Goal: Task Accomplishment & Management: Contribute content

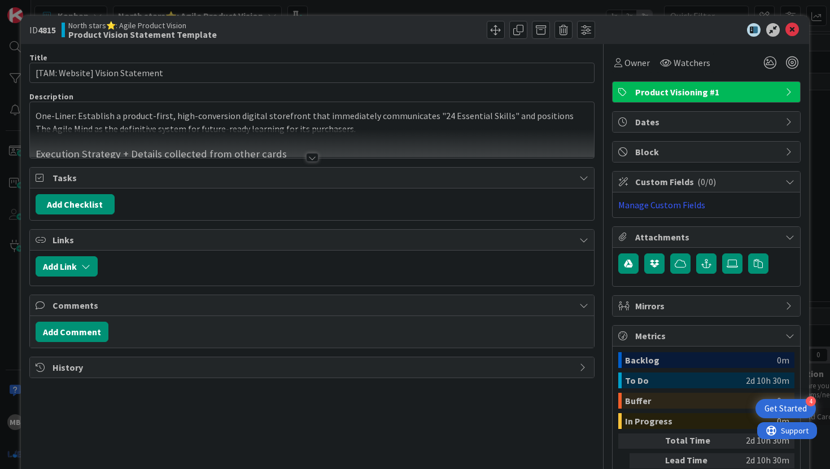
click at [311, 157] on div at bounding box center [312, 157] width 12 height 9
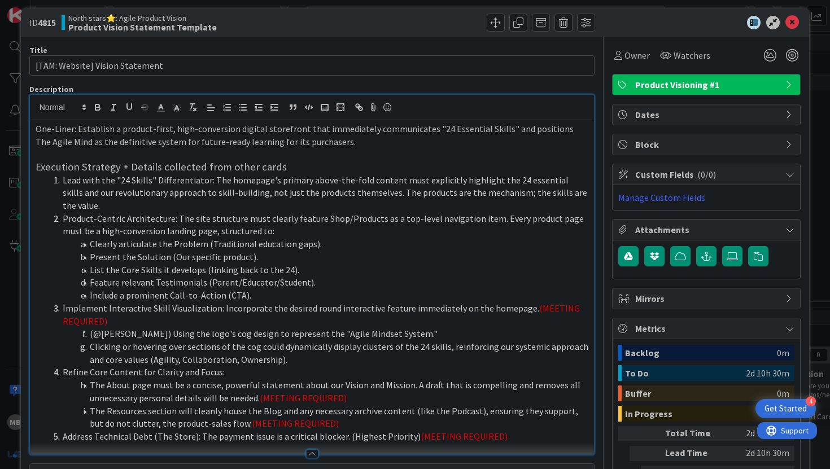
scroll to position [10, 0]
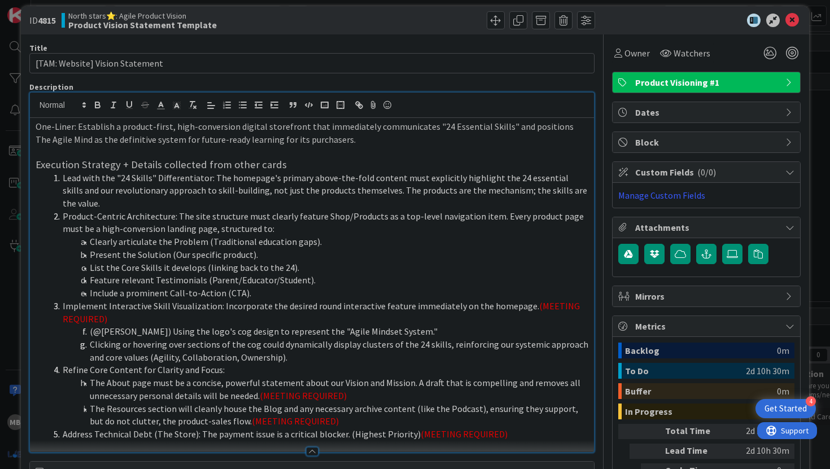
click at [471, 133] on p "One-Liner: Establish a product-first, high-conversion digital storefront that i…" at bounding box center [312, 132] width 553 height 25
click at [477, 125] on p "One-Liner: Establish a product-first, high-conversion digital storefront that i…" at bounding box center [312, 132] width 553 height 25
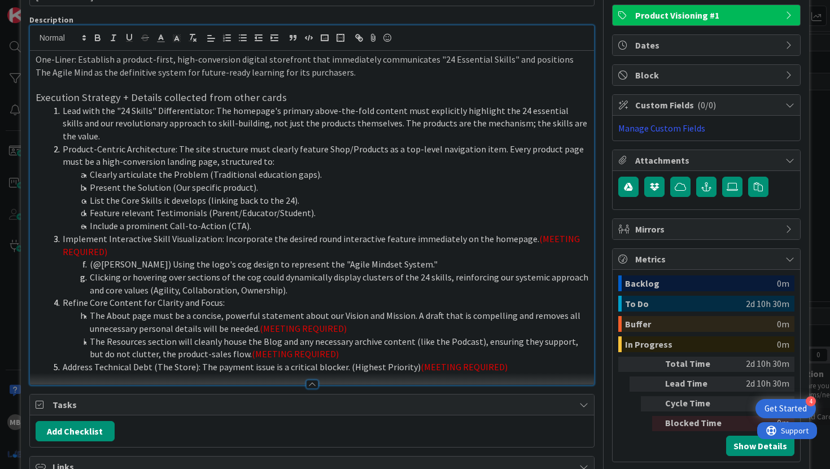
scroll to position [76, 0]
click at [489, 72] on p "One-Liner: Establish a product-first, high-conversion digital storefront that i…" at bounding box center [312, 66] width 553 height 25
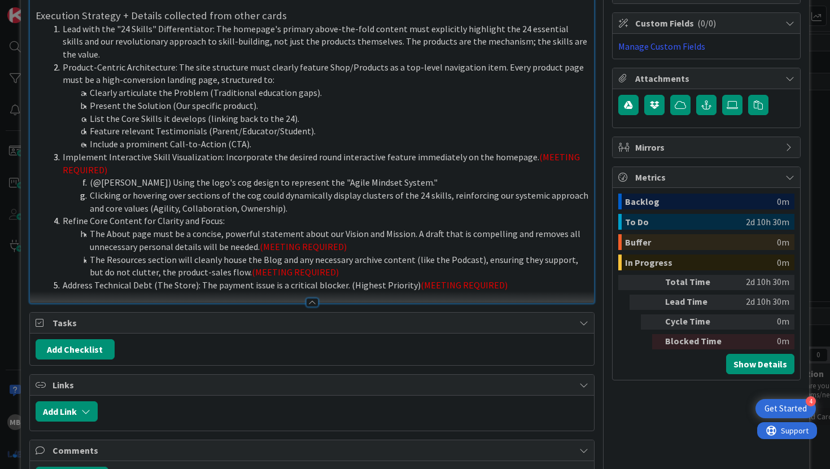
scroll to position [161, 0]
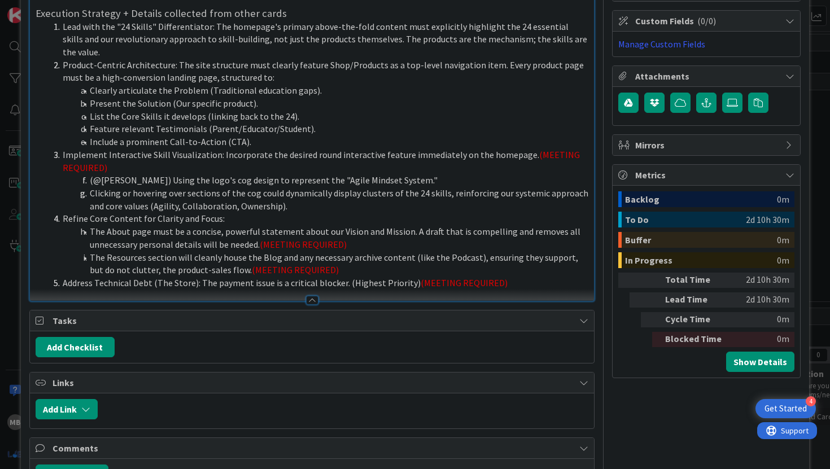
click at [362, 97] on li "Present the Solution (Our specific product)." at bounding box center [319, 103] width 540 height 13
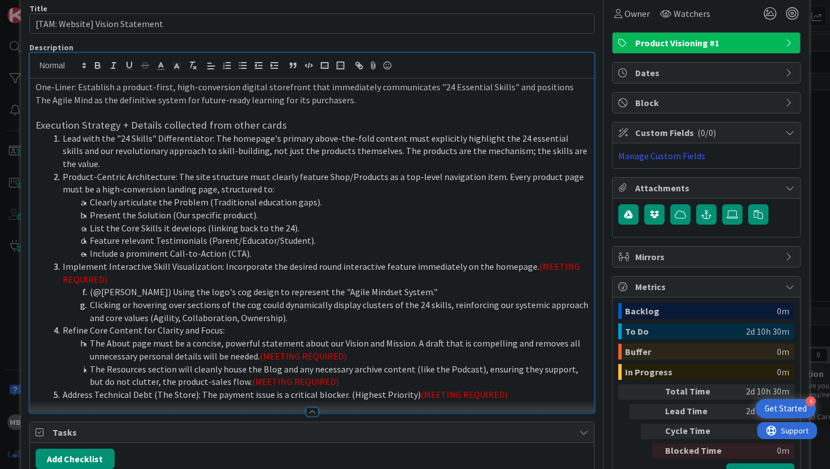
scroll to position [0, 0]
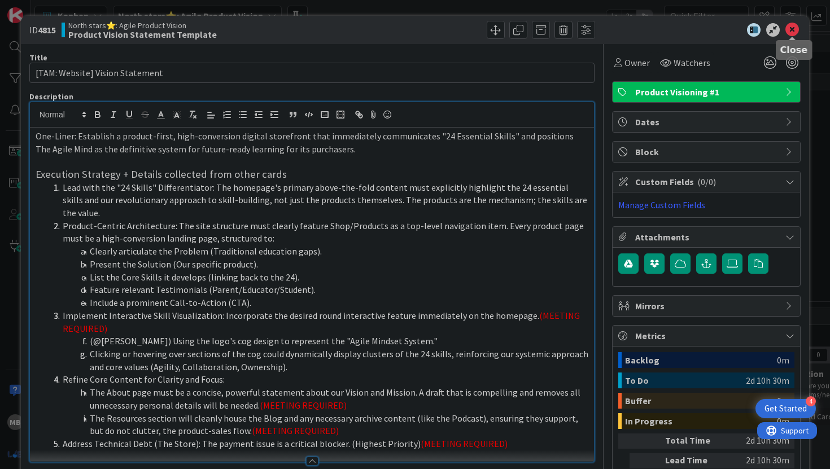
click at [791, 26] on icon at bounding box center [792, 30] width 14 height 14
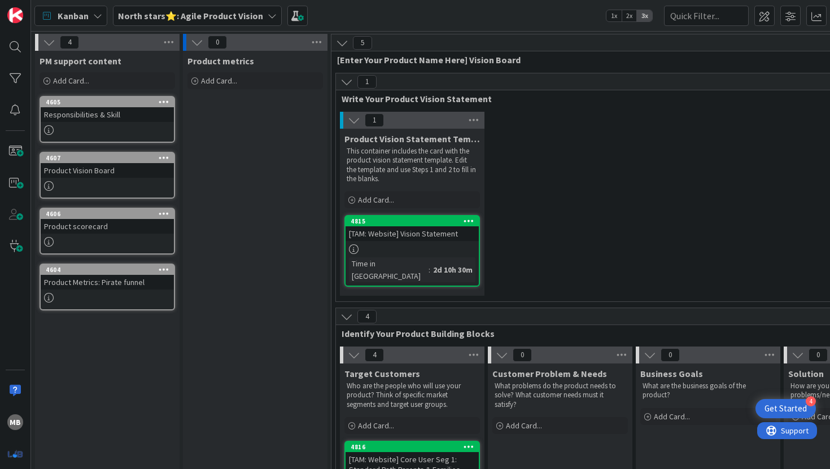
click at [565, 177] on div "1 Product Vision Statement Template This container includes the card with the p…" at bounding box center [633, 207] width 591 height 190
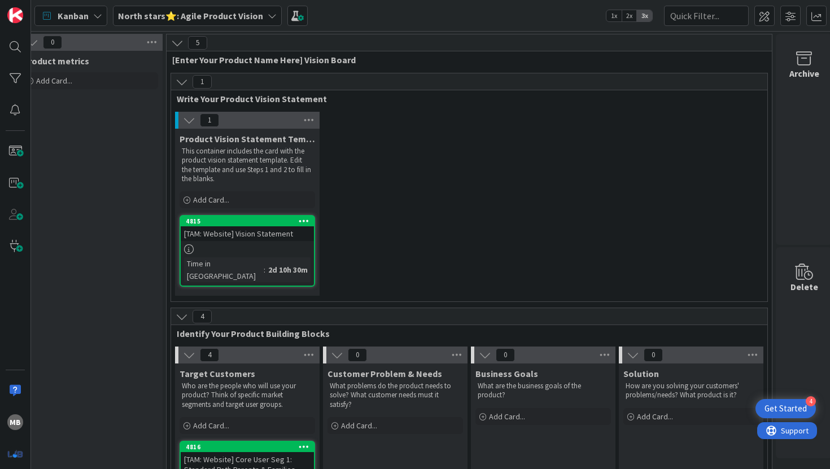
scroll to position [0, 171]
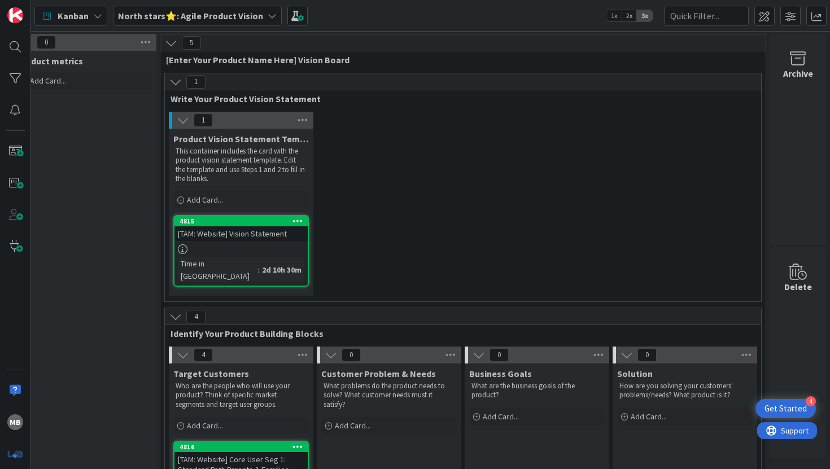
click at [565, 178] on div "1 Product Vision Statement Template This container includes the card with the p…" at bounding box center [462, 207] width 591 height 190
click at [185, 123] on icon at bounding box center [183, 120] width 12 height 12
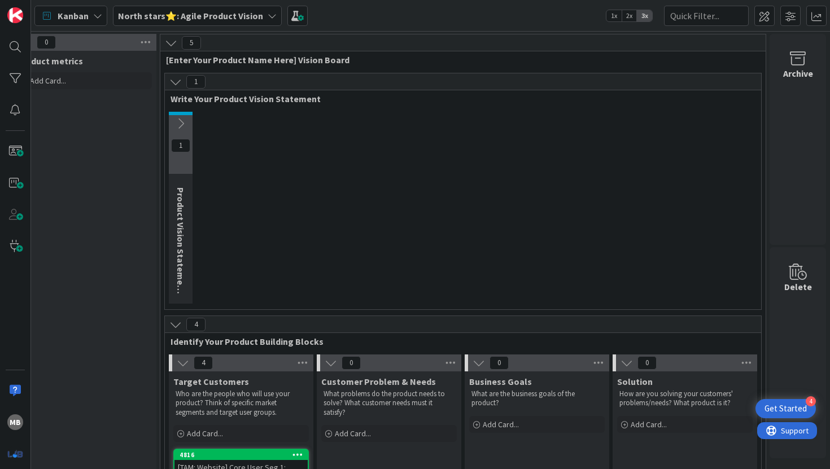
click at [185, 123] on icon at bounding box center [180, 123] width 12 height 12
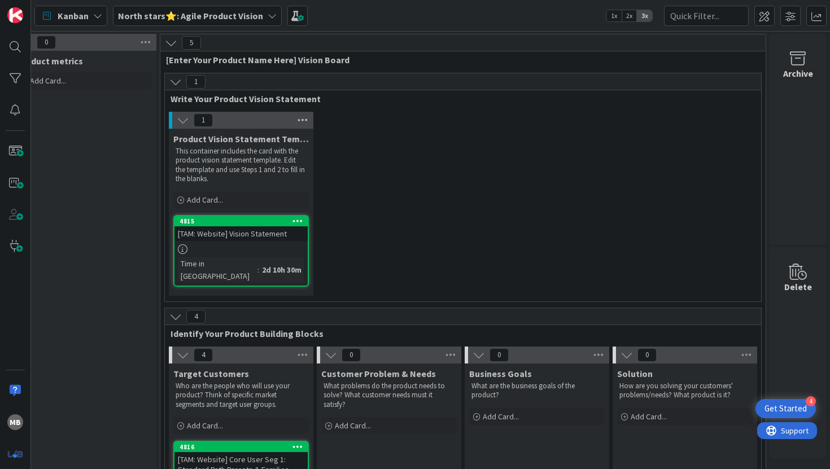
click at [300, 119] on icon at bounding box center [302, 120] width 15 height 17
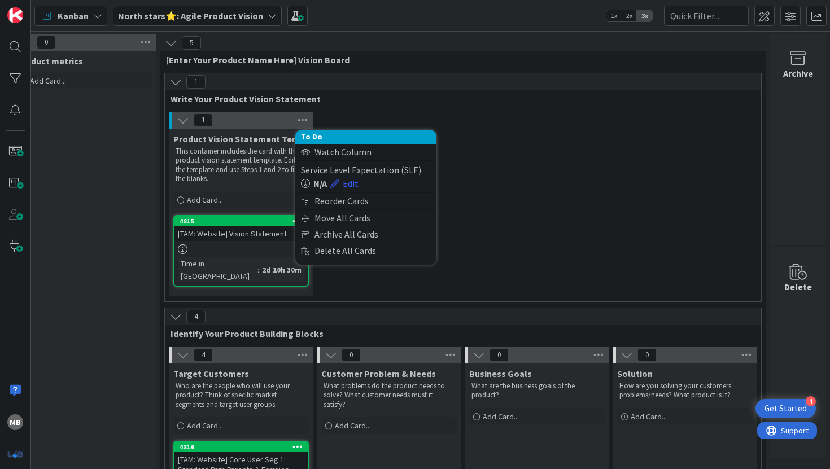
click at [467, 127] on div "1 To Do Watch Column Service Level Expectation (SLE) N/A Edit Reorder Cards Mov…" at bounding box center [462, 207] width 591 height 190
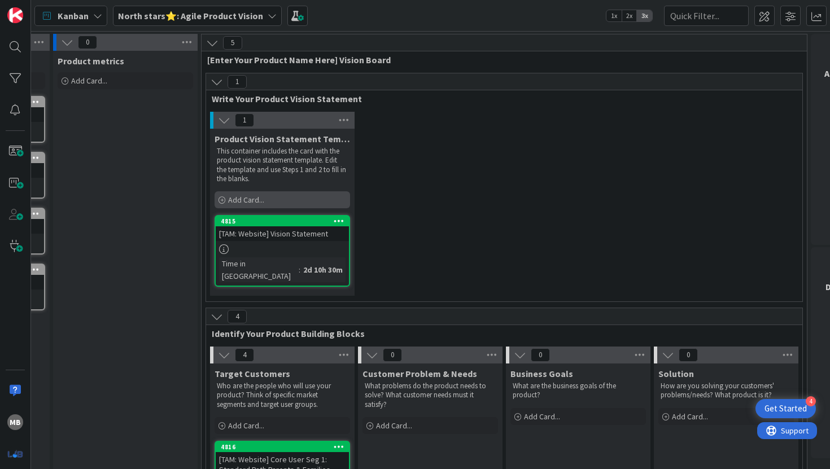
scroll to position [0, 138]
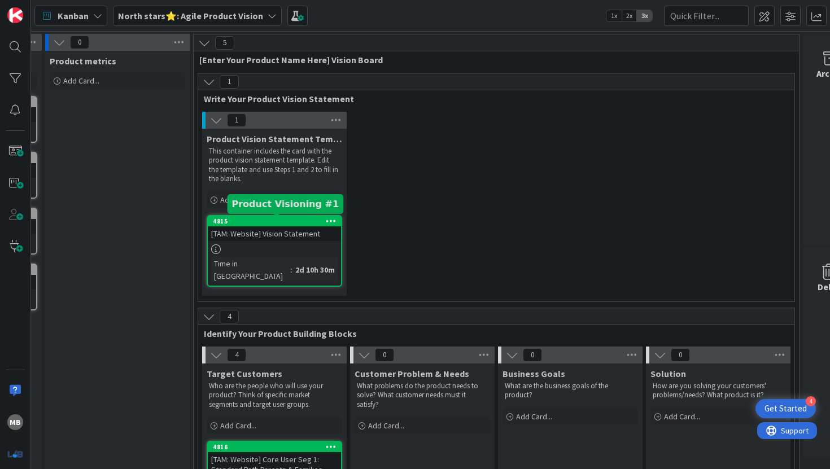
click at [301, 221] on div "4815" at bounding box center [277, 221] width 128 height 8
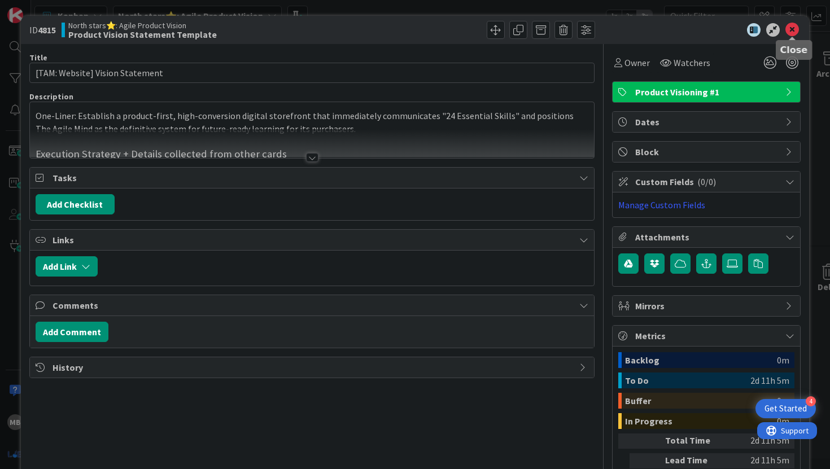
click at [796, 30] on icon at bounding box center [792, 30] width 14 height 14
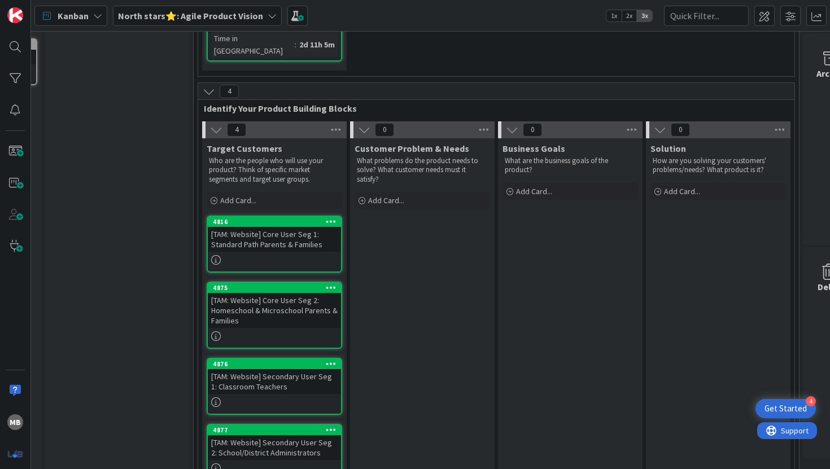
scroll to position [252, 146]
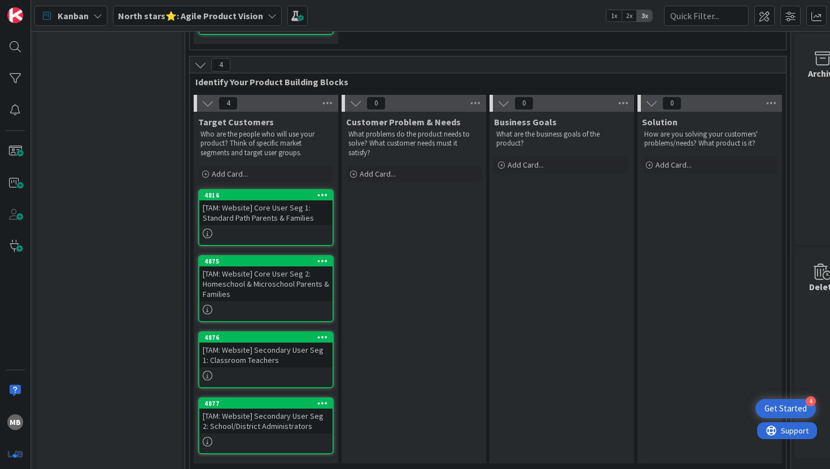
click at [271, 204] on div "[TAM: Website] Core User Seg 1: Standard Path Parents & Families" at bounding box center [265, 212] width 133 height 25
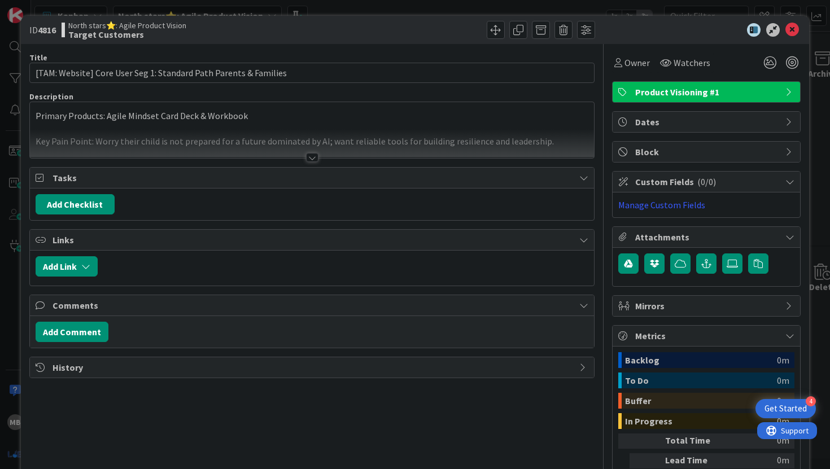
click at [309, 158] on div at bounding box center [312, 157] width 12 height 9
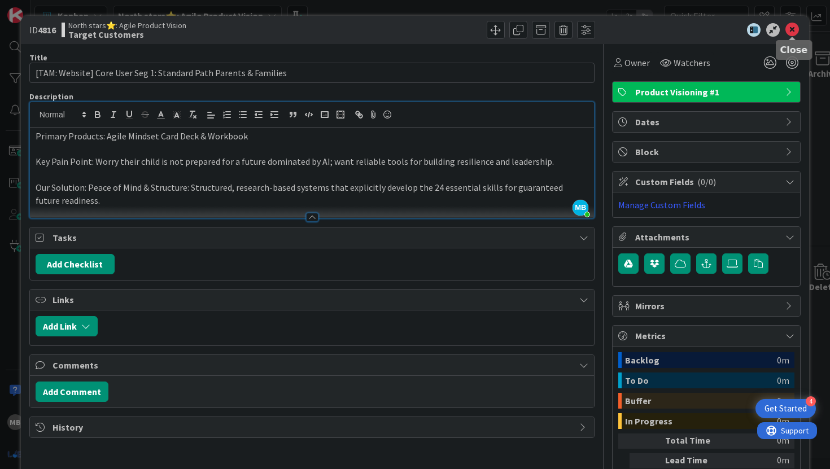
click at [794, 32] on icon at bounding box center [792, 30] width 14 height 14
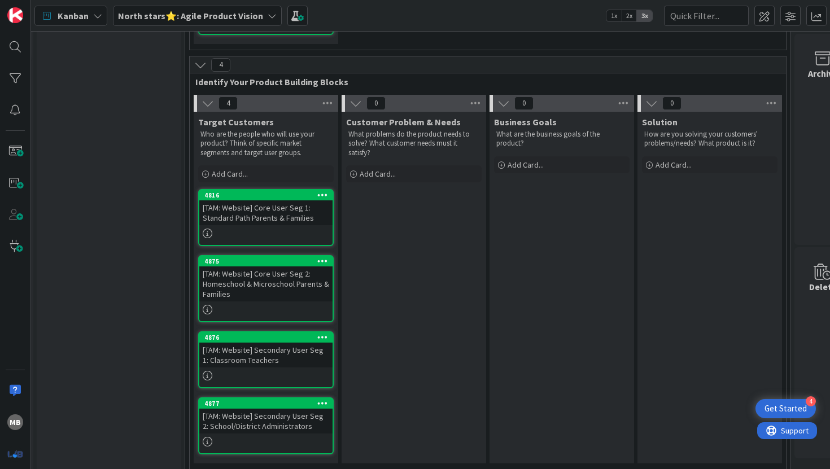
click at [293, 270] on div "[TAM: Website] Core User Seg 2: Homeschool & Microschool Parents & Families" at bounding box center [265, 283] width 133 height 35
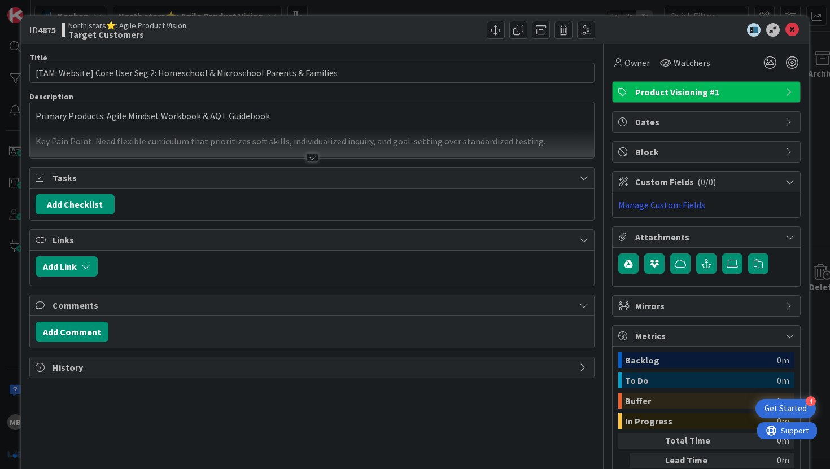
click at [309, 159] on div at bounding box center [312, 157] width 12 height 9
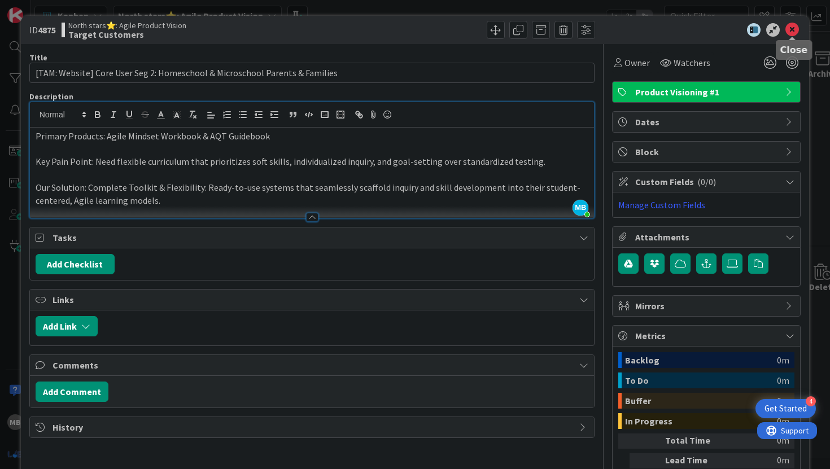
click at [796, 32] on icon at bounding box center [792, 30] width 14 height 14
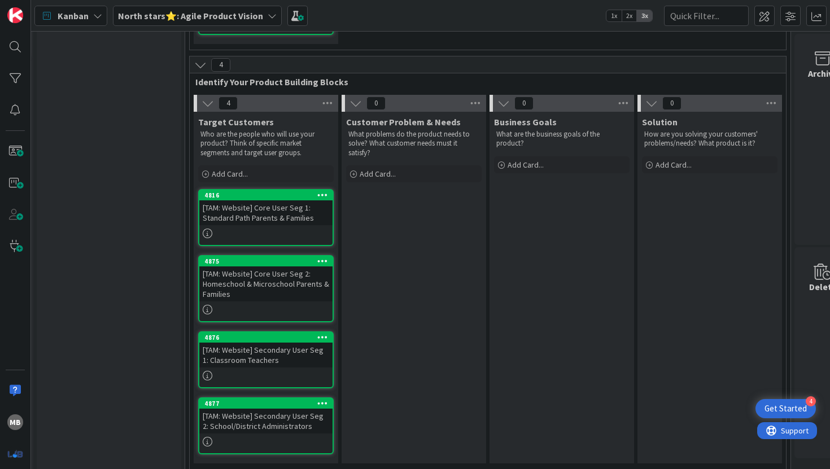
click at [241, 350] on div "[TAM: Website] Secondary User Seg 1: Classroom Teachers" at bounding box center [265, 355] width 133 height 25
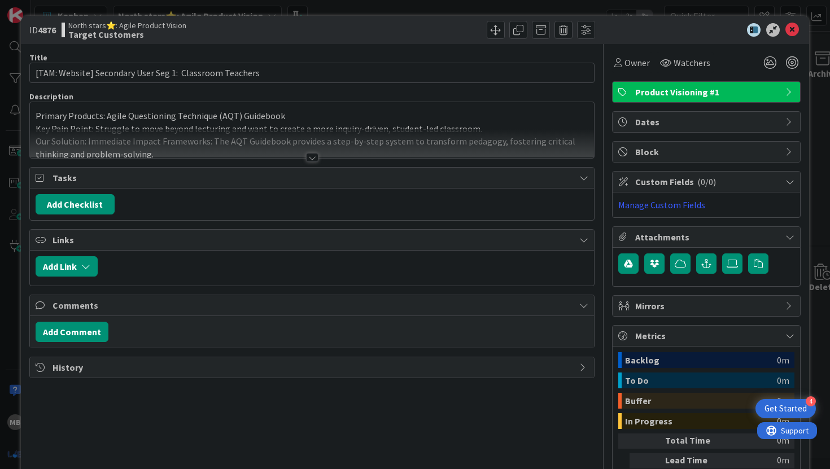
click at [311, 157] on div at bounding box center [312, 157] width 12 height 9
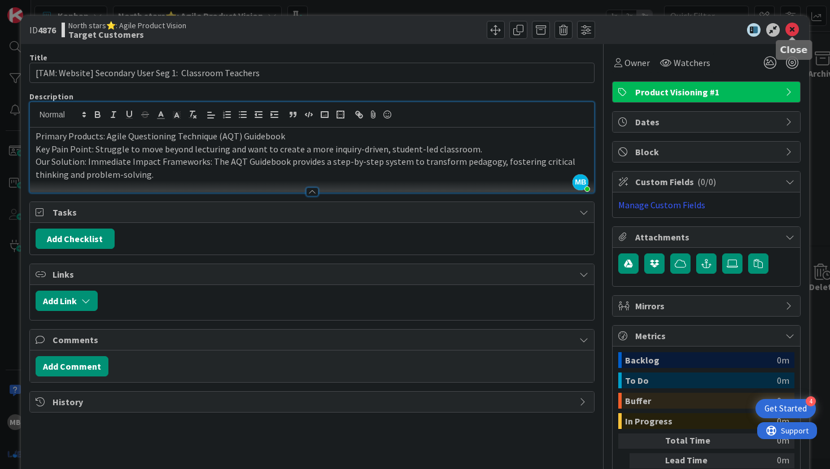
click at [793, 31] on icon at bounding box center [792, 30] width 14 height 14
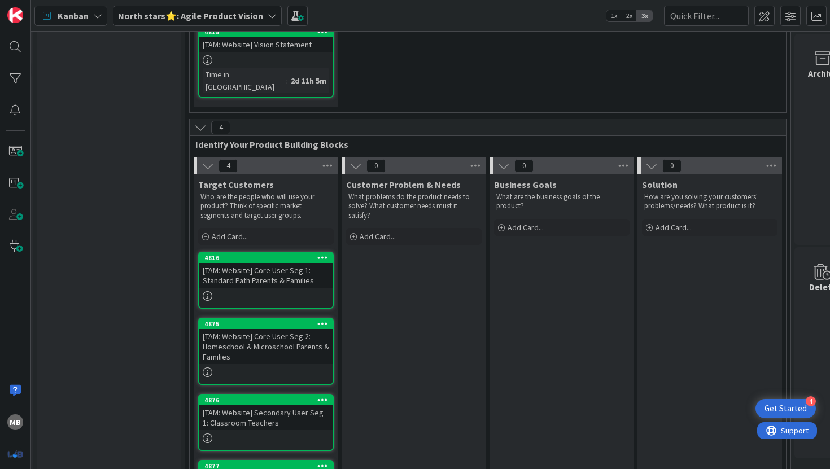
scroll to position [252, 146]
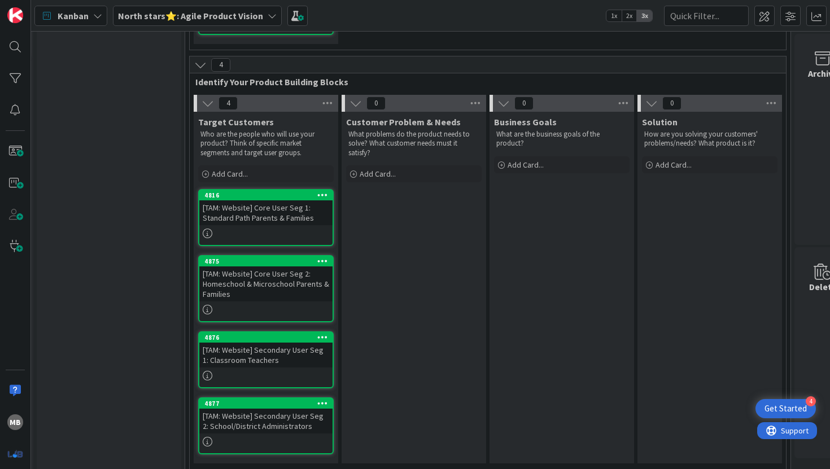
click at [275, 343] on div "[TAM: Website] Secondary User Seg 1: Classroom Teachers" at bounding box center [265, 355] width 133 height 25
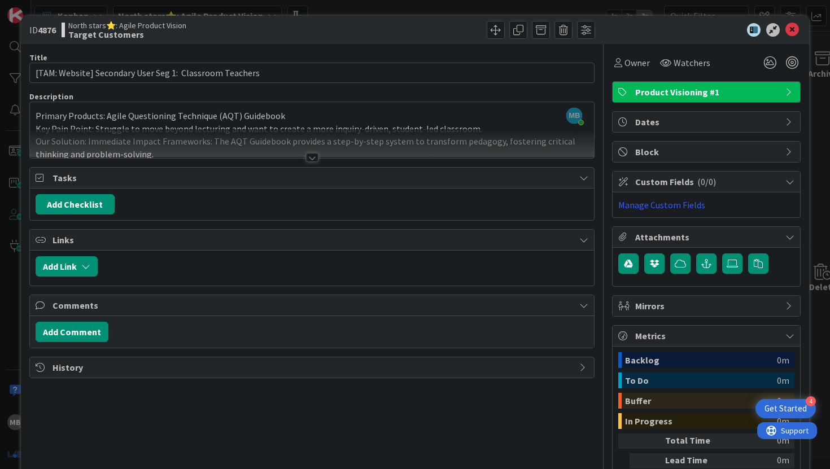
click at [311, 157] on div at bounding box center [312, 157] width 12 height 9
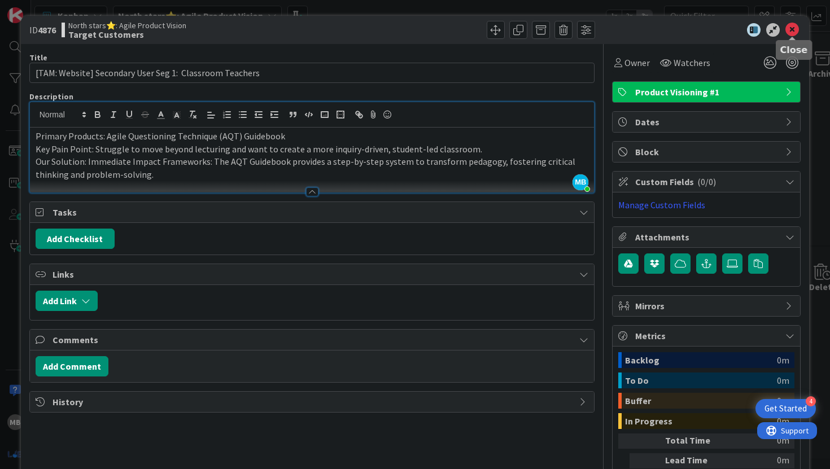
click at [796, 34] on icon at bounding box center [792, 30] width 14 height 14
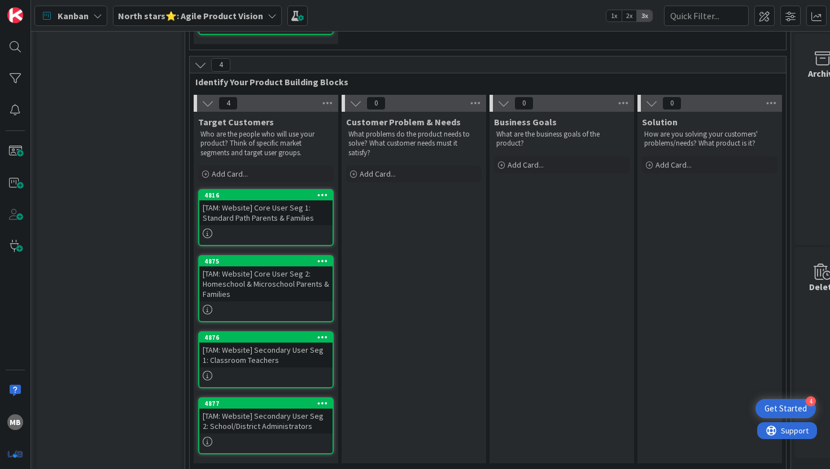
click at [292, 409] on div "[TAM: Website] Secondary User Seg 2: School/District Administrators" at bounding box center [265, 421] width 133 height 25
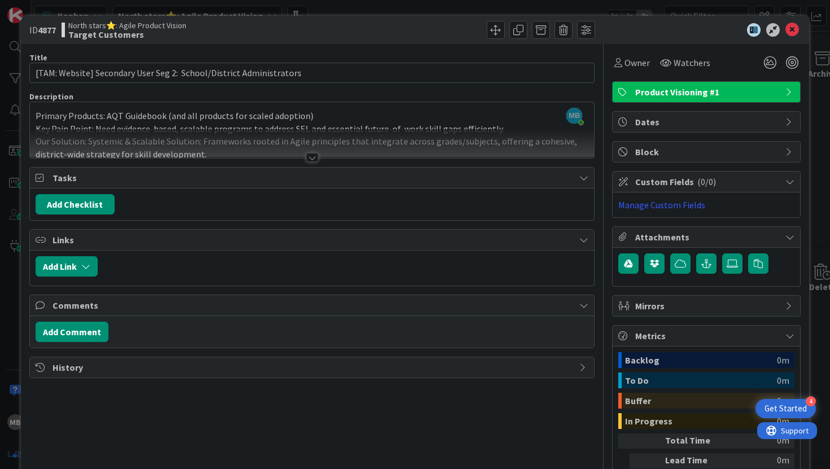
click at [318, 155] on div at bounding box center [312, 143] width 564 height 29
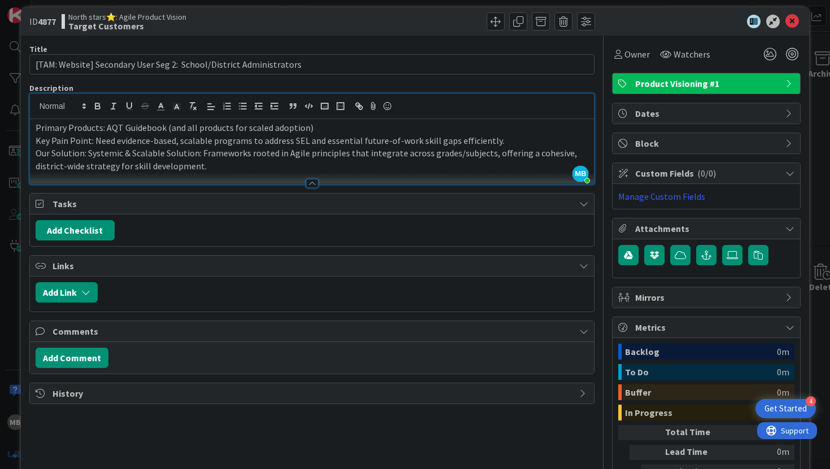
scroll to position [9, 0]
click at [790, 26] on icon at bounding box center [792, 21] width 14 height 14
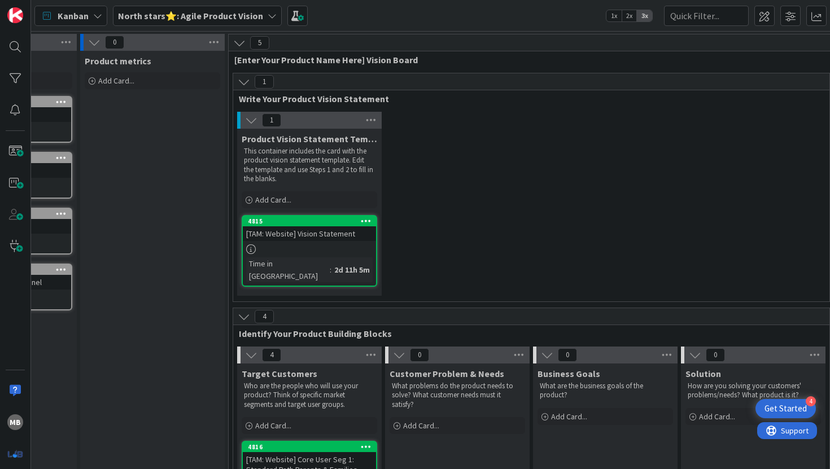
scroll to position [0, 98]
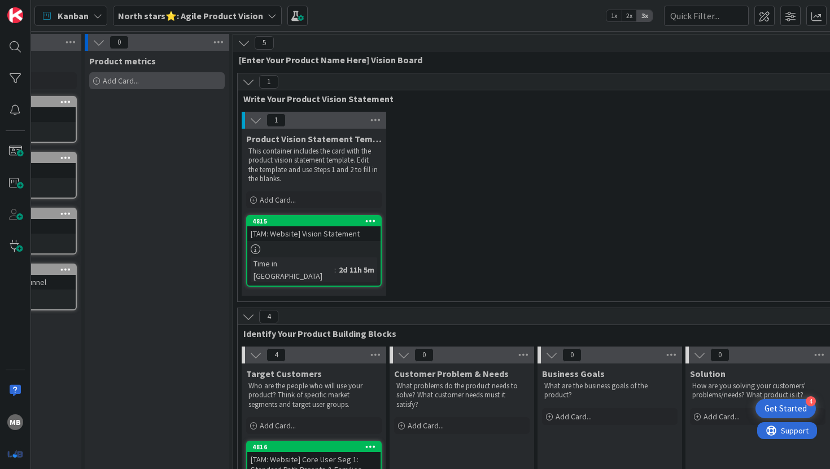
click at [148, 84] on div "Add Card..." at bounding box center [156, 80] width 135 height 17
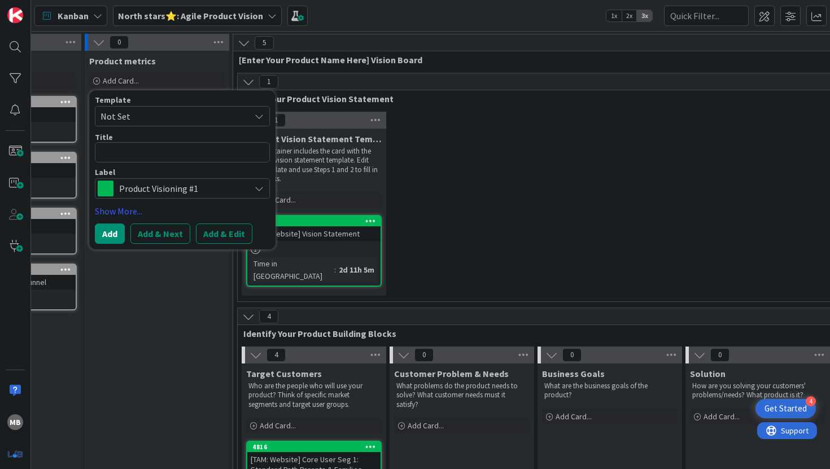
type textarea "x"
type textarea "{"
type textarea "x"
type textarea "["
type textarea "x"
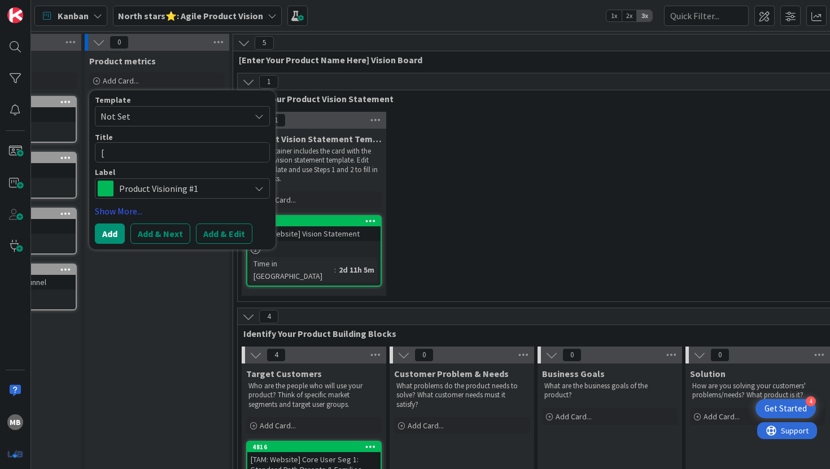
type textarea "[T"
type textarea "x"
type textarea "[TA"
type textarea "x"
type textarea "[TAM"
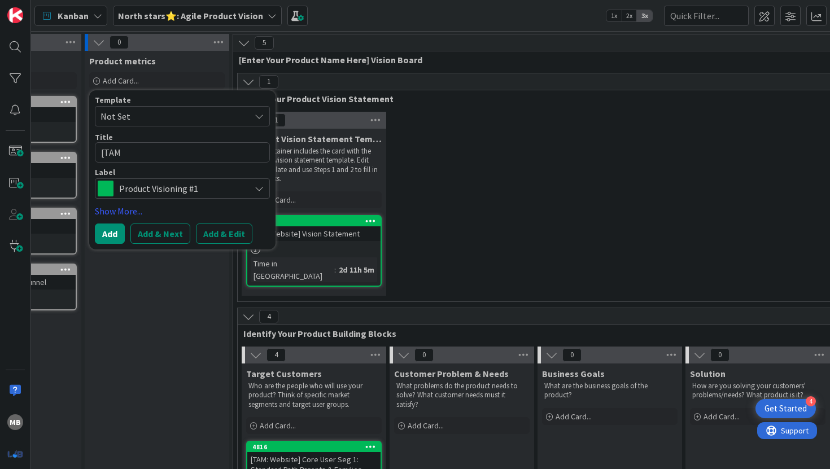
type textarea "x"
type textarea "[TAM:"
type textarea "x"
type textarea "[TAM:"
type textarea "x"
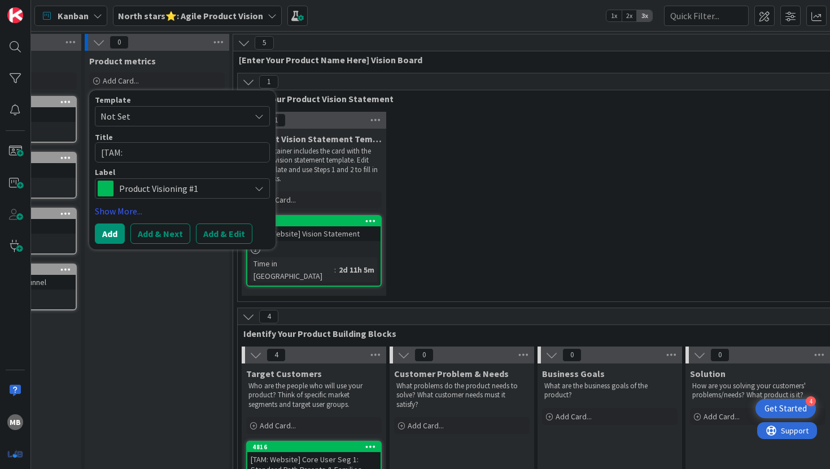
type textarea "[TAM: D"
type textarea "x"
type textarea "[TAM: Di"
type textarea "x"
type textarea "[TAM: Dig"
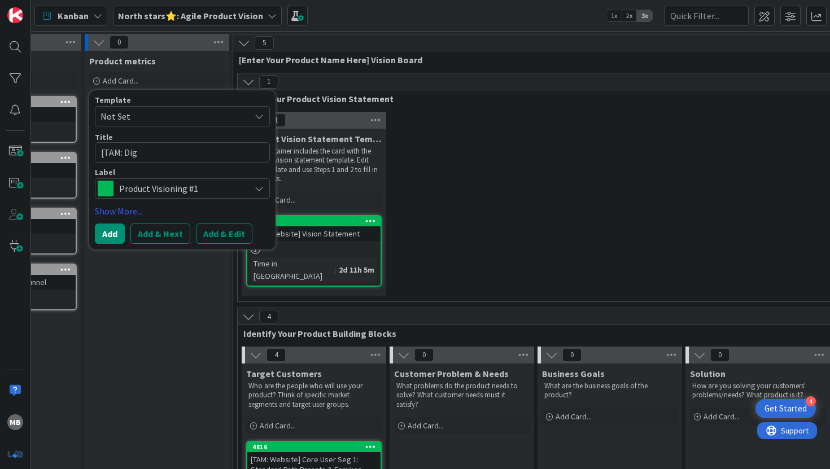
type textarea "x"
type textarea "[TAM: Digi"
type textarea "x"
type textarea "[TAM: Digit"
type textarea "x"
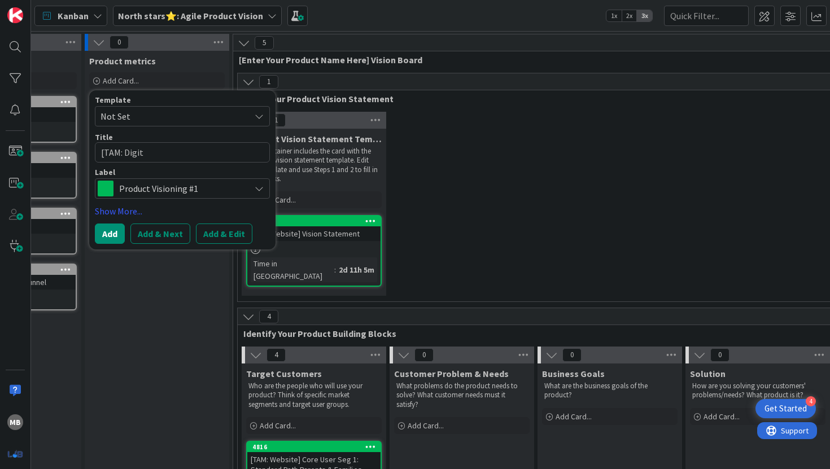
type textarea "[TAM: Digita"
type textarea "x"
type textarea "[TAM: Digital"
type textarea "x"
type textarea "[TAM: Digital"
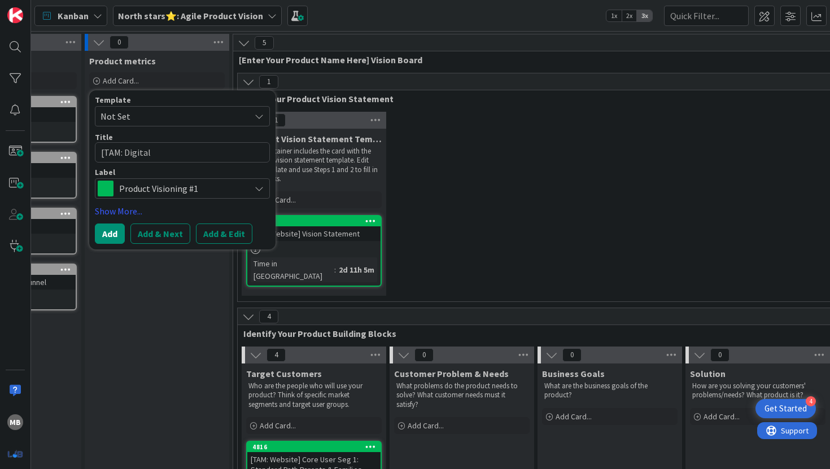
type textarea "x"
type textarea "[TAM: Digital P"
type textarea "x"
type textarea "[TAM: Digital Pl"
type textarea "x"
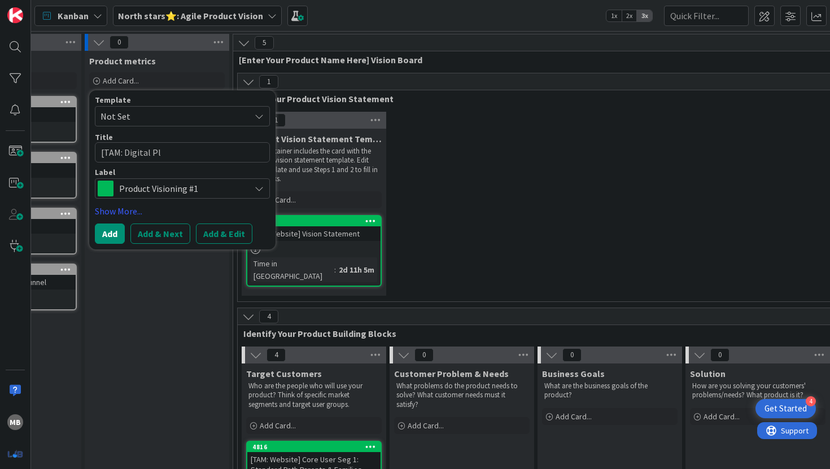
type textarea "[TAM: Digital Pla"
type textarea "x"
type textarea "[TAM: Digital Play"
type textarea "x"
type textarea "[TAM: Digital Playg"
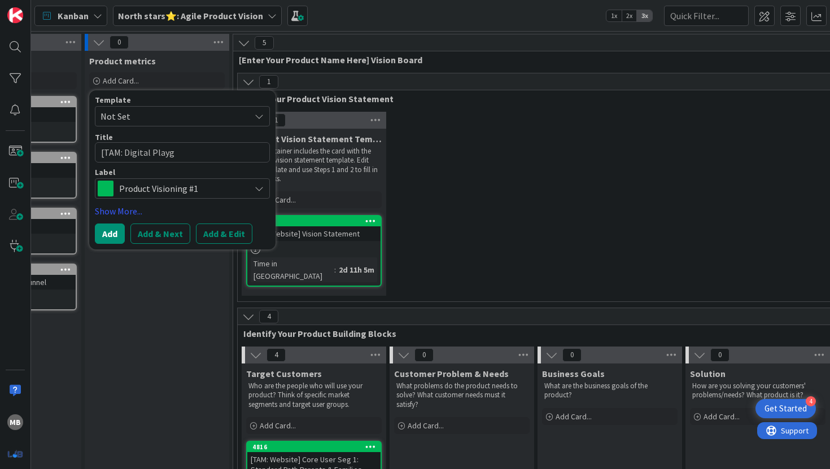
type textarea "x"
type textarea "[TAM: Digital Playgr"
type textarea "x"
type textarea "[TAM: Digital Playgro"
type textarea "x"
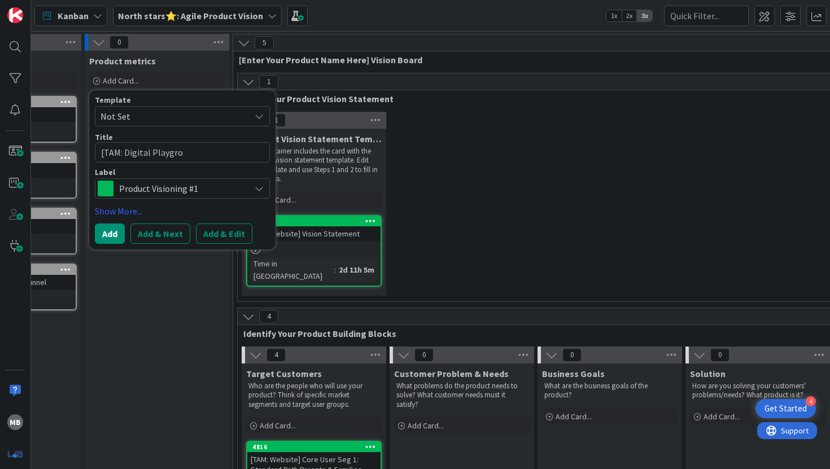
type textarea "[TAM: Digital Playgrou"
type textarea "x"
type textarea "[TAM: Digital Playgroun"
type textarea "x"
type textarea "[TAM: Digital Playground"
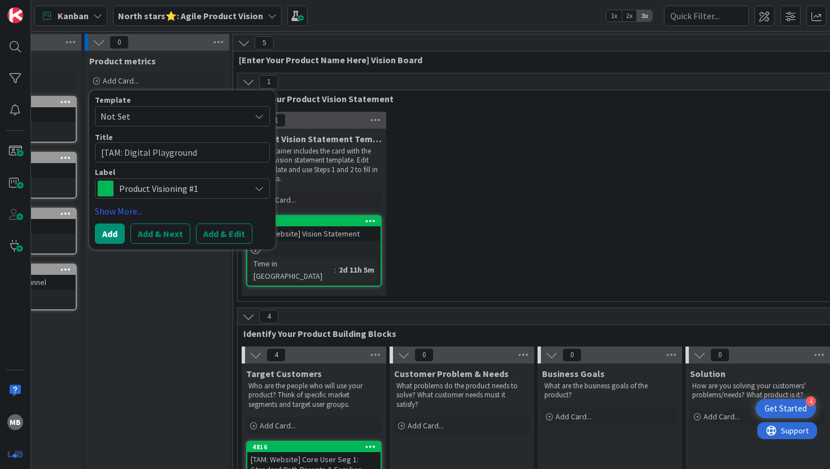
type textarea "x"
type textarea "[TAM: Digital Playground\"
type textarea "x"
type textarea "[TAM: Digital Playground"
type textarea "x"
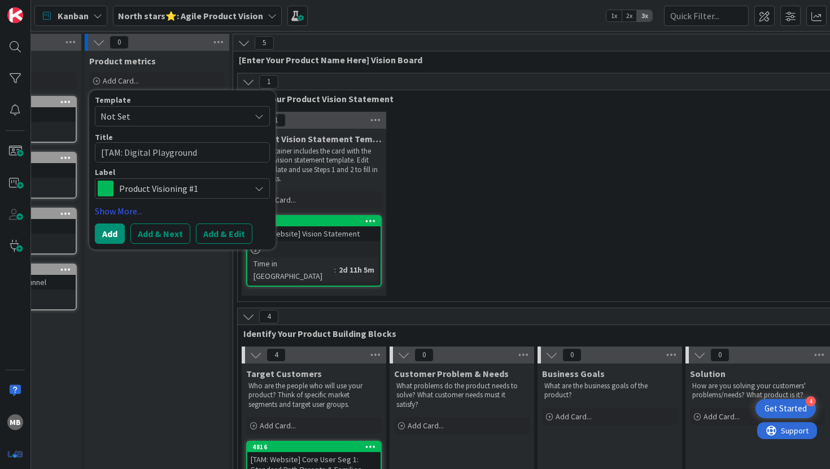
type textarea "[TAM: Digital Playground["
type textarea "x"
type textarea "[TAM: Digital Playground"
type textarea "x"
type textarea "[TAM: Digital Playground]"
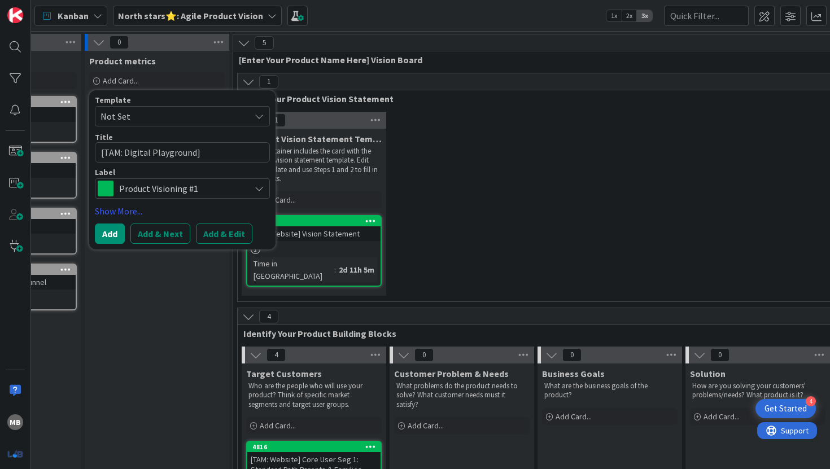
type textarea "x"
type textarea "[TAM: Digital Playground]"
type textarea "x"
type textarea "[TAM: Digital Playground] V"
type textarea "x"
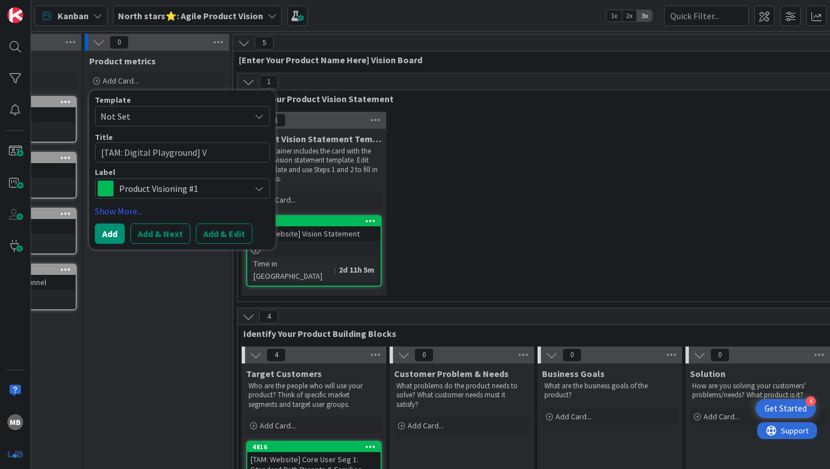
type textarea "[TAM: Digital Playground] Vi"
type textarea "x"
type textarea "[TAM: Digital Playground] Vis"
type textarea "x"
type textarea "[TAM: Digital Playground] Visi"
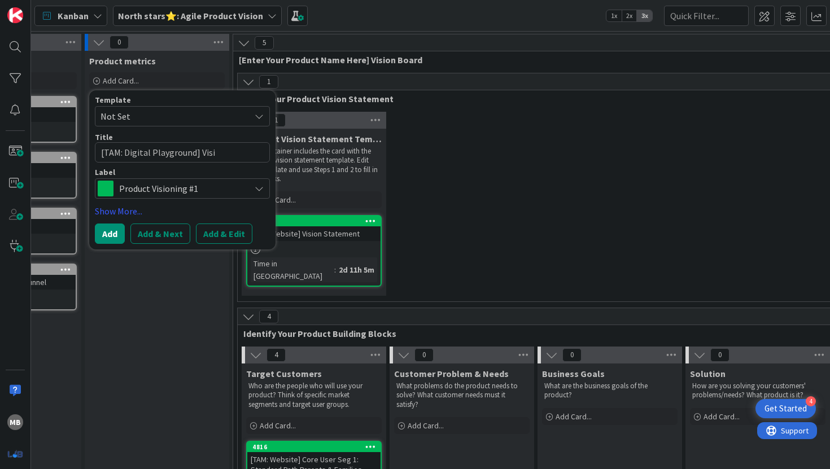
type textarea "x"
type textarea "[TAM: Digital Playground] Visio"
type textarea "x"
type textarea "[TAM: Digital Playground] Vision"
type textarea "x"
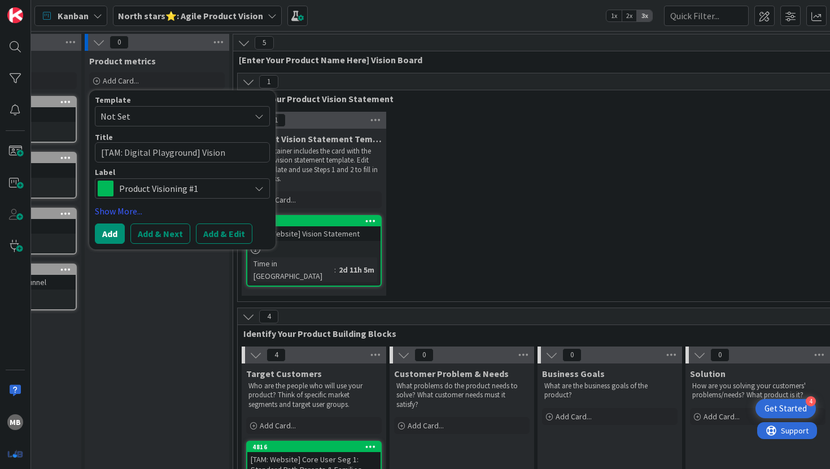
type textarea "[TAM: Digital Playground] Vision"
type textarea "x"
type textarea "[TAM: Digital Playground] Vision S"
type textarea "x"
type textarea "[TAM: Digital Playground] Vision St"
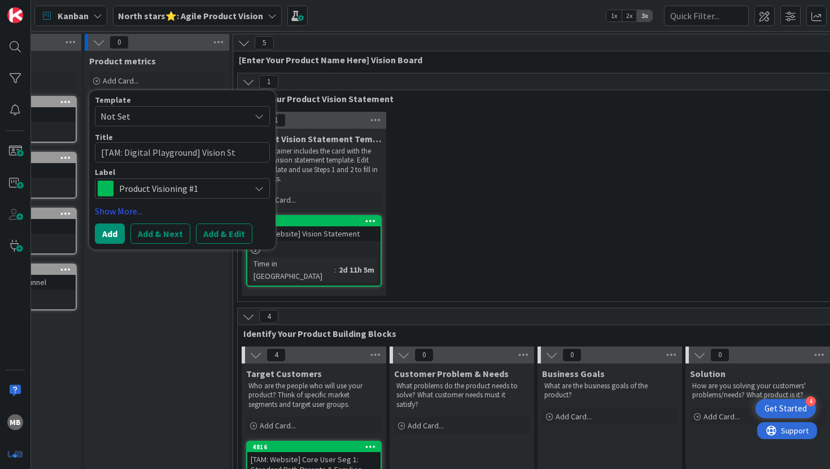
type textarea "x"
type textarea "[TAM: Digital Playground] Vision Sta"
type textarea "x"
type textarea "[TAM: Digital Playground] Vision Stat"
type textarea "x"
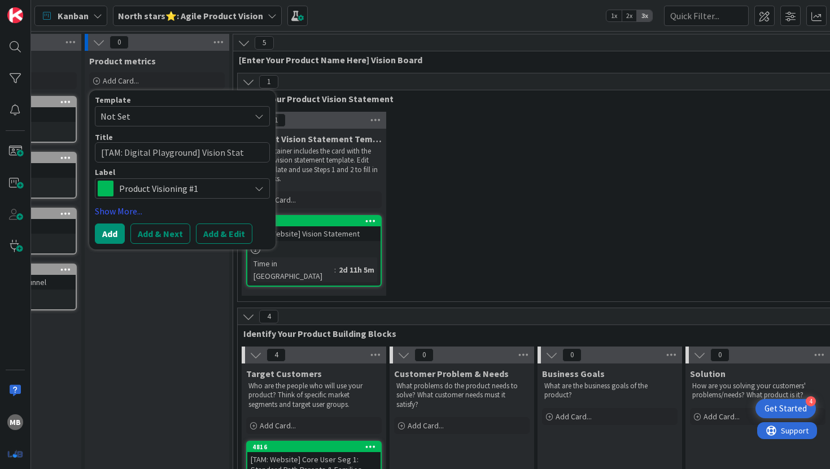
type textarea "[TAM: Digital Playground] Vision State"
type textarea "x"
type textarea "[TAM: Digital Playground] Vision Statem"
type textarea "x"
type textarea "[TAM: Digital Playground] Vision Statemen"
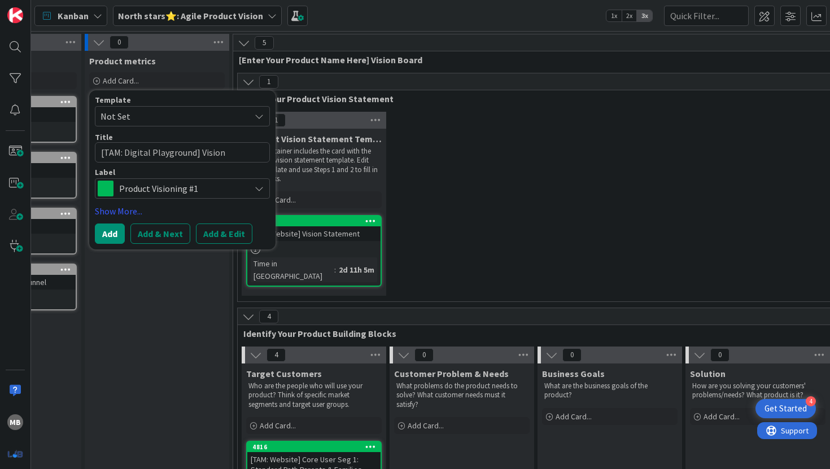
type textarea "x"
type textarea "[TAM: Digital Playground] Vision Statement"
click at [107, 231] on button "Add" at bounding box center [110, 233] width 30 height 20
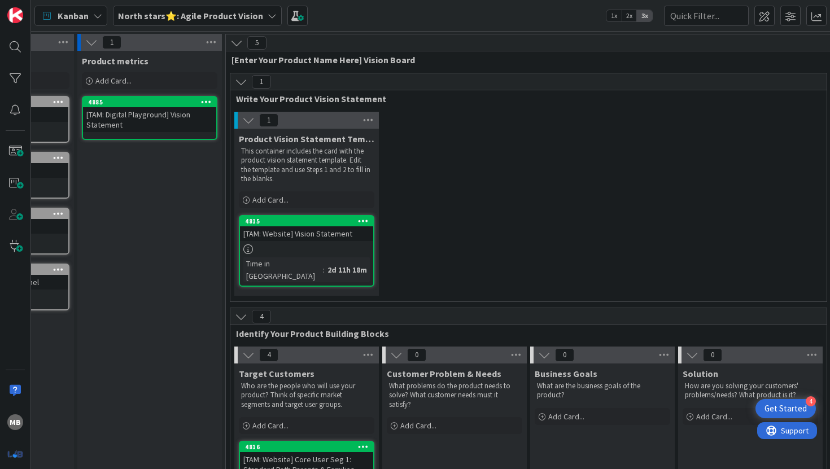
scroll to position [0, 114]
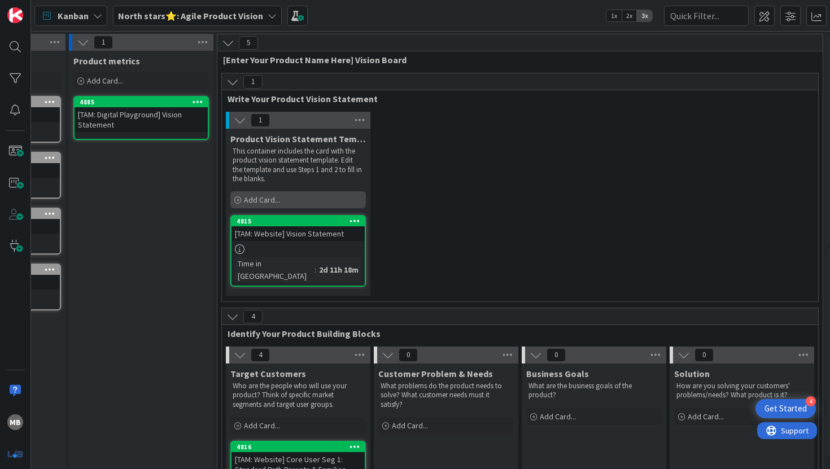
click at [264, 199] on span "Add Card..." at bounding box center [262, 200] width 36 height 10
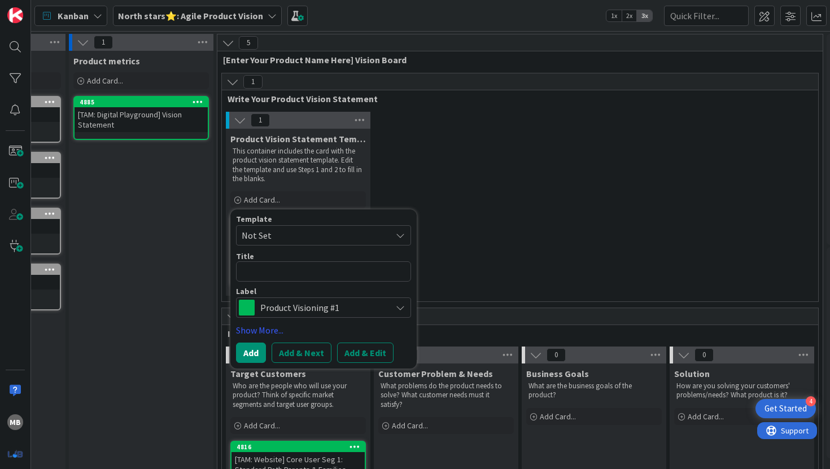
type textarea "x"
type textarea "["
type textarea "x"
type textarea "[T"
type textarea "x"
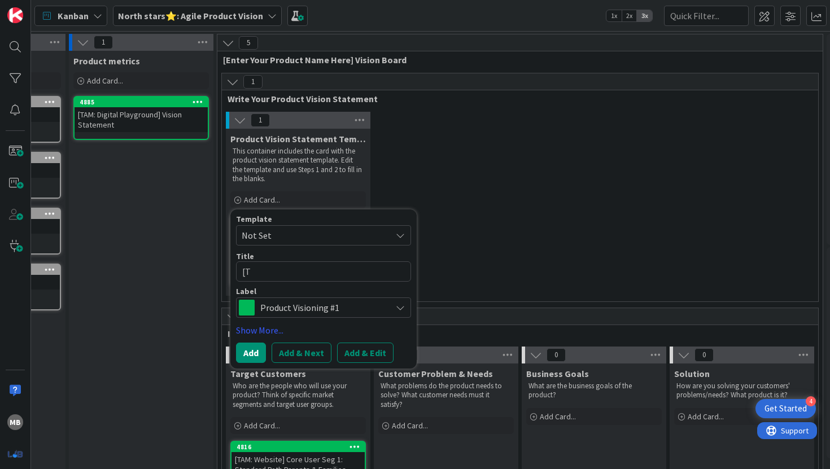
type textarea "[TA"
type textarea "x"
type textarea "[TAM"
type textarea "x"
type textarea "[TAM]"
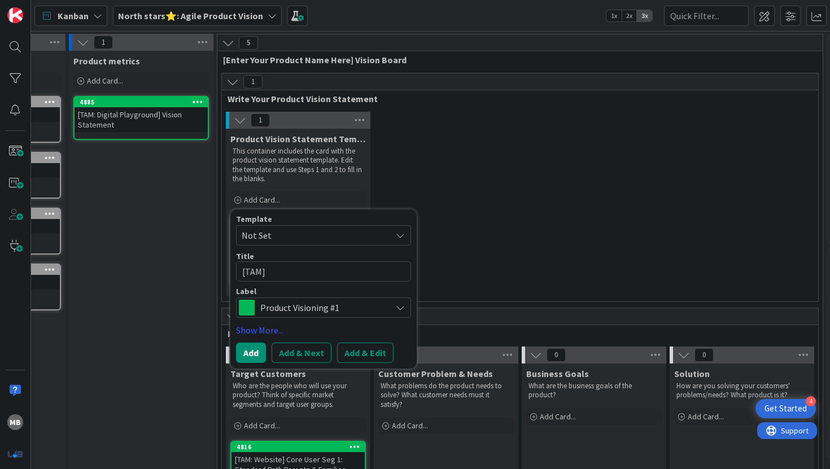
type textarea "x"
type textarea "[TAM"
type textarea "x"
type textarea "[TAM:"
type textarea "x"
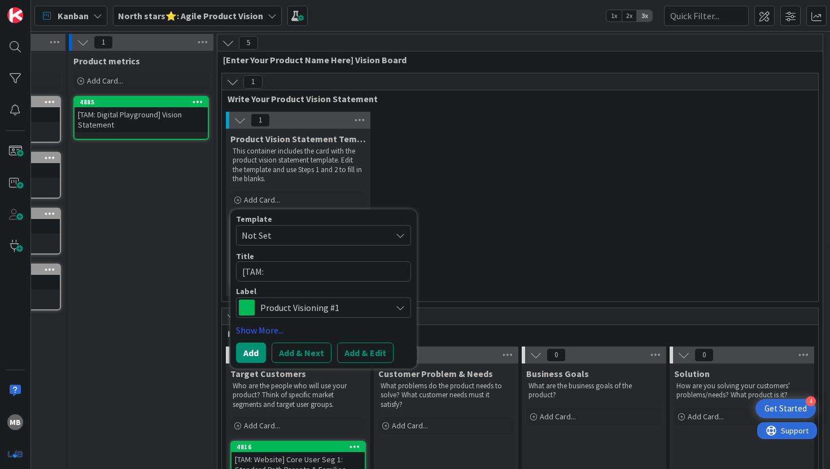
type textarea "[TAM:"
type textarea "x"
type textarea "[TAM: D"
type textarea "x"
type textarea "[TAM: Di"
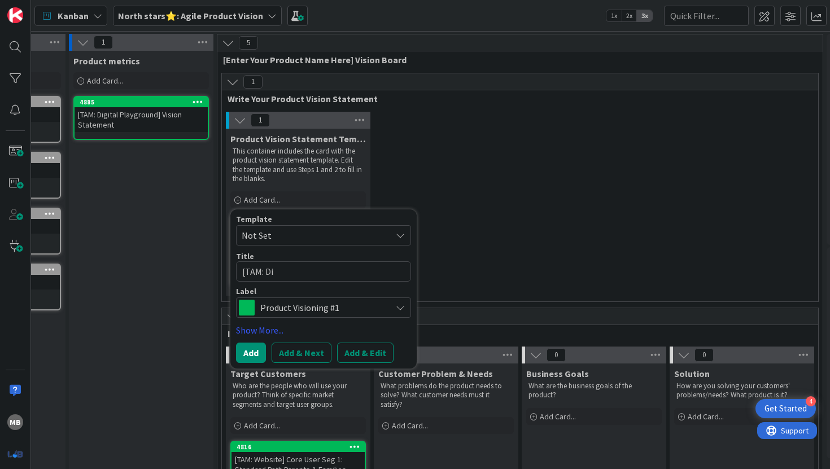
type textarea "x"
type textarea "[TAM: Dig"
type textarea "x"
type textarea "[TAM: Digi"
type textarea "x"
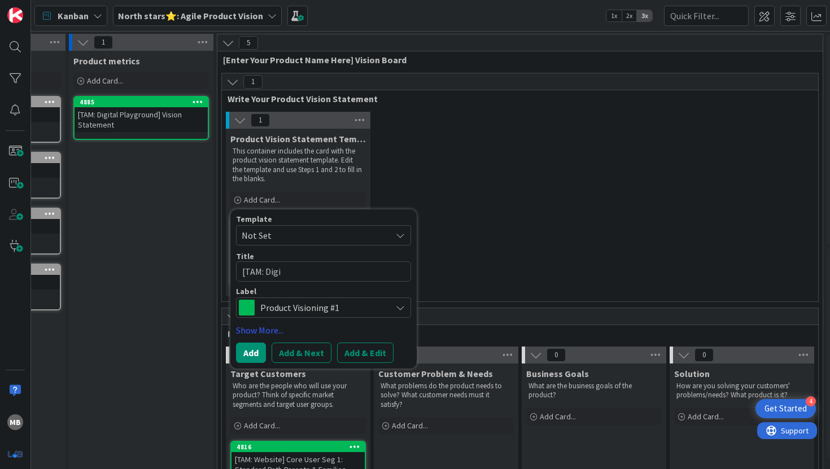
type textarea "[TAM: Digit"
type textarea "x"
type textarea "[TAM: Digita"
type textarea "x"
type textarea "[TAM: Digital"
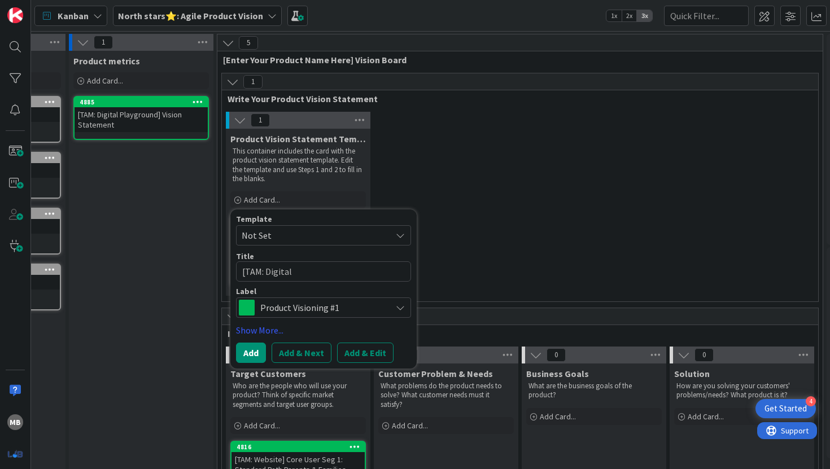
type textarea "x"
type textarea "[TAM: Digital"
type textarea "x"
type textarea "[TAM: Digital P"
type textarea "x"
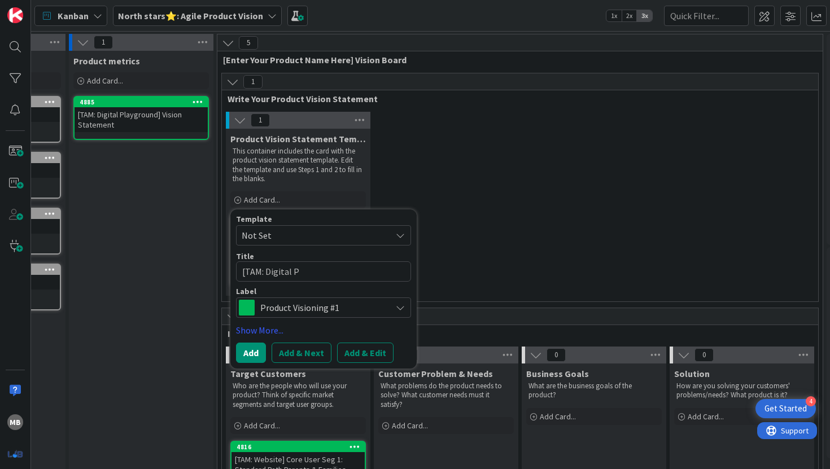
type textarea "[TAM: Digital Pl"
type textarea "x"
type textarea "[TAM: Digital Pla"
type textarea "x"
type textarea "[TAM: Digital Play"
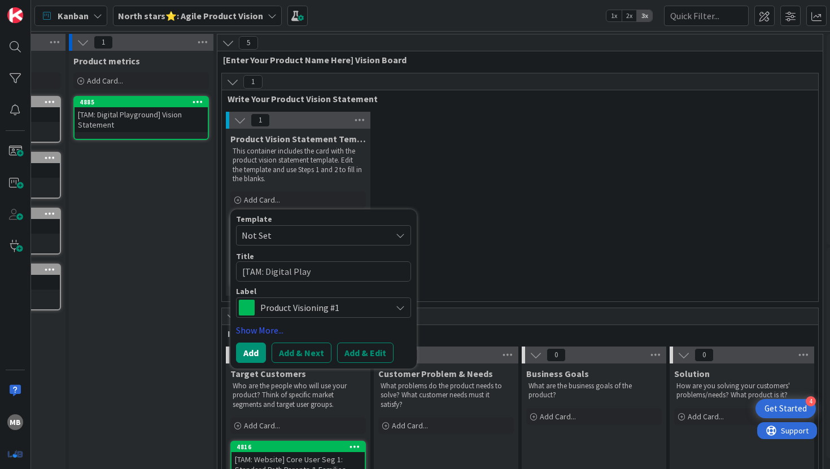
type textarea "x"
type textarea "[TAM: Digital Playg"
type textarea "x"
type textarea "[TAM: Digital Playgr"
type textarea "x"
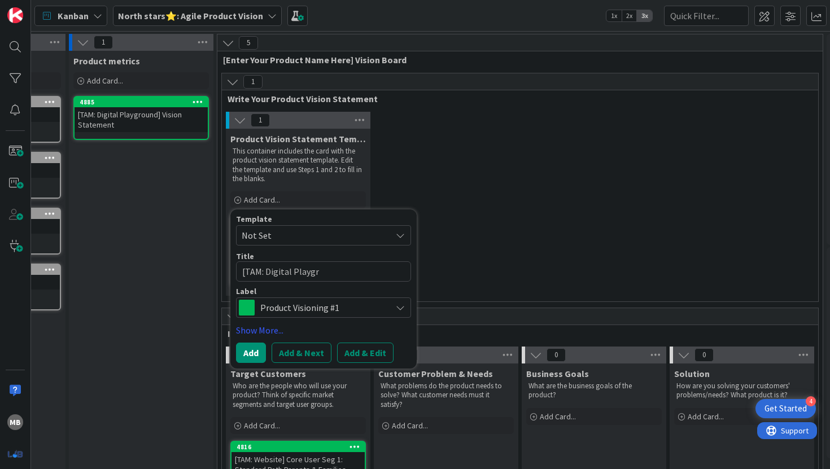
type textarea "[TAM: Digital Playgro"
type textarea "x"
type textarea "[TAM: Digital Playgrou"
type textarea "x"
type textarea "[TAM: Digital Playgroun"
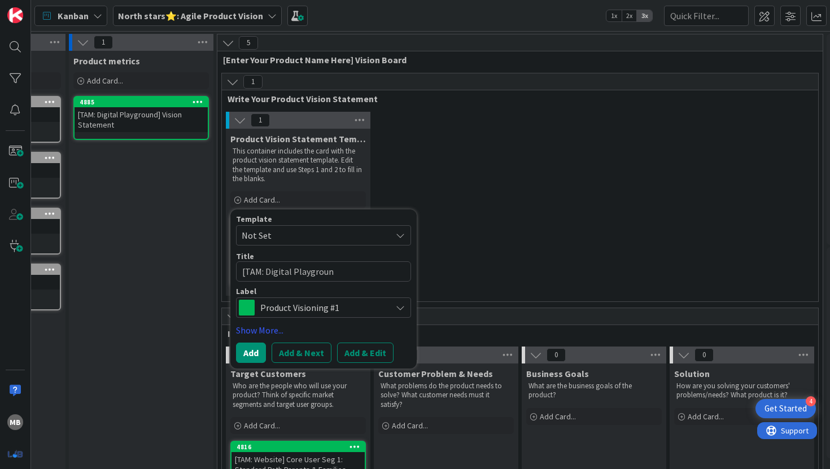
type textarea "x"
type textarea "[TAM: Digital Playground"
type textarea "x"
type textarea "[TAM: Digital Playground]"
type textarea "x"
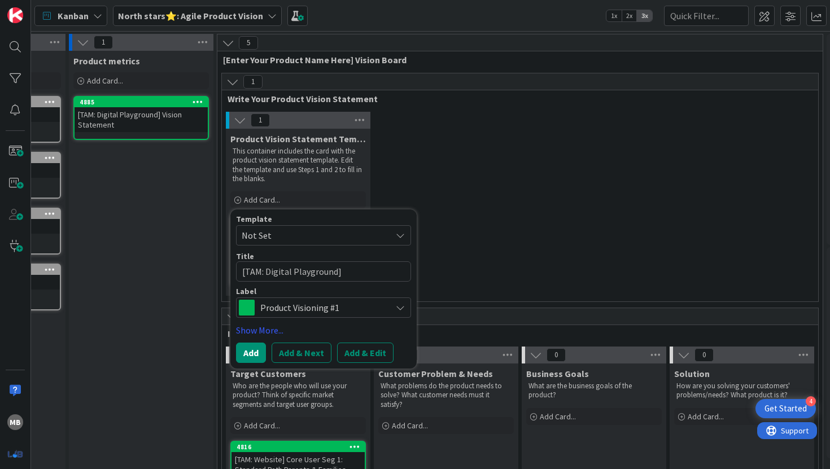
type textarea "[TAM: Digital Playground]"
type textarea "x"
type textarea "[TAM: Digital Playground] V"
type textarea "x"
type textarea "[TAM: Digital Playground] Vis"
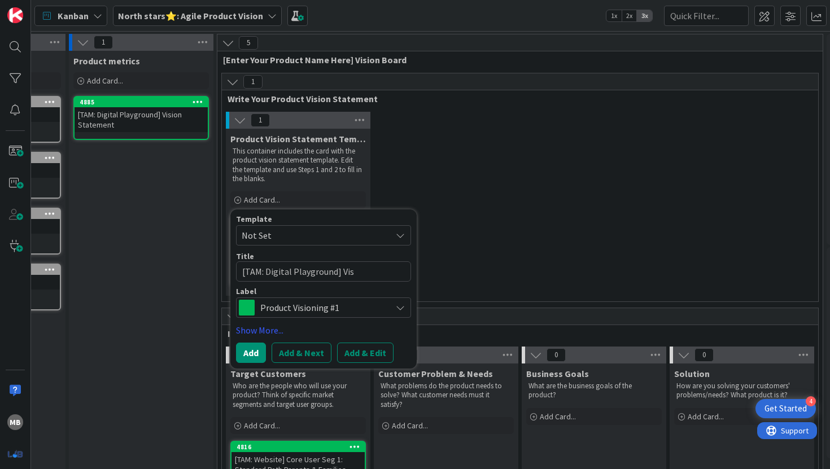
type textarea "x"
type textarea "[TAM: Digital Playground] Visi"
type textarea "x"
type textarea "[TAM: Digital Playground] Visio"
type textarea "x"
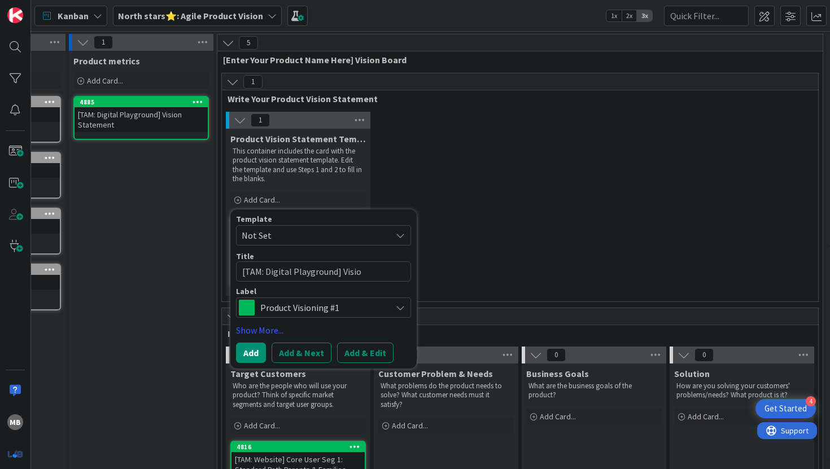
type textarea "[TAM: Digital Playground] Vision"
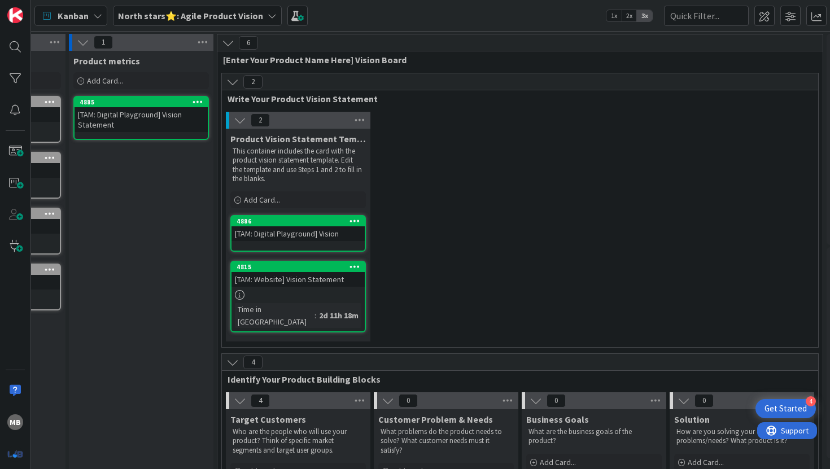
click at [199, 104] on icon at bounding box center [197, 102] width 11 height 8
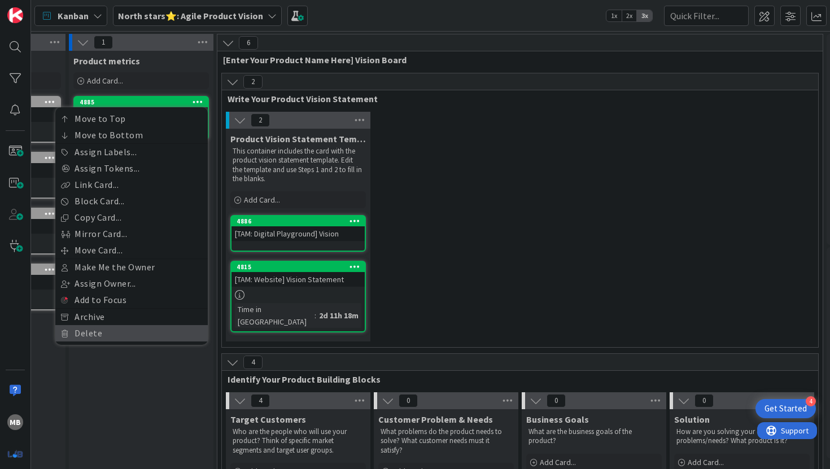
click at [105, 331] on link "Delete" at bounding box center [131, 333] width 152 height 16
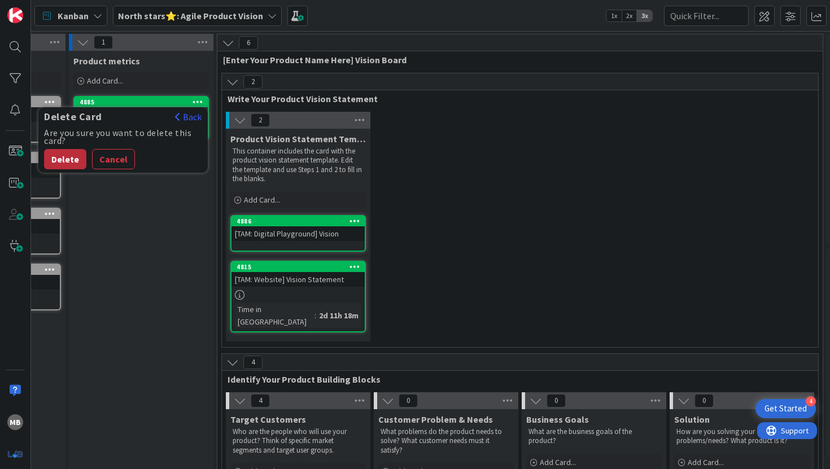
click at [67, 158] on button "Delete" at bounding box center [65, 159] width 42 height 20
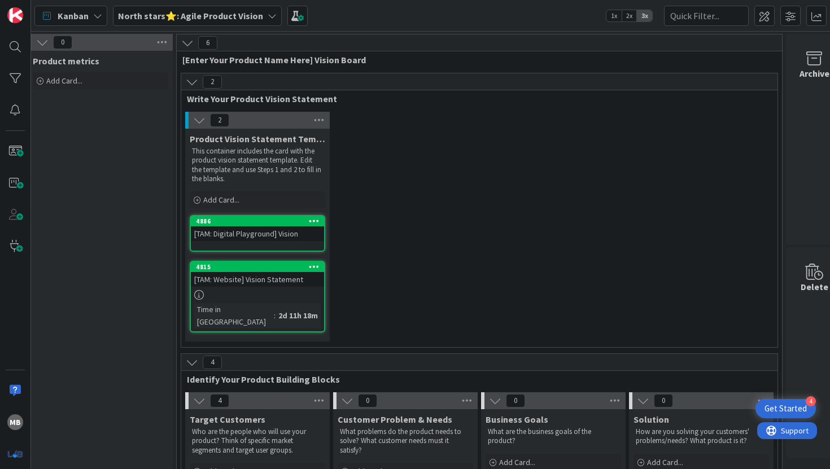
scroll to position [0, 171]
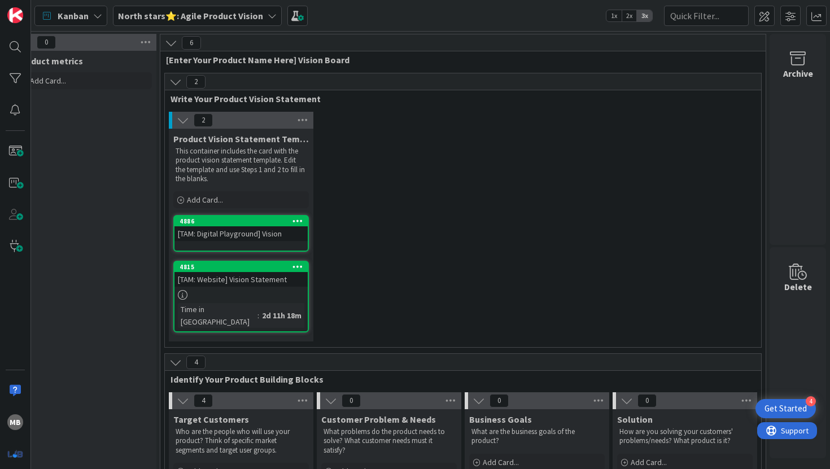
click at [258, 336] on div "2 Write Your Product Vision Statement 2 Product Vision Statement Template This …" at bounding box center [463, 213] width 600 height 280
click at [256, 282] on div "[TAM: Website] Vision Statement" at bounding box center [240, 279] width 133 height 15
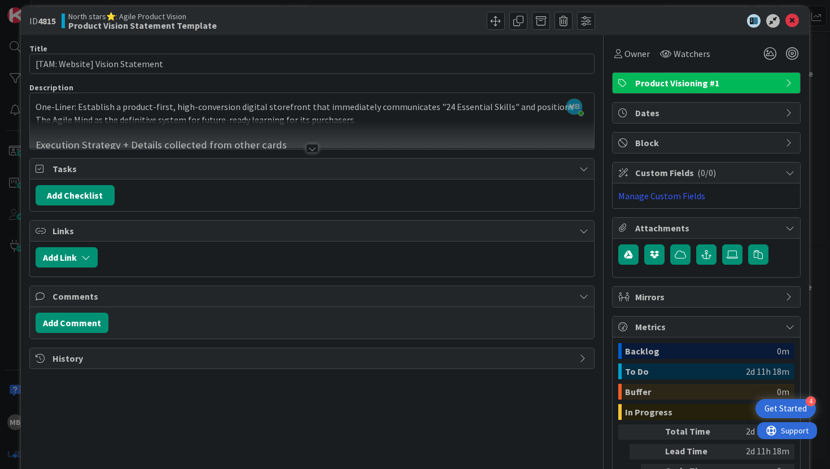
scroll to position [12, 0]
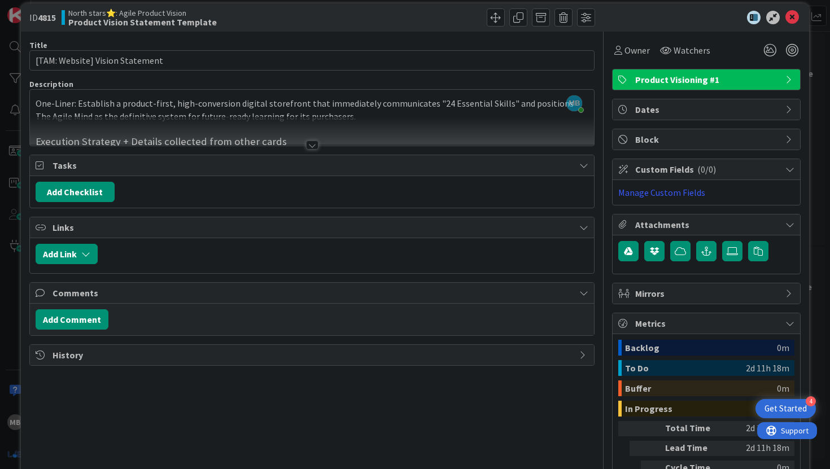
click at [309, 141] on div at bounding box center [312, 145] width 12 height 9
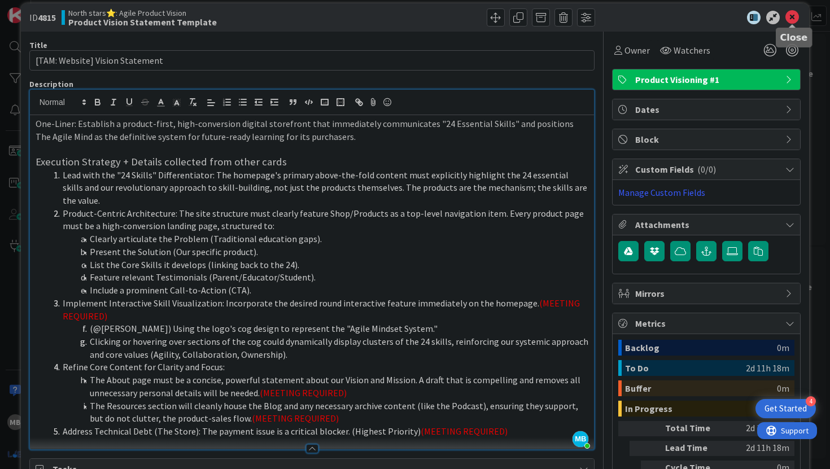
click at [792, 14] on icon at bounding box center [792, 18] width 14 height 14
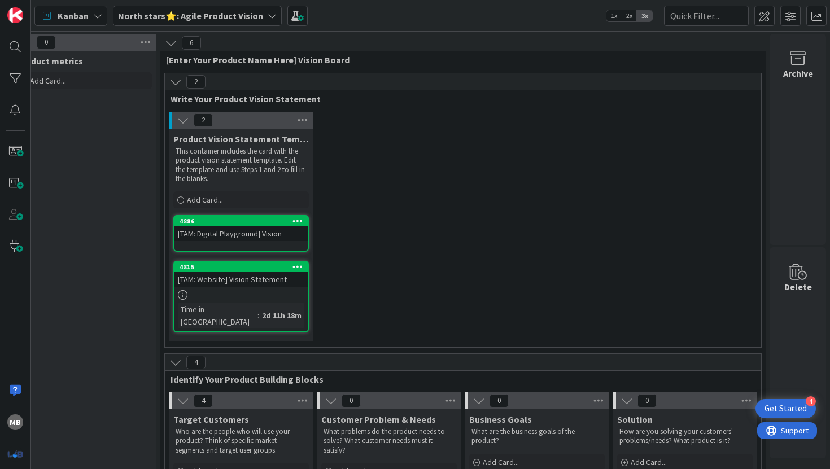
click at [260, 231] on div "[TAM: Digital Playground] Vision" at bounding box center [240, 233] width 133 height 15
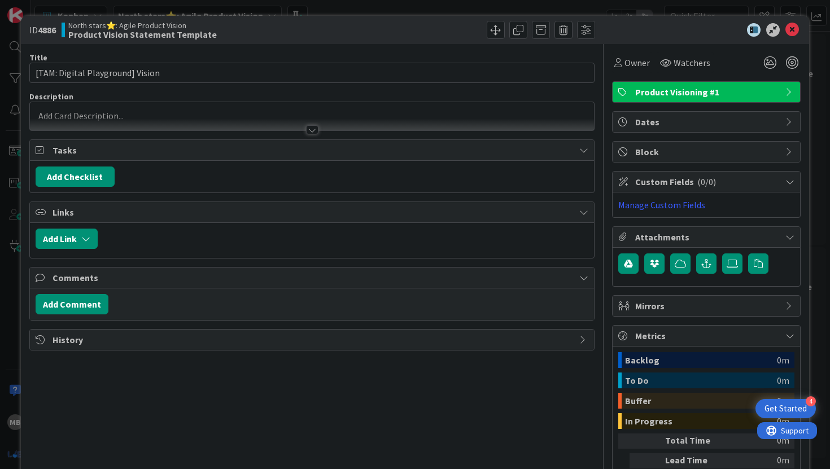
click at [313, 125] on div at bounding box center [312, 129] width 12 height 9
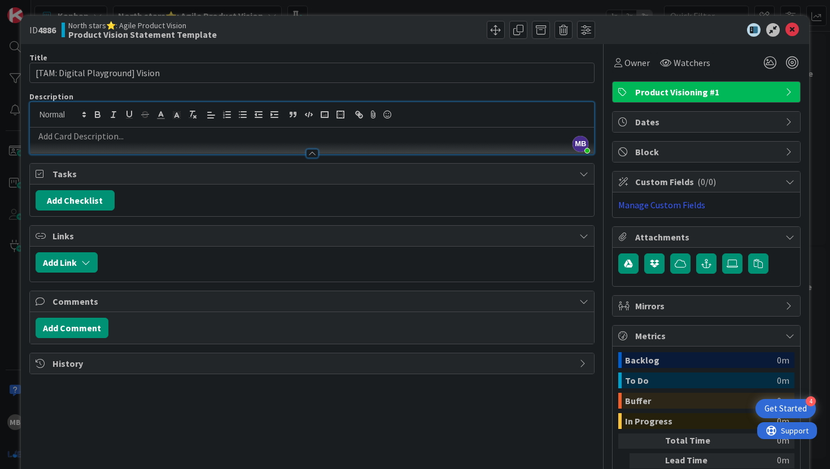
click at [280, 131] on p at bounding box center [312, 136] width 553 height 13
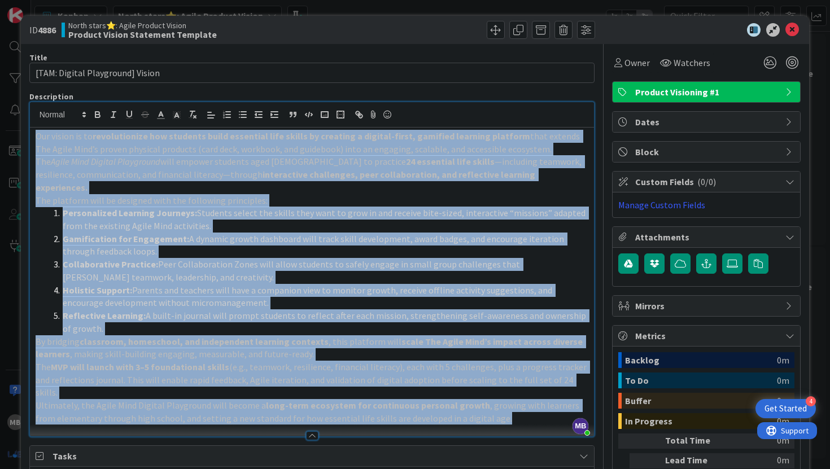
drag, startPoint x: 485, startPoint y: 392, endPoint x: 33, endPoint y: 142, distance: 516.1
click at [33, 142] on div "Our vision is to revolutionize how students build essential life skills by crea…" at bounding box center [312, 282] width 564 height 309
click at [100, 111] on icon "button" at bounding box center [98, 114] width 10 height 10
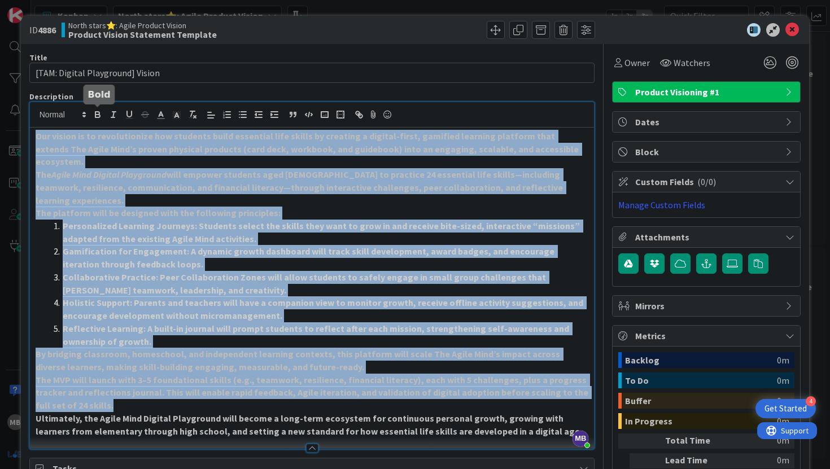
click at [100, 111] on icon "button" at bounding box center [98, 114] width 10 height 10
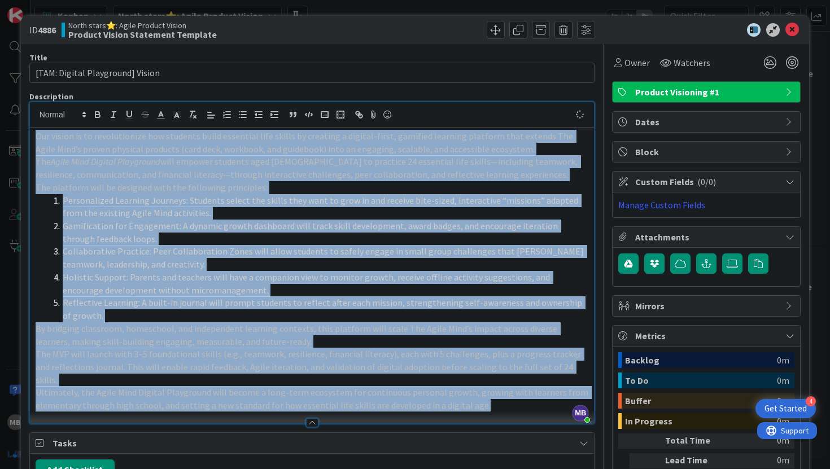
click at [224, 208] on li "Personalized Learning Journeys: Students select the skills they want to grow in…" at bounding box center [319, 206] width 540 height 25
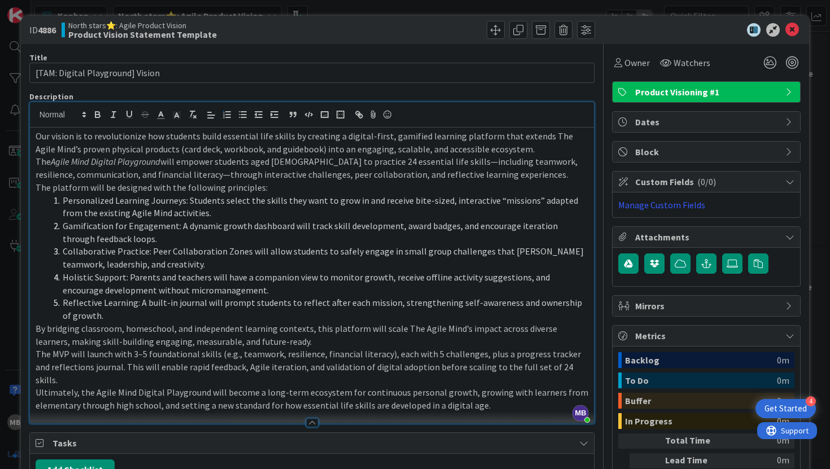
click at [184, 169] on p "The Agile Mind Digital Playground will empower students aged [DEMOGRAPHIC_DATA]…" at bounding box center [312, 167] width 553 height 25
click at [417, 161] on p "The Agile Mind Digital Playground will empower students aged [DEMOGRAPHIC_DATA]…" at bounding box center [312, 167] width 553 height 25
click at [512, 145] on p "Our vision is to revolutionize how students build essential life skills by crea…" at bounding box center [312, 142] width 553 height 25
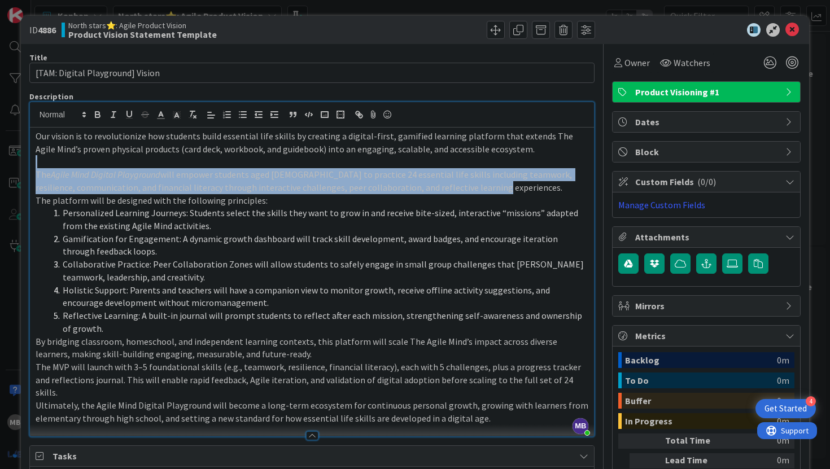
drag, startPoint x: 507, startPoint y: 188, endPoint x: 76, endPoint y: 168, distance: 431.1
click at [76, 168] on div "Our vision is to revolutionize how students build essential life skills by crea…" at bounding box center [312, 282] width 564 height 309
click at [211, 117] on icon at bounding box center [211, 115] width 10 height 10
click at [211, 173] on icon at bounding box center [210, 171] width 9 height 9
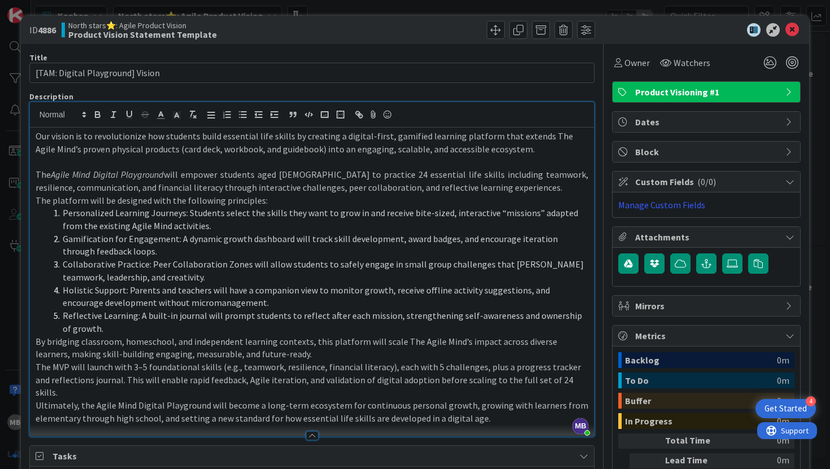
click at [207, 161] on p at bounding box center [312, 161] width 553 height 13
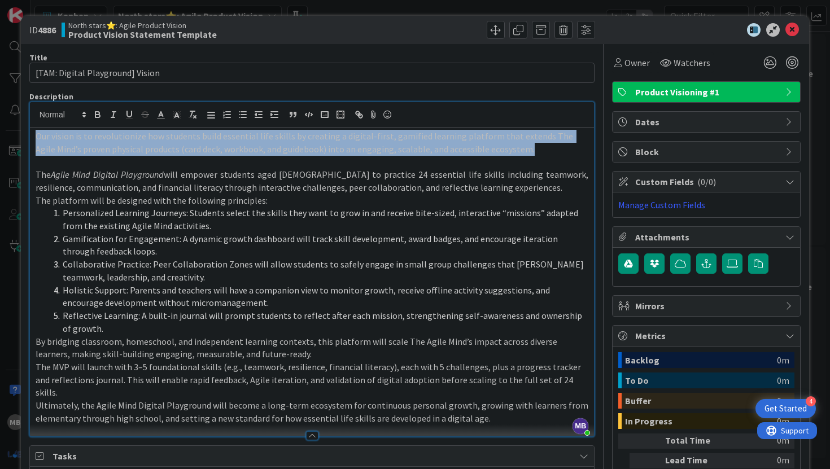
drag, startPoint x: 511, startPoint y: 148, endPoint x: 35, endPoint y: 139, distance: 476.4
click at [35, 139] on div "Our vision is to revolutionize how students build essential life skills by crea…" at bounding box center [312, 282] width 564 height 309
click at [212, 113] on icon at bounding box center [211, 115] width 10 height 10
click at [209, 176] on icon at bounding box center [210, 171] width 9 height 9
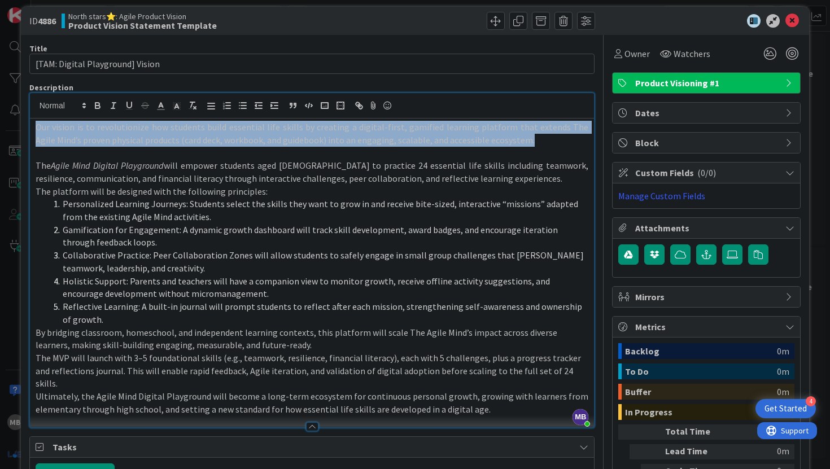
scroll to position [11, 0]
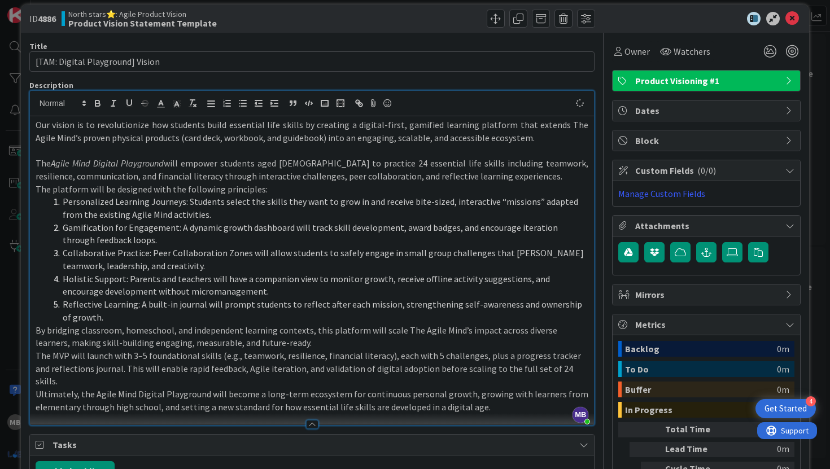
click at [218, 192] on p "The platform will be designed with the following principles:" at bounding box center [312, 189] width 553 height 13
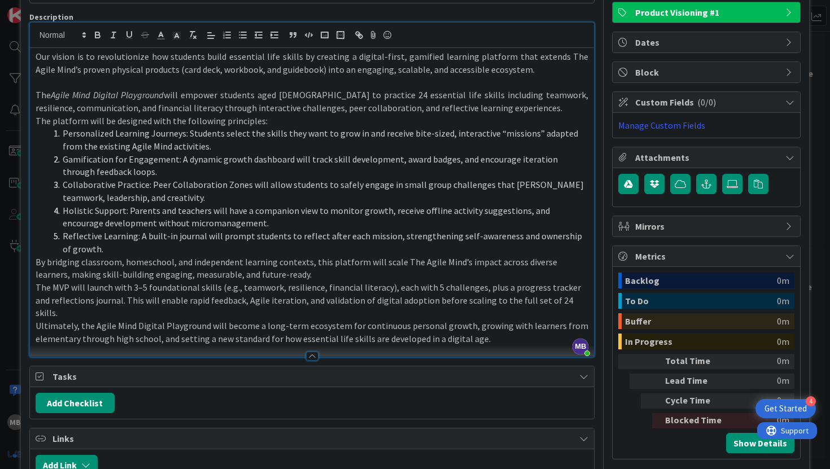
scroll to position [80, 0]
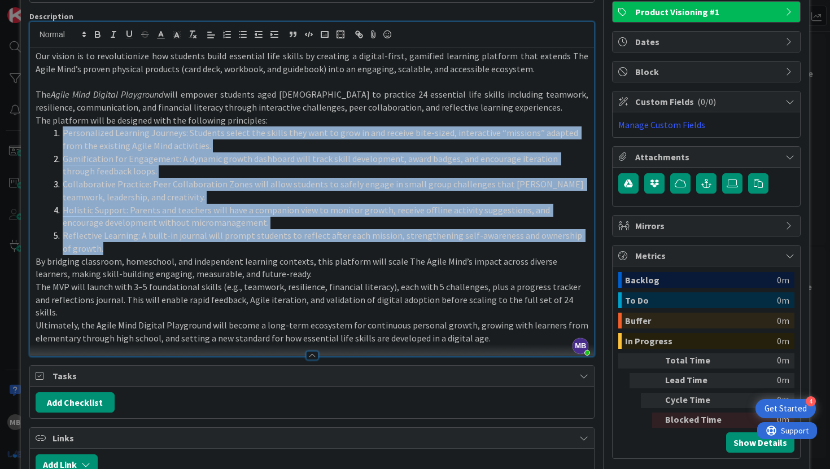
drag, startPoint x: 96, startPoint y: 245, endPoint x: 58, endPoint y: 135, distance: 116.4
click at [58, 135] on ol "Personalized Learning Journeys: Students select the skills they want to grow in…" at bounding box center [312, 190] width 553 height 128
click at [239, 36] on icon "button" at bounding box center [243, 34] width 10 height 10
click at [238, 36] on icon "button" at bounding box center [243, 34] width 10 height 10
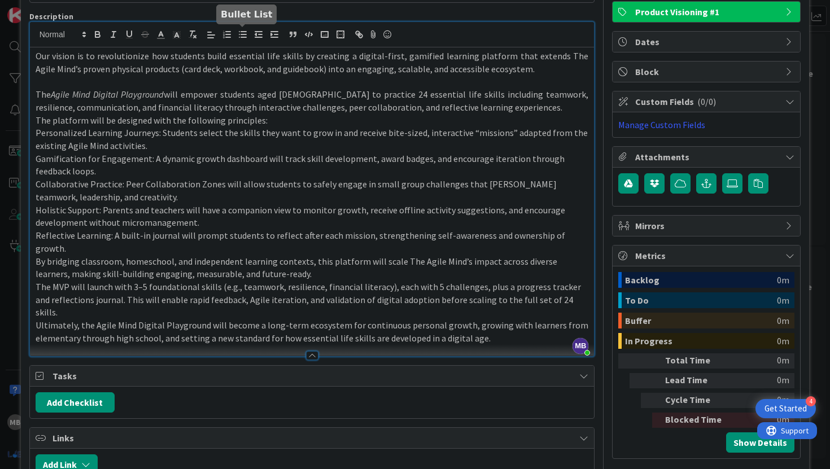
click at [238, 36] on icon "button" at bounding box center [243, 34] width 10 height 10
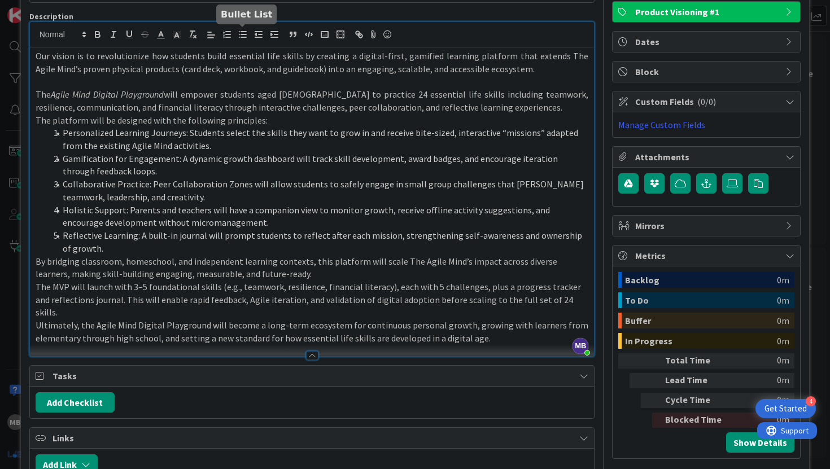
click at [238, 36] on icon "button" at bounding box center [243, 34] width 10 height 10
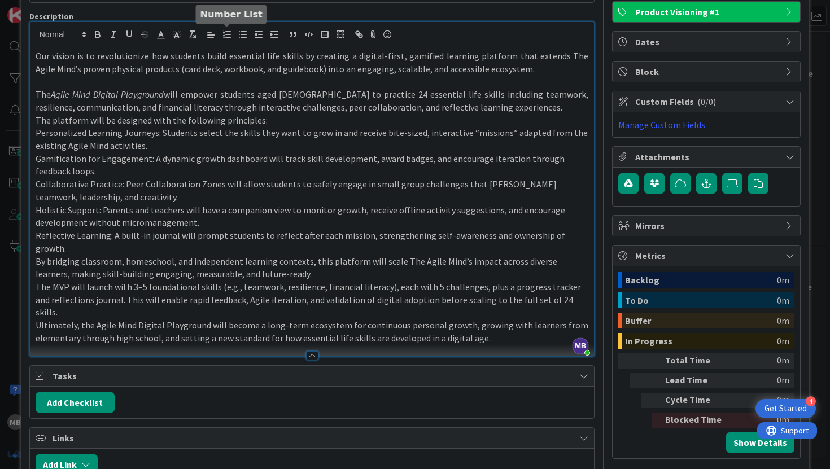
click at [226, 33] on icon "button" at bounding box center [227, 34] width 10 height 10
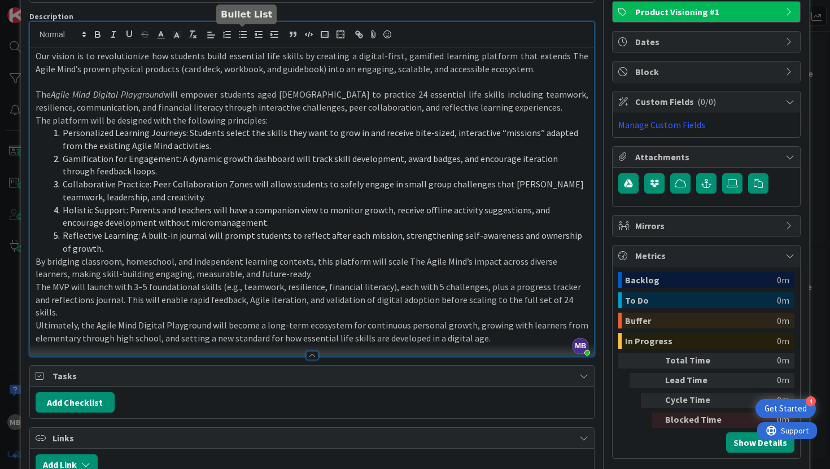
click at [246, 34] on icon "button" at bounding box center [243, 34] width 10 height 10
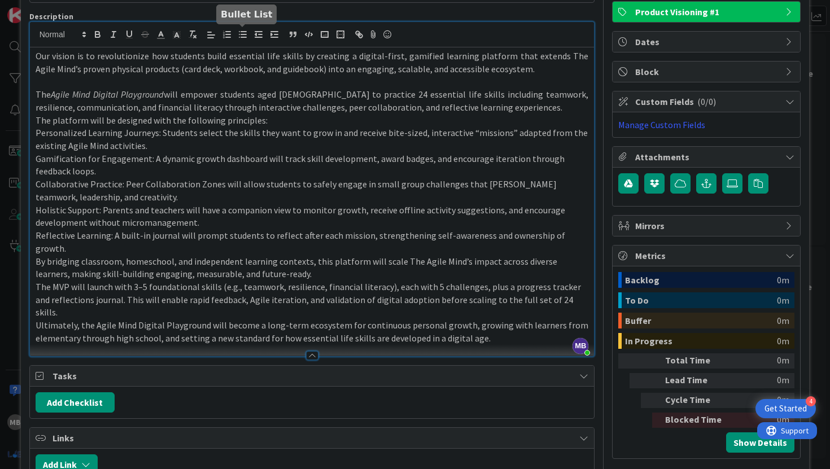
click at [246, 34] on icon "button" at bounding box center [243, 34] width 10 height 10
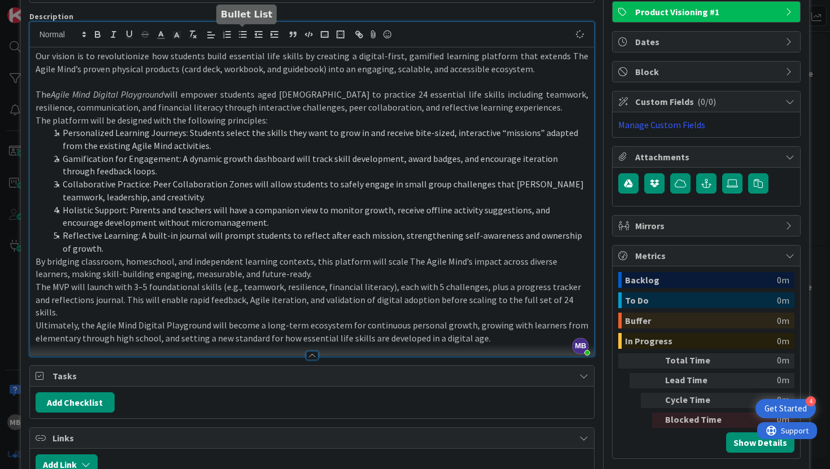
click at [244, 34] on line "button" at bounding box center [243, 34] width 5 height 0
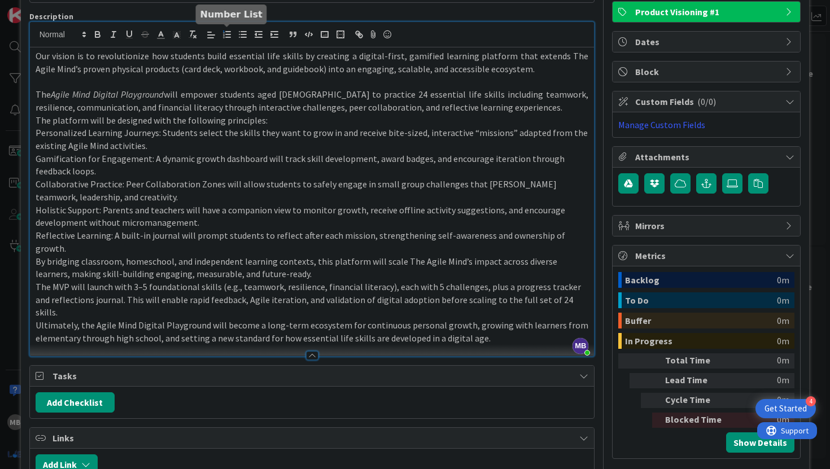
click at [228, 34] on line "button" at bounding box center [228, 34] width 5 height 0
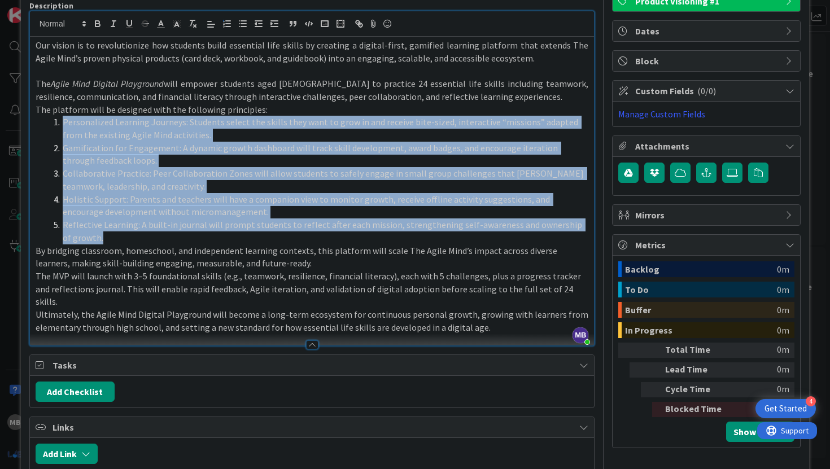
scroll to position [93, 0]
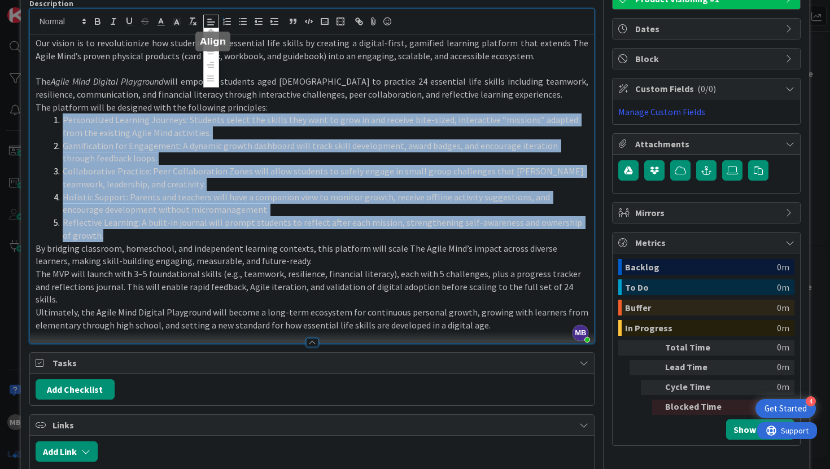
click at [209, 22] on line at bounding box center [211, 22] width 7 height 0
click at [212, 84] on span at bounding box center [211, 78] width 14 height 14
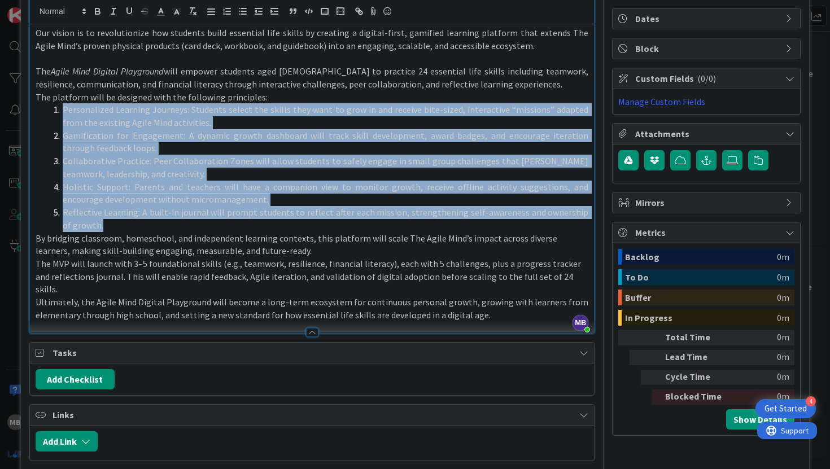
scroll to position [104, 0]
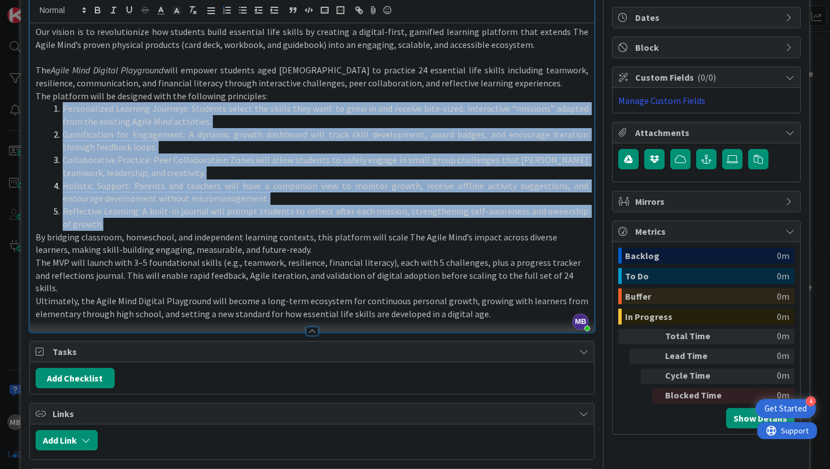
click at [198, 201] on li "Holistic Support: Parents and teachers will have a companion view to monitor gr…" at bounding box center [319, 191] width 540 height 25
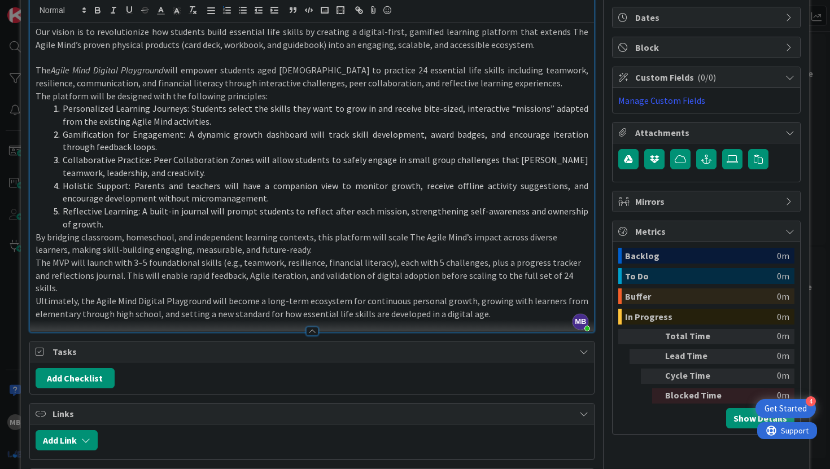
click at [288, 249] on p "By bridging classroom, homeschool, and independent learning contexts, this plat…" at bounding box center [312, 243] width 553 height 25
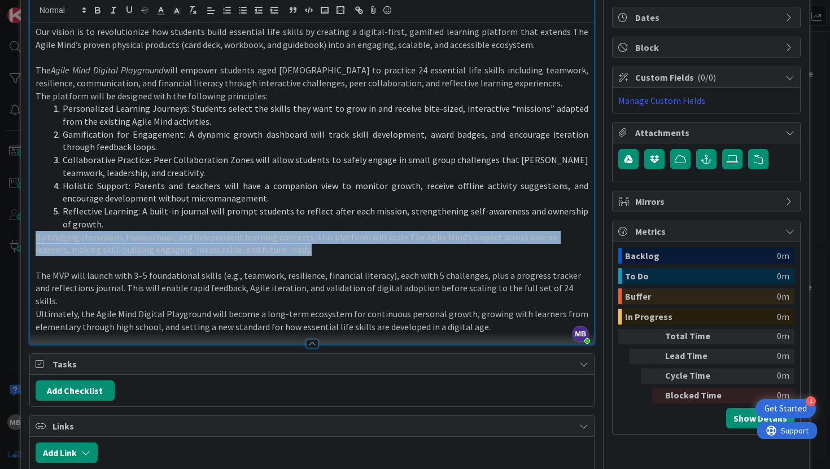
drag, startPoint x: 277, startPoint y: 247, endPoint x: 30, endPoint y: 242, distance: 246.7
click at [30, 242] on div "Our vision is to revolutionize how students build essential life skills by crea…" at bounding box center [312, 183] width 564 height 321
click at [213, 11] on line at bounding box center [211, 11] width 7 height 0
click at [209, 70] on line at bounding box center [210, 70] width 6 height 0
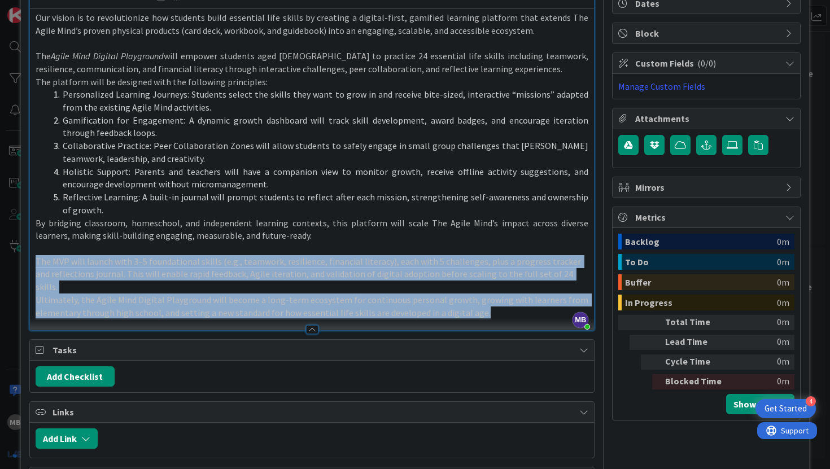
drag, startPoint x: 481, startPoint y: 297, endPoint x: 34, endPoint y: 263, distance: 448.2
click at [34, 263] on div "Our vision is to revolutionize how students build essential life skills by crea…" at bounding box center [312, 169] width 564 height 321
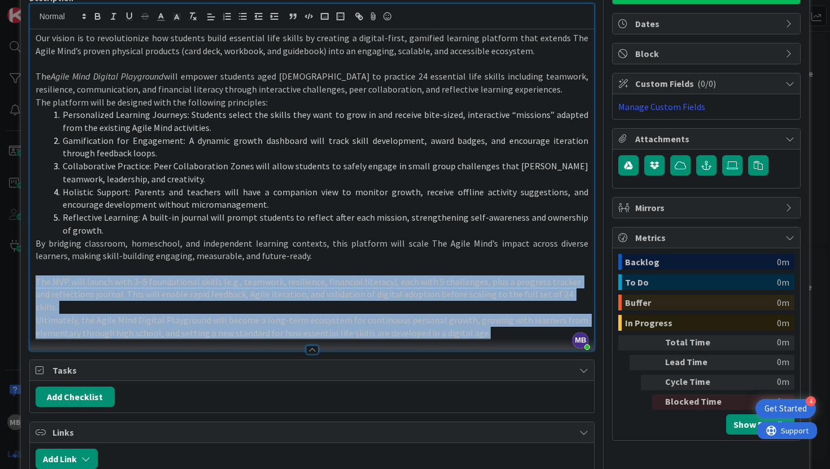
scroll to position [93, 0]
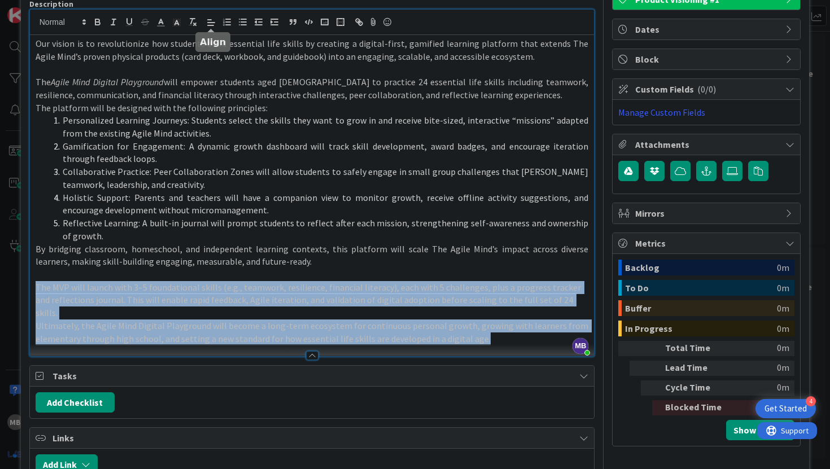
click at [210, 20] on icon at bounding box center [211, 22] width 10 height 10
click at [210, 79] on line at bounding box center [210, 79] width 6 height 0
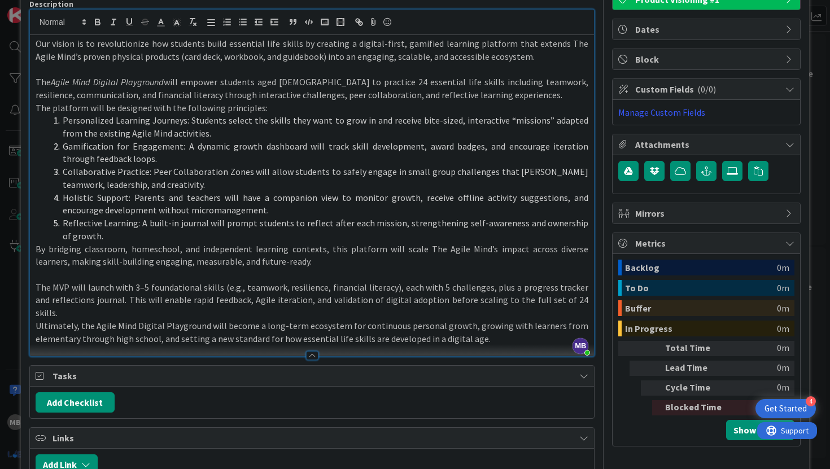
click at [277, 168] on li "Collaborative Practice: Peer Collaboration Zones will allow students to safely …" at bounding box center [319, 177] width 540 height 25
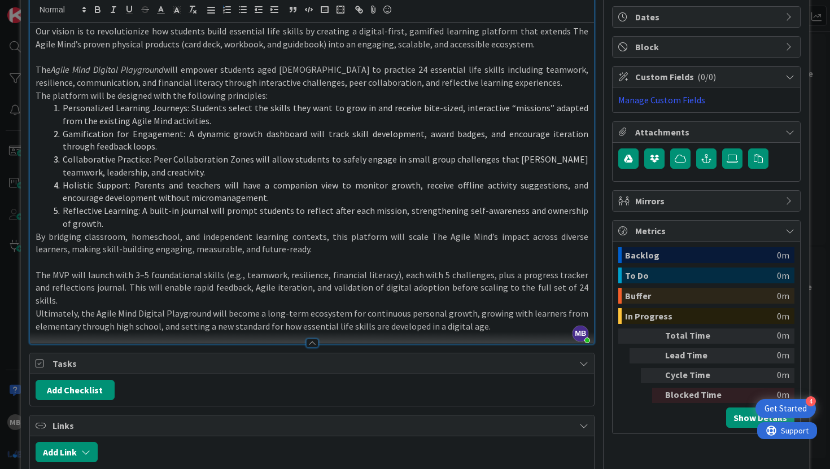
scroll to position [107, 0]
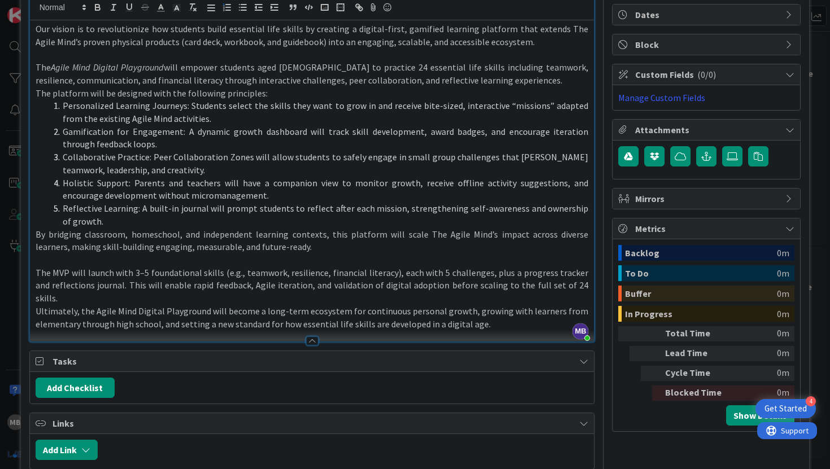
click at [562, 285] on p "The MVP will launch with 3–5 foundational skills (e.g., teamwork, resilience, f…" at bounding box center [312, 285] width 553 height 38
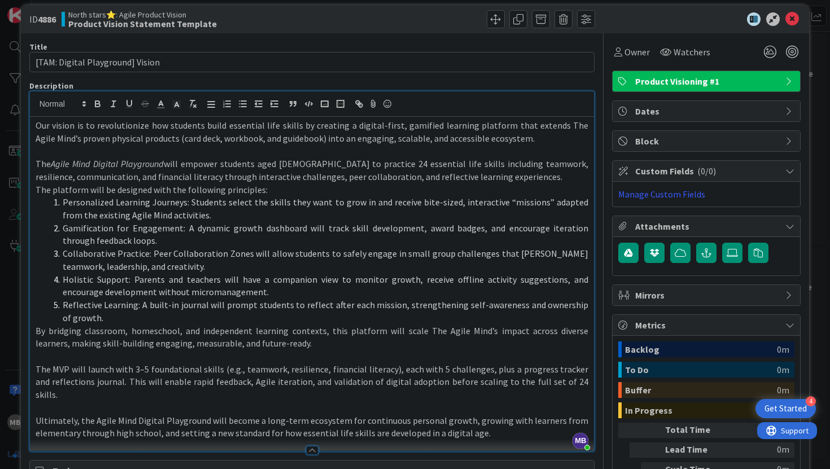
scroll to position [11, 0]
drag, startPoint x: 176, startPoint y: 162, endPoint x: 49, endPoint y: 164, distance: 127.0
click at [49, 164] on p "The Agile Mind Digital Playground will empower students aged [DEMOGRAPHIC_DATA]…" at bounding box center [312, 169] width 553 height 25
click at [112, 102] on icon "button" at bounding box center [113, 103] width 10 height 10
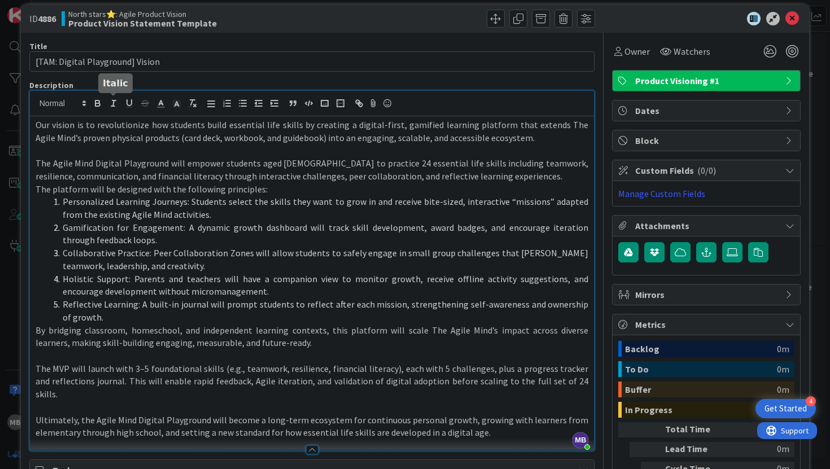
click at [143, 144] on p at bounding box center [312, 150] width 553 height 13
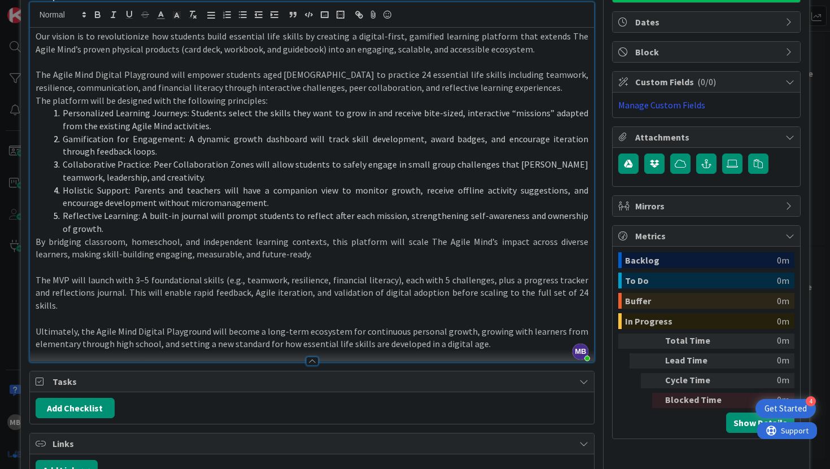
scroll to position [0, 0]
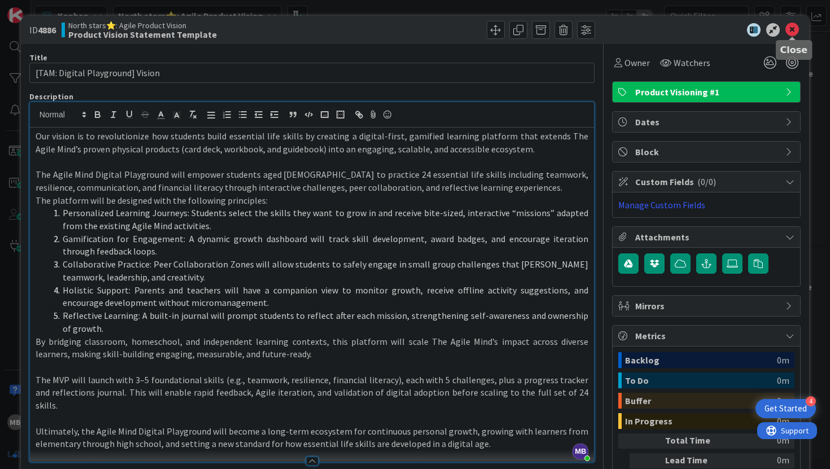
click at [793, 32] on icon at bounding box center [792, 30] width 14 height 14
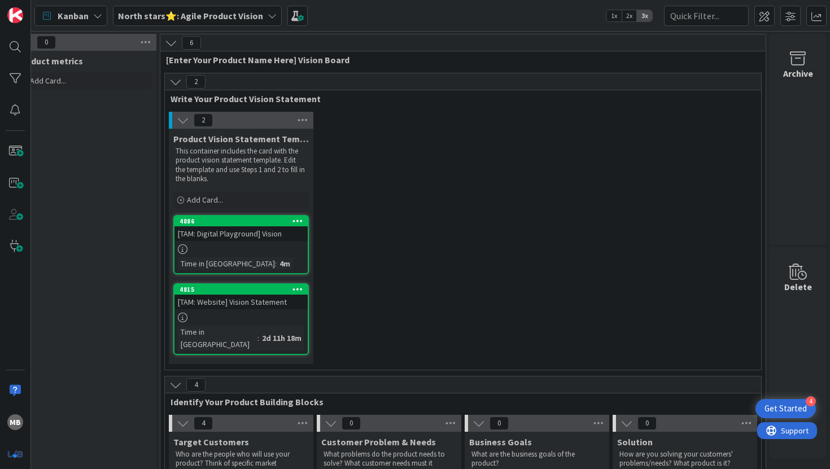
click at [241, 256] on link "4886 [TAM: Digital Playground] Vision Time in Column : 4m" at bounding box center [240, 244] width 135 height 59
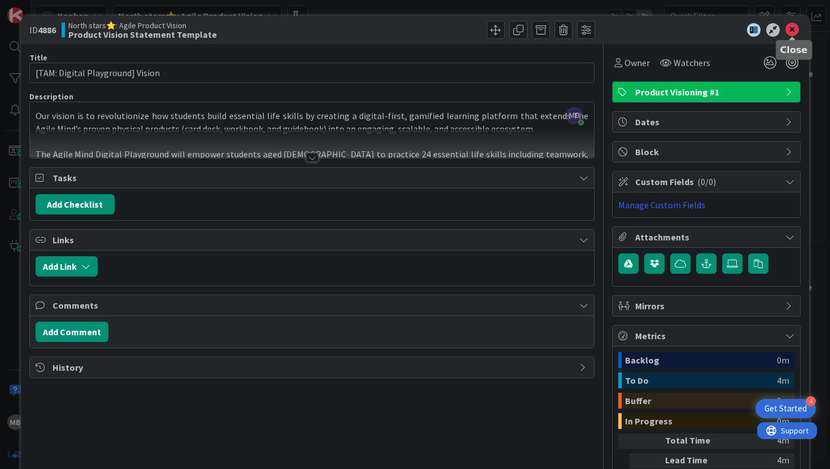
click at [792, 24] on icon at bounding box center [792, 30] width 14 height 14
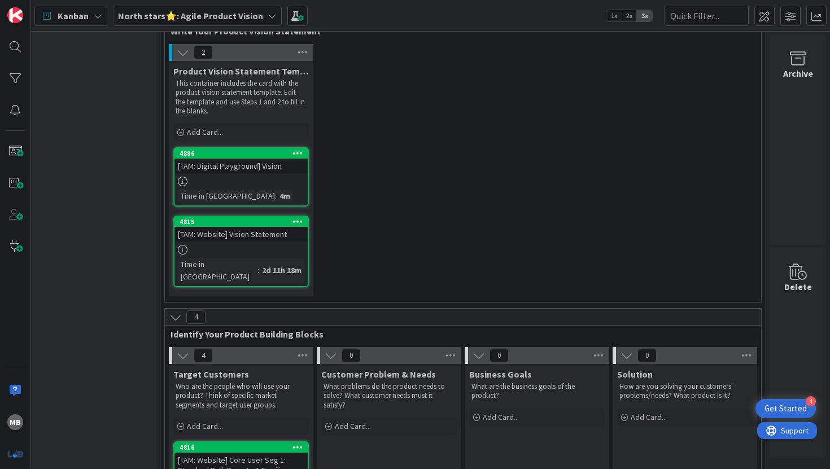
scroll to position [69, 171]
click at [235, 233] on div "[TAM: Website] Vision Statement" at bounding box center [240, 233] width 133 height 15
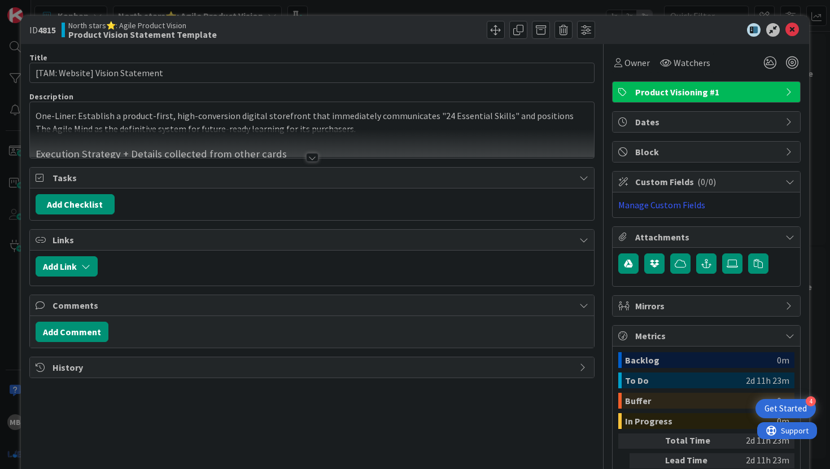
scroll to position [1, 0]
click at [315, 153] on div at bounding box center [312, 156] width 12 height 9
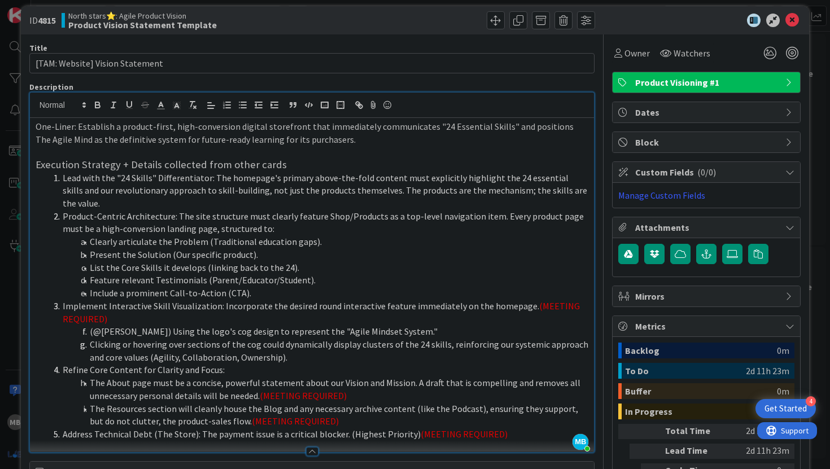
scroll to position [0, 0]
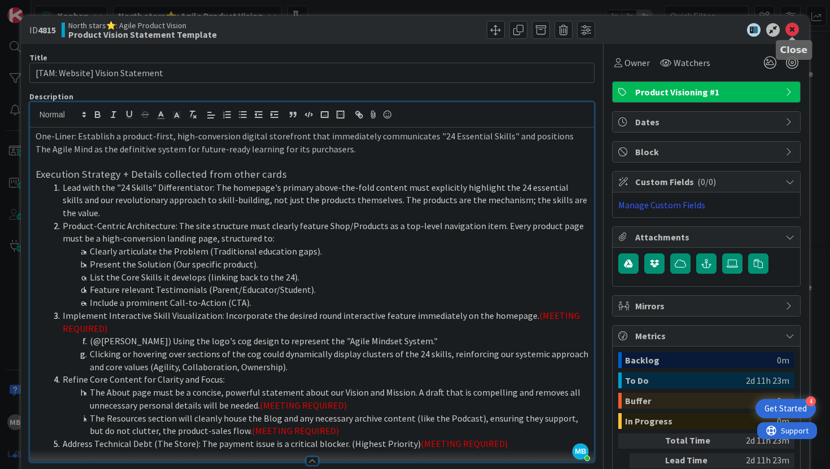
click at [793, 28] on icon at bounding box center [792, 30] width 14 height 14
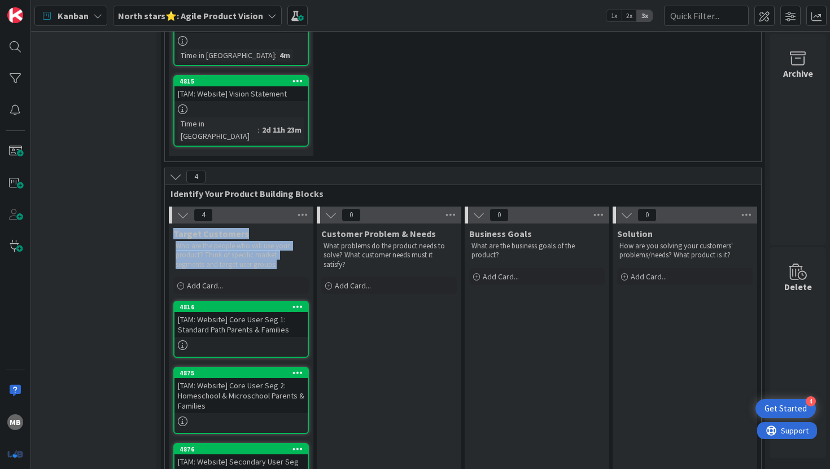
drag, startPoint x: 279, startPoint y: 251, endPoint x: 169, endPoint y: 220, distance: 113.8
click at [169, 223] on div "Target Customers Who are the people who will use your product? Think of specifi…" at bounding box center [241, 247] width 144 height 48
copy div "Target Customers Who are the people who will use your product? Think of specifi…"
click at [271, 313] on div "[TAM: Website] Core User Seg 1: Standard Path Parents & Families" at bounding box center [240, 324] width 133 height 25
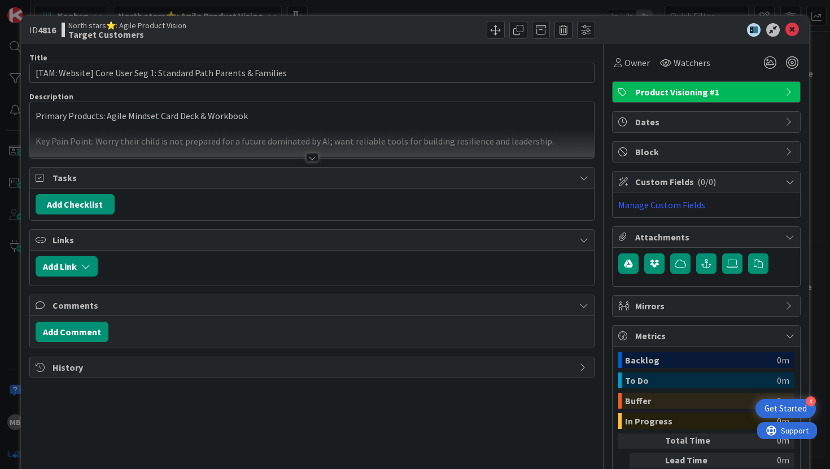
click at [313, 160] on div at bounding box center [312, 157] width 12 height 9
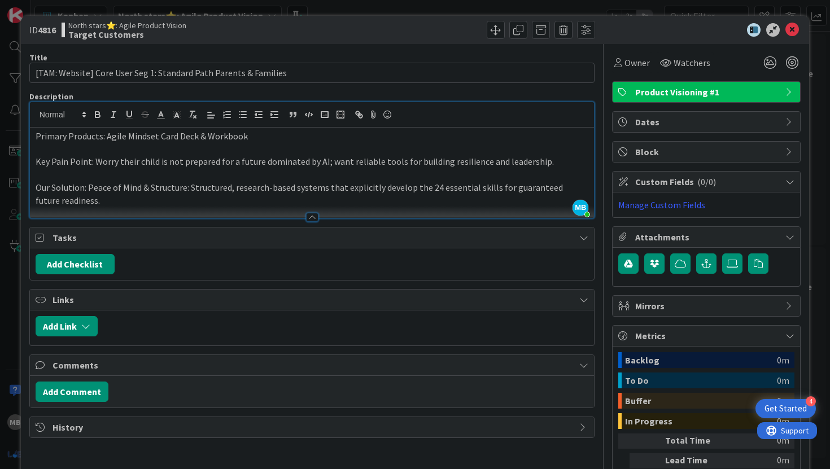
click at [313, 216] on div at bounding box center [312, 217] width 12 height 9
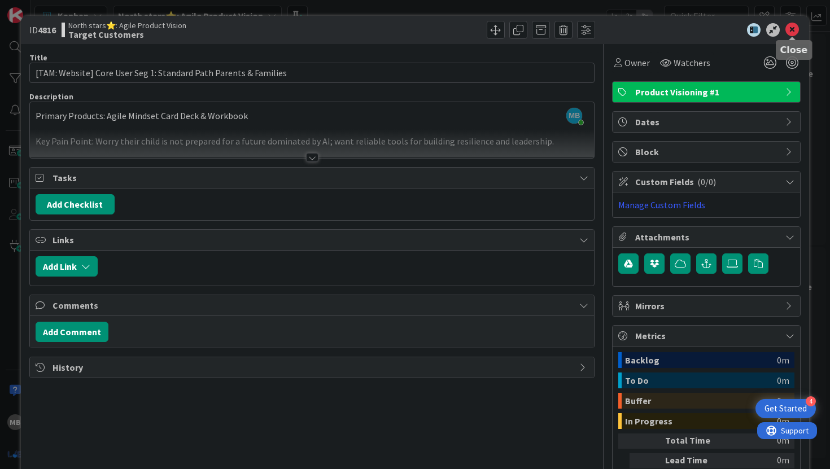
click at [793, 29] on icon at bounding box center [792, 30] width 14 height 14
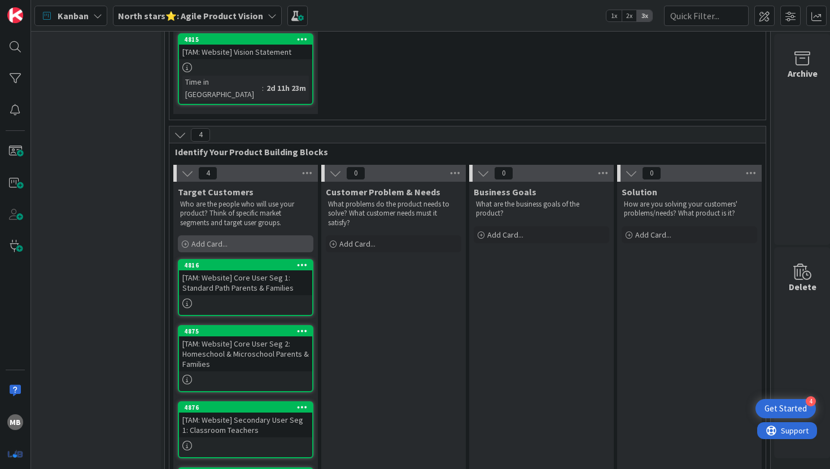
scroll to position [253, 166]
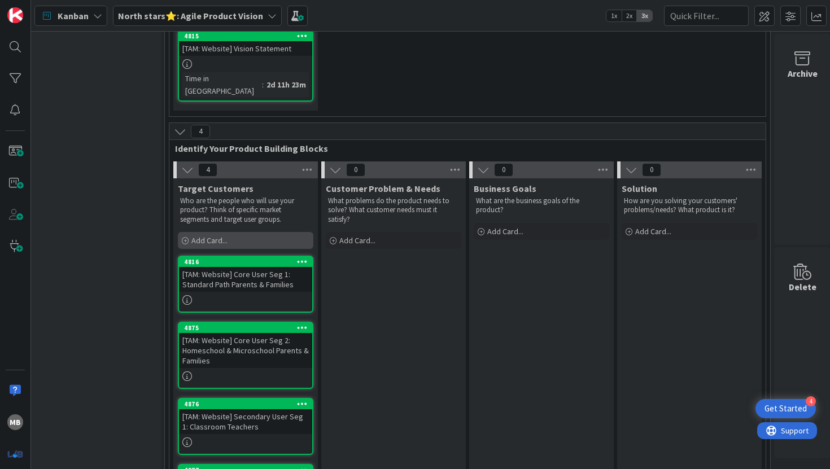
click at [196, 235] on span "Add Card..." at bounding box center [209, 240] width 36 height 10
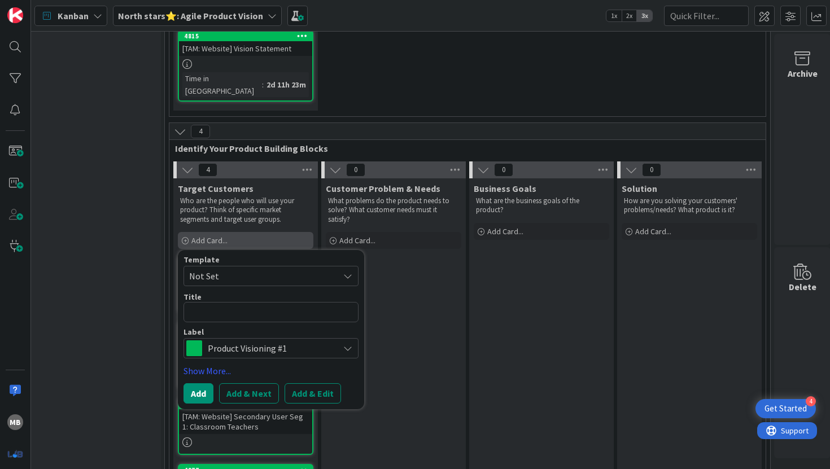
type textarea "x"
type textarea "{"
type textarea "x"
type textarea "["
type textarea "x"
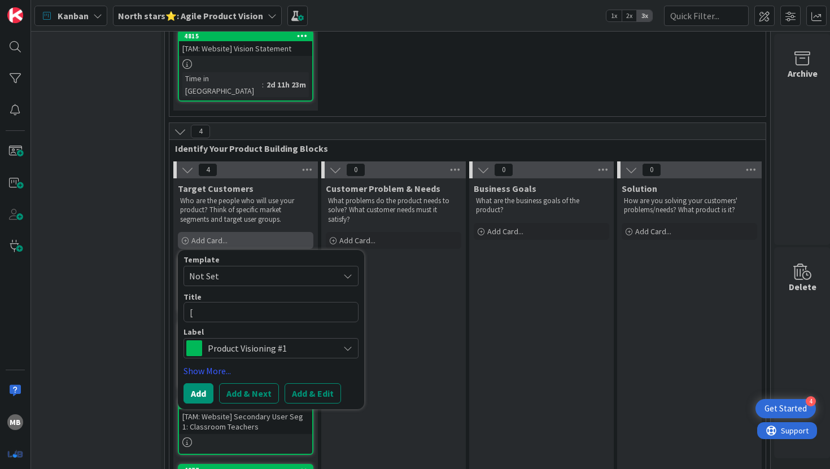
type textarea "[t"
type textarea "x"
type textarea "[ta"
type textarea "x"
type textarea "[taM"
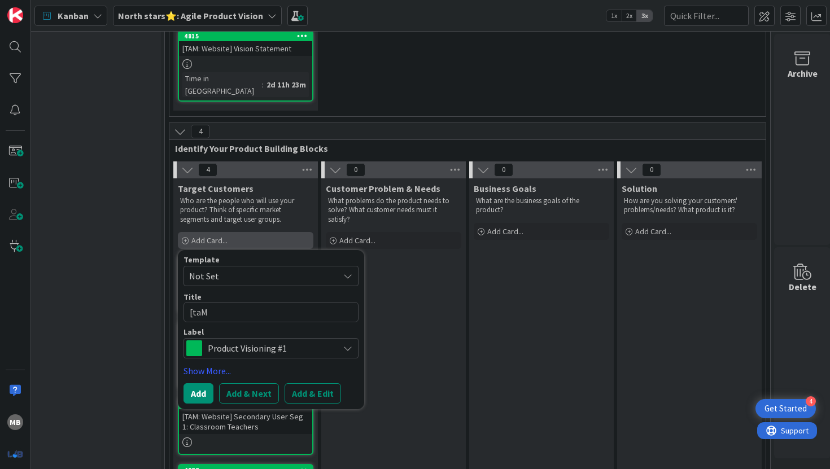
type textarea "x"
type textarea "[taM:"
type textarea "x"
type textarea "[taM"
type textarea "x"
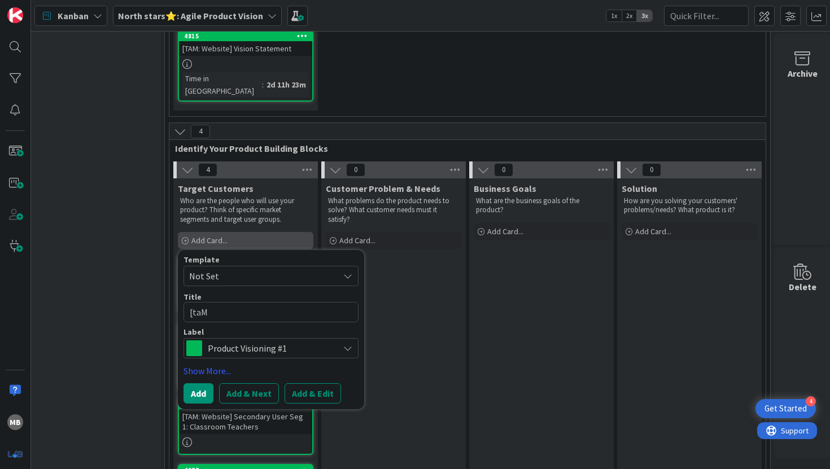
type textarea "[ta"
type textarea "x"
type textarea "[t"
type textarea "x"
type textarea "["
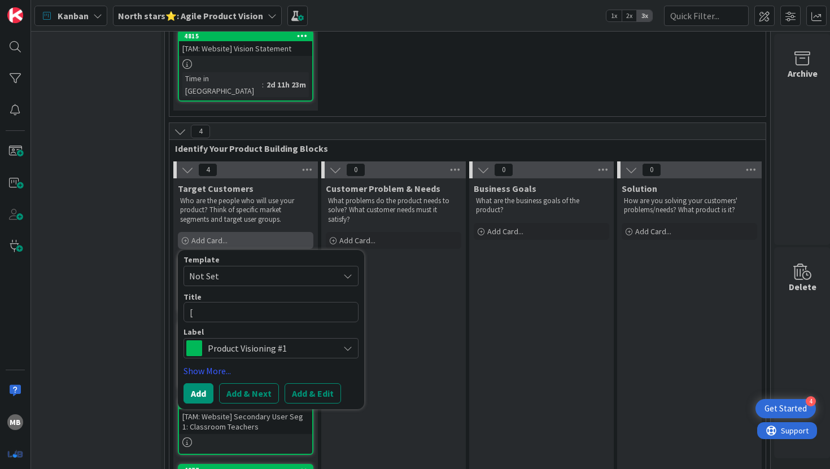
type textarea "x"
type textarea "[T"
type textarea "x"
type textarea "[TA"
type textarea "x"
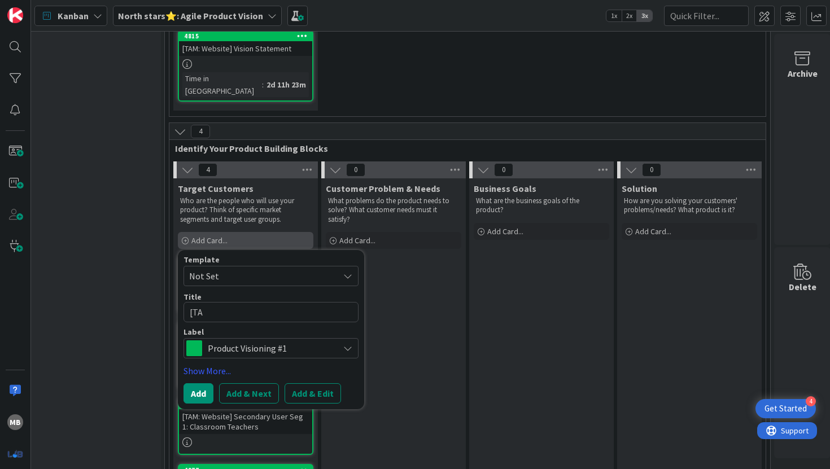
type textarea "[TAM"
type textarea "x"
type textarea "[TAM:"
type textarea "x"
type textarea "[TAM:"
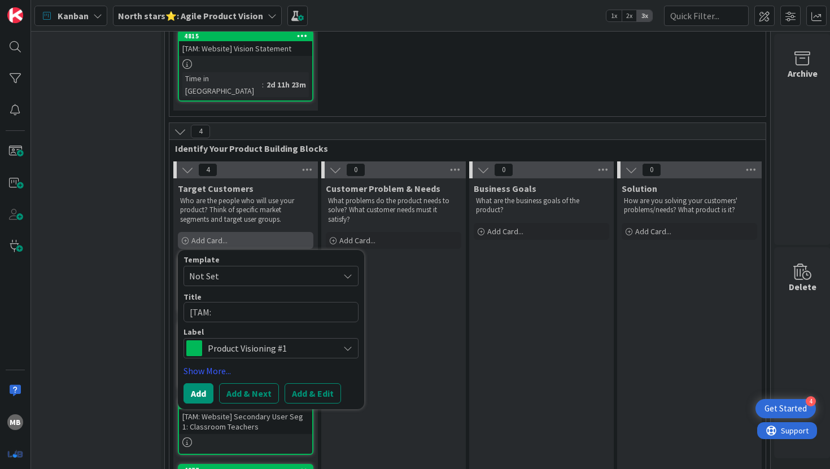
type textarea "x"
type textarea "[TAM: D"
type textarea "x"
type textarea "[TAM: Di"
type textarea "x"
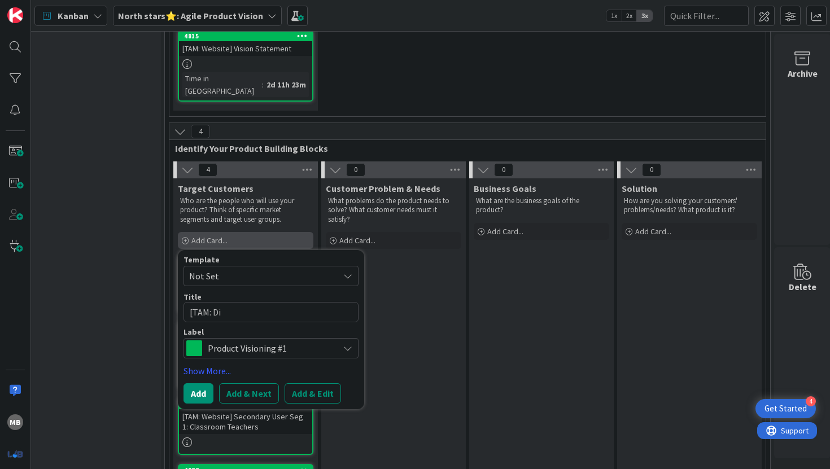
type textarea "[TAM: Dig"
type textarea "x"
type textarea "[TAM: Digi"
type textarea "x"
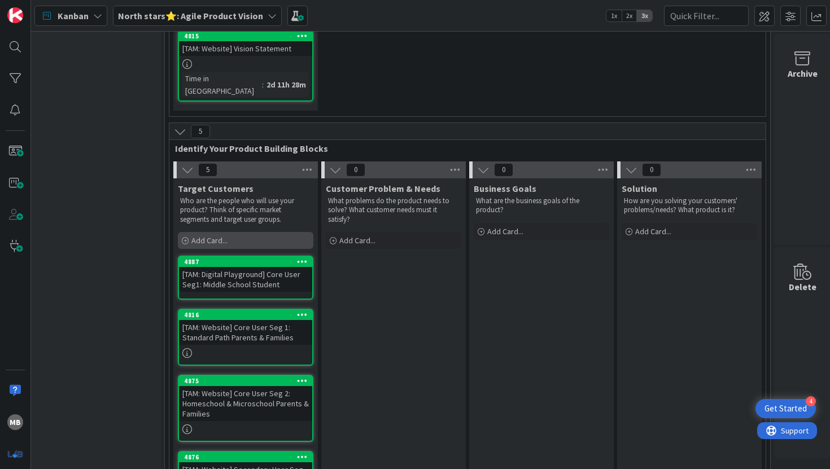
click at [216, 235] on span "Add Card..." at bounding box center [209, 240] width 36 height 10
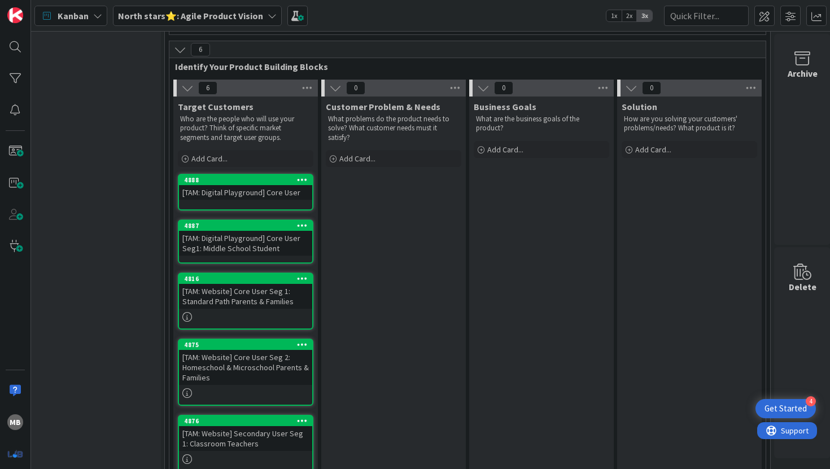
scroll to position [336, 166]
click at [277, 185] on div "[TAM: Digital Playground] Core User" at bounding box center [245, 192] width 133 height 15
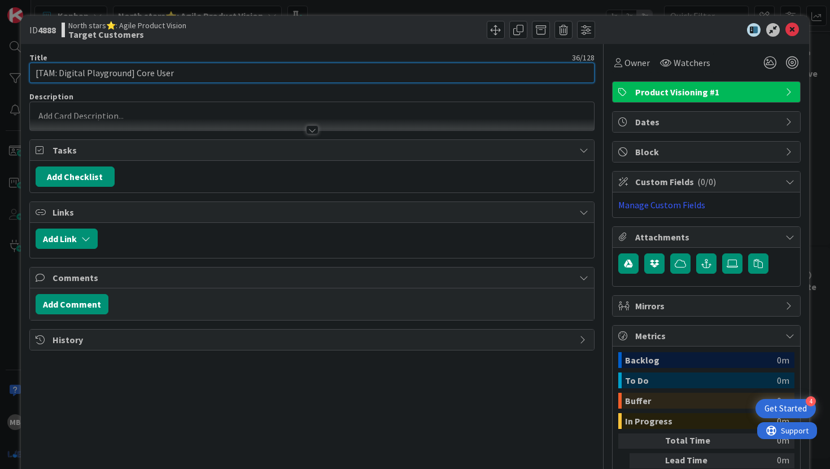
click at [224, 75] on input "[TAM: Digital Playground] Core User" at bounding box center [311, 73] width 565 height 20
paste input "High School Student"
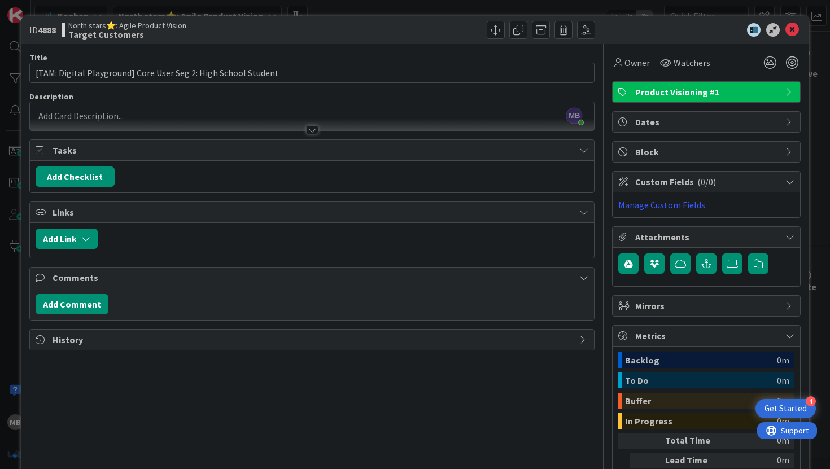
click at [213, 114] on div "MB [PERSON_NAME] just joined" at bounding box center [312, 116] width 564 height 28
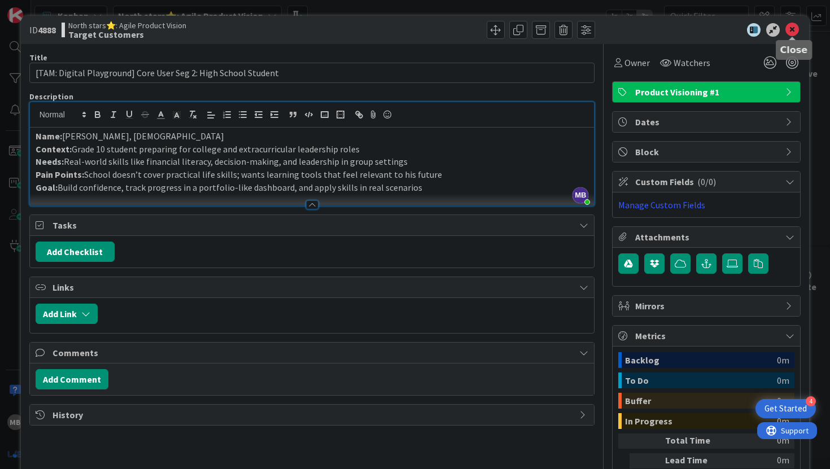
click at [791, 29] on icon at bounding box center [792, 30] width 14 height 14
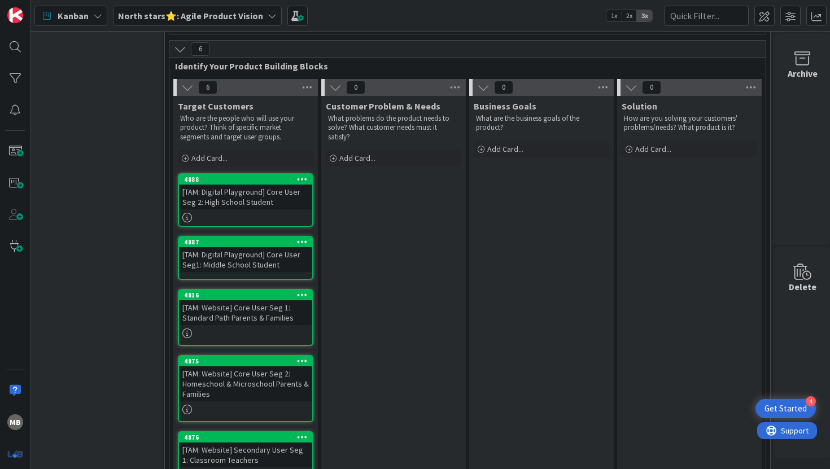
click at [255, 247] on div "[TAM: Digital Playground] Core User Seg1: Middle School Student" at bounding box center [245, 259] width 133 height 25
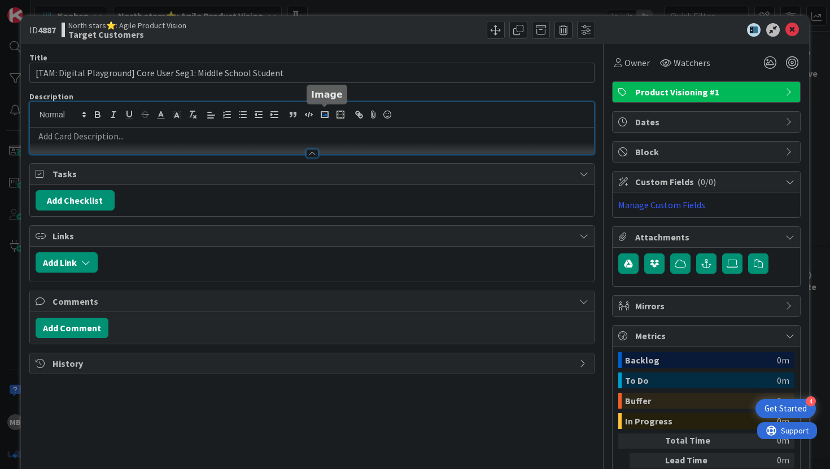
click at [322, 116] on div at bounding box center [312, 128] width 564 height 52
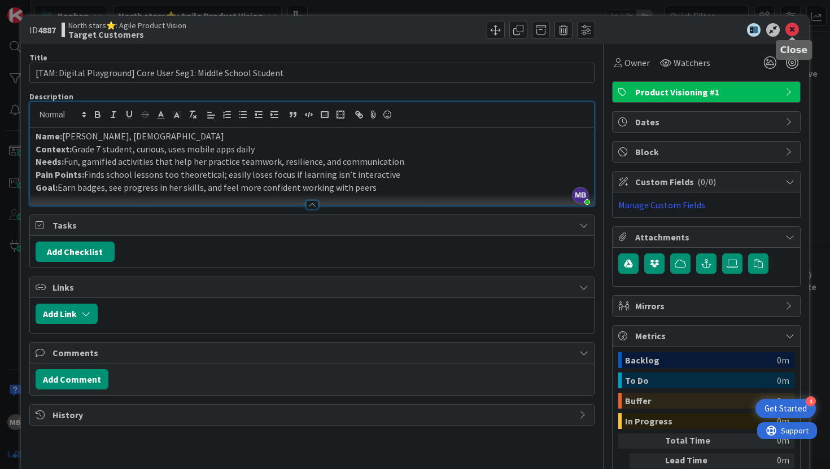
click at [794, 28] on icon at bounding box center [792, 30] width 14 height 14
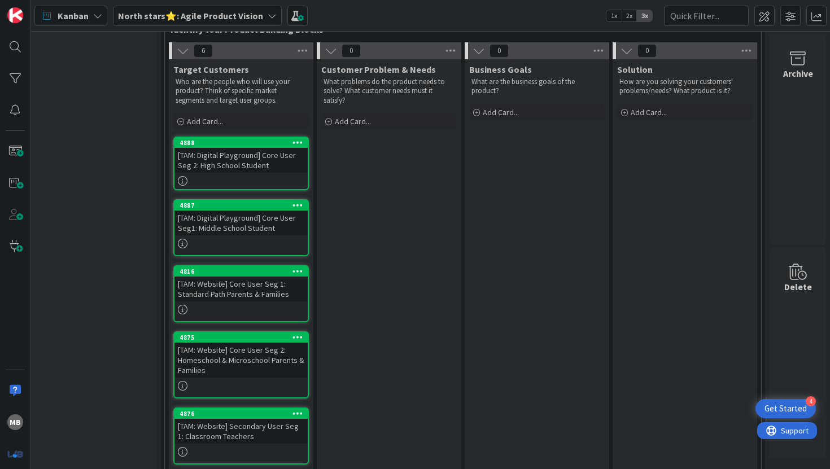
scroll to position [333, 171]
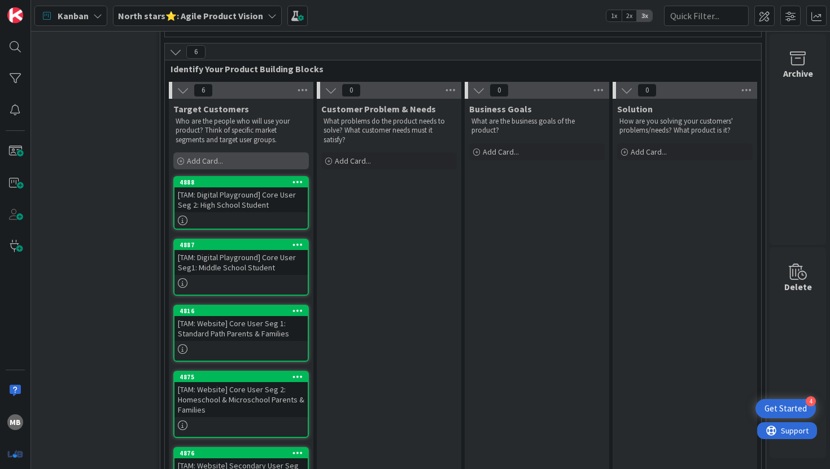
click at [225, 152] on div "Add Card..." at bounding box center [240, 160] width 135 height 17
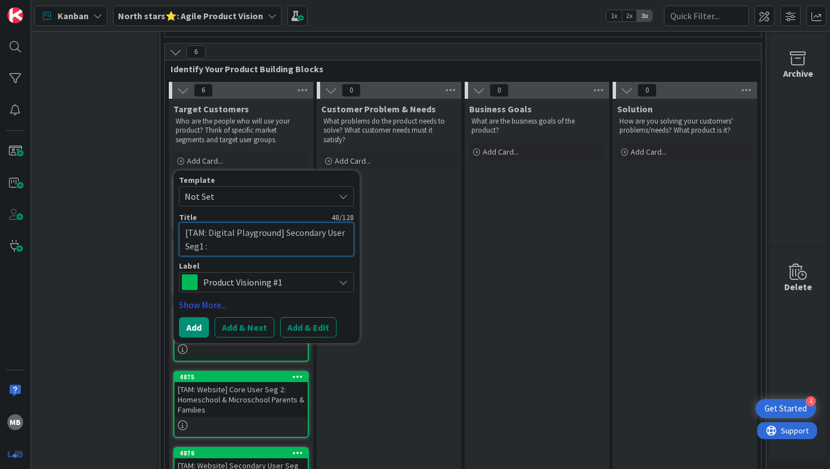
paste textarea "Parent"
click at [416, 211] on div "Customer Problem & Needs What problems do the product needs to solve? What cust…" at bounding box center [389, 339] width 144 height 480
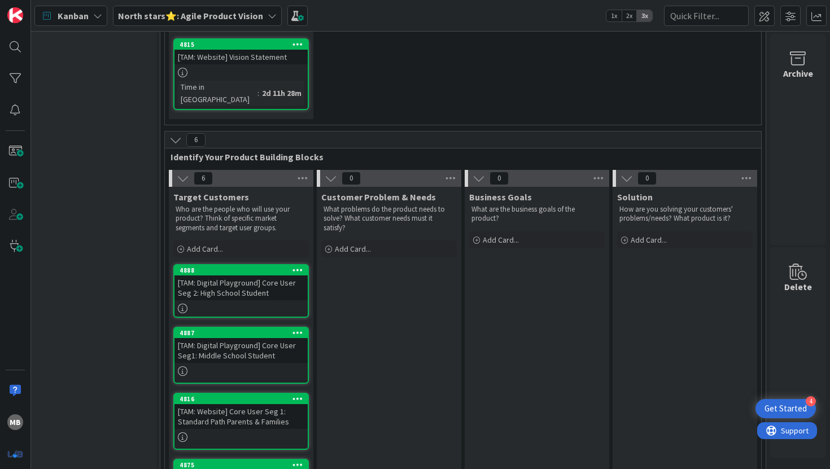
scroll to position [242, 171]
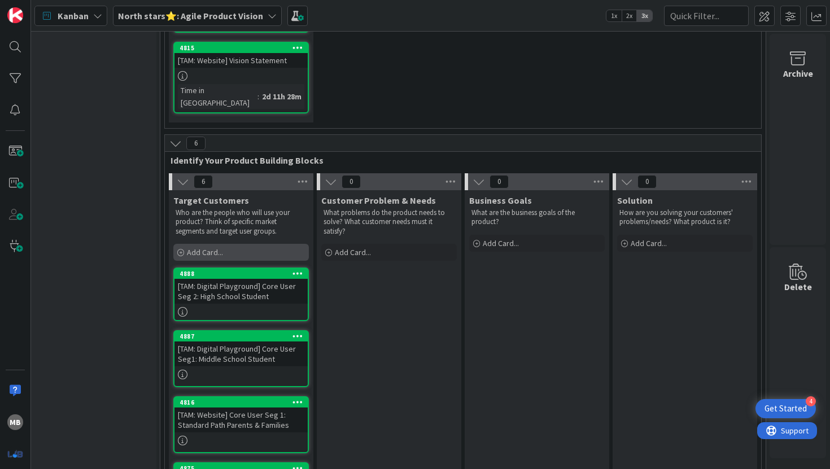
click at [216, 247] on span "Add Card..." at bounding box center [205, 252] width 36 height 10
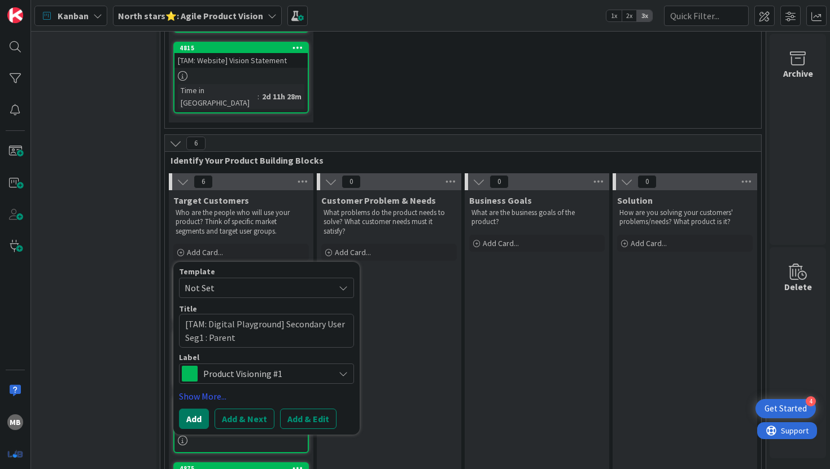
click at [193, 409] on button "Add" at bounding box center [194, 419] width 30 height 20
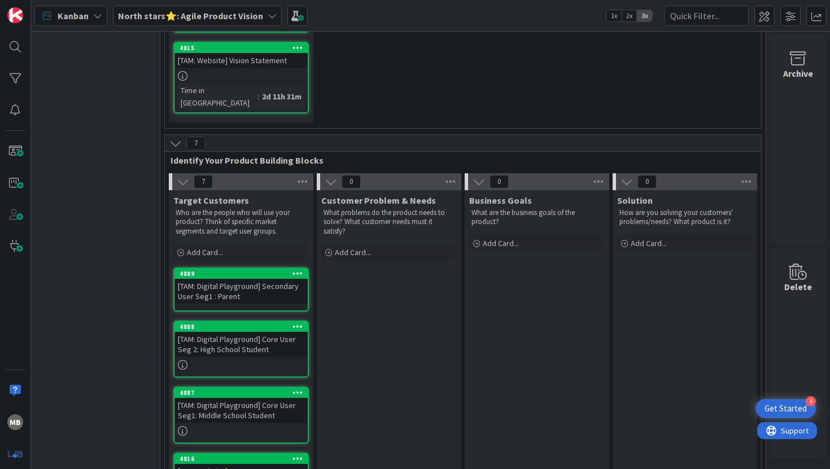
click at [250, 279] on div "[TAM: Digital Playground] Secondary User Seg1 : Parent" at bounding box center [240, 291] width 133 height 25
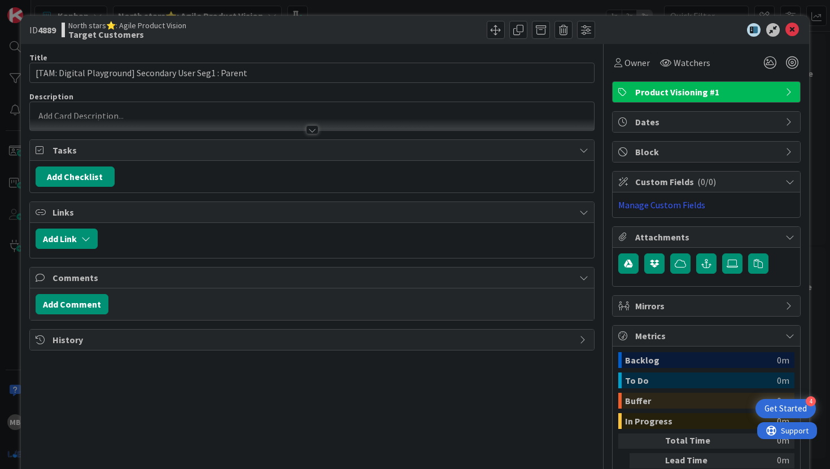
click at [317, 131] on div at bounding box center [312, 129] width 12 height 9
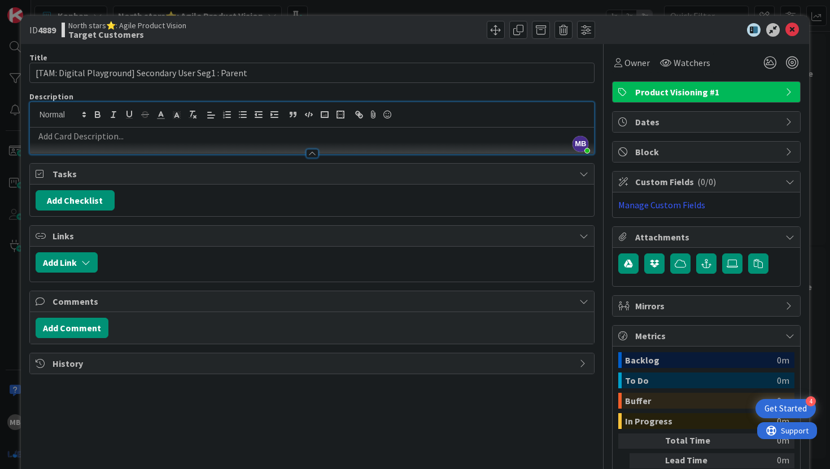
click at [310, 135] on p at bounding box center [312, 136] width 553 height 13
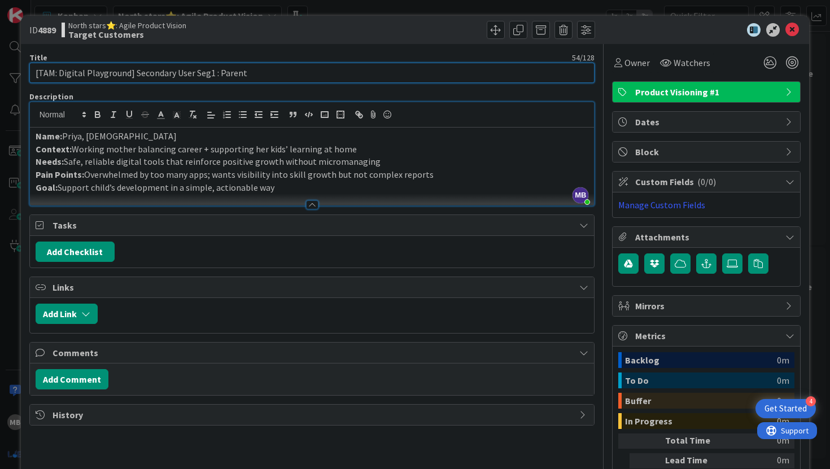
drag, startPoint x: 246, startPoint y: 72, endPoint x: 4, endPoint y: 77, distance: 242.2
click at [4, 77] on div "ID 4889 North stars⭐: Agile Product Vision Target Customers Title 54 / 128 [TAM…" at bounding box center [415, 234] width 830 height 469
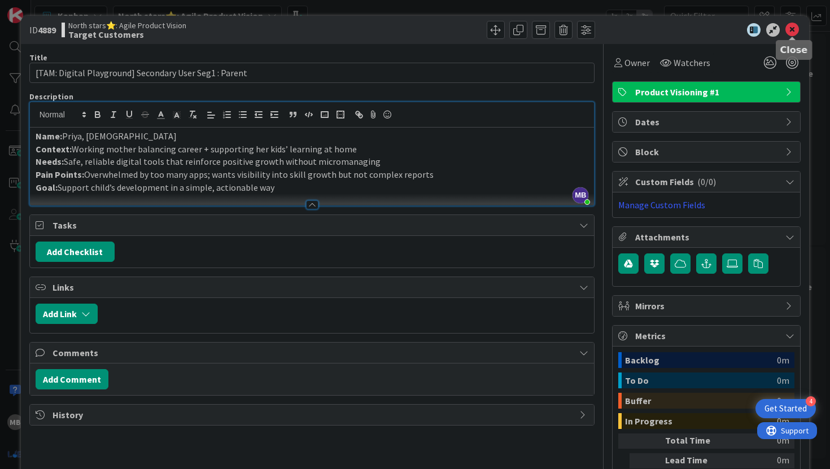
click at [790, 29] on icon at bounding box center [792, 30] width 14 height 14
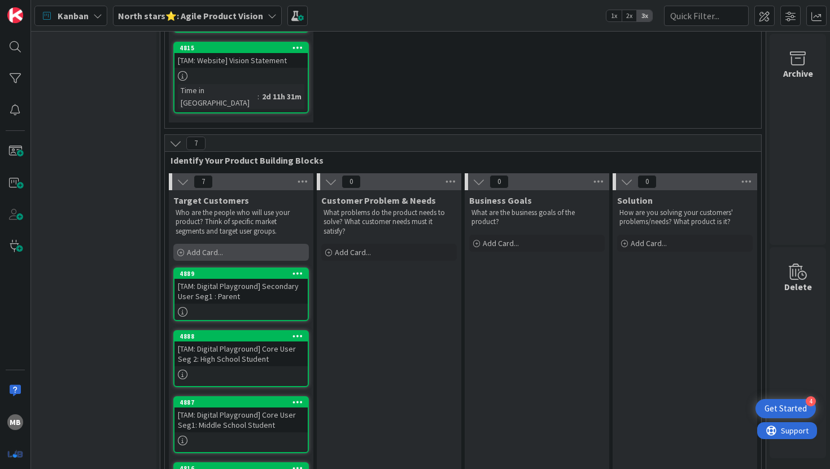
click at [211, 247] on span "Add Card..." at bounding box center [205, 252] width 36 height 10
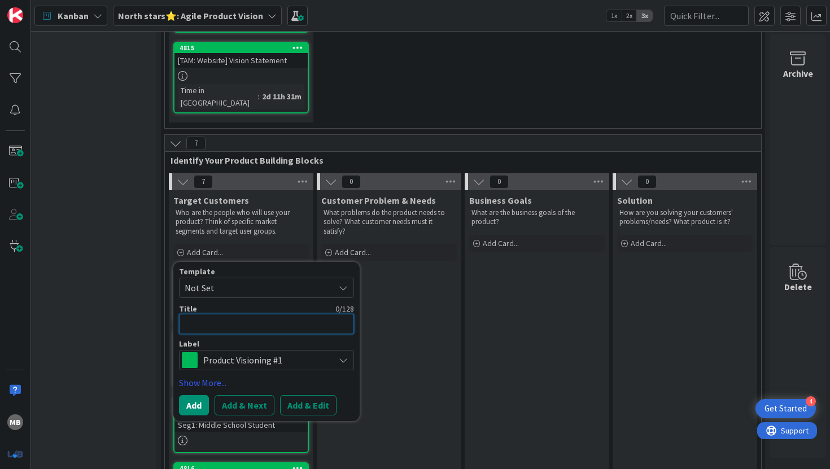
paste textarea "[TAM: Digital Playground] Secondary User Seg1 : Parent"
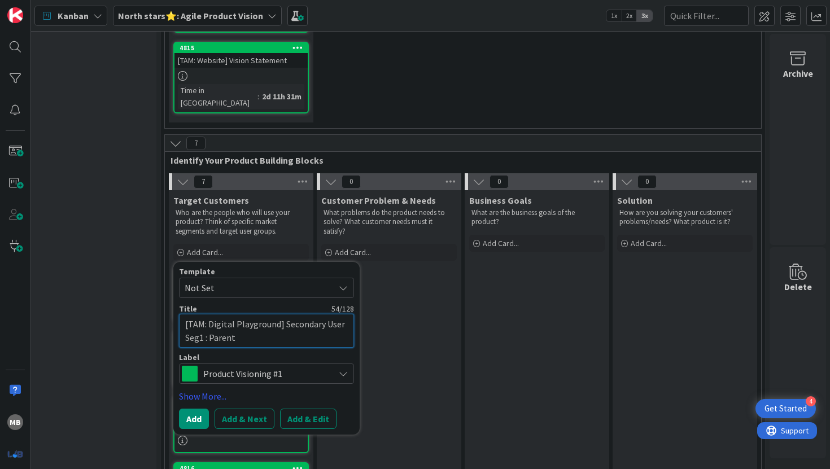
click at [201, 325] on textarea "[TAM: Digital Playground] Secondary User Seg1 : Parent" at bounding box center [266, 331] width 175 height 34
click at [243, 326] on textarea "[TAM: Digital Playground] Secondary User Seg2 : Parent" at bounding box center [266, 331] width 175 height 34
click at [192, 409] on button "Add" at bounding box center [194, 419] width 30 height 20
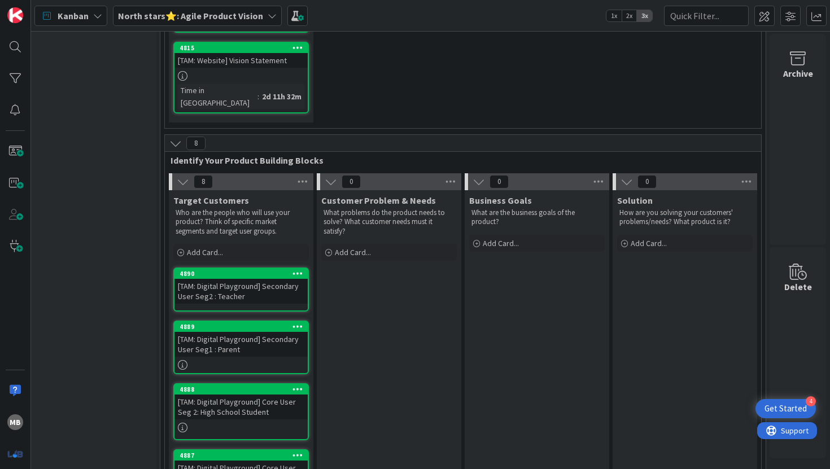
click at [239, 279] on div "[TAM: Digital Playground] Secondary User Seg2 : Teacher" at bounding box center [240, 291] width 133 height 25
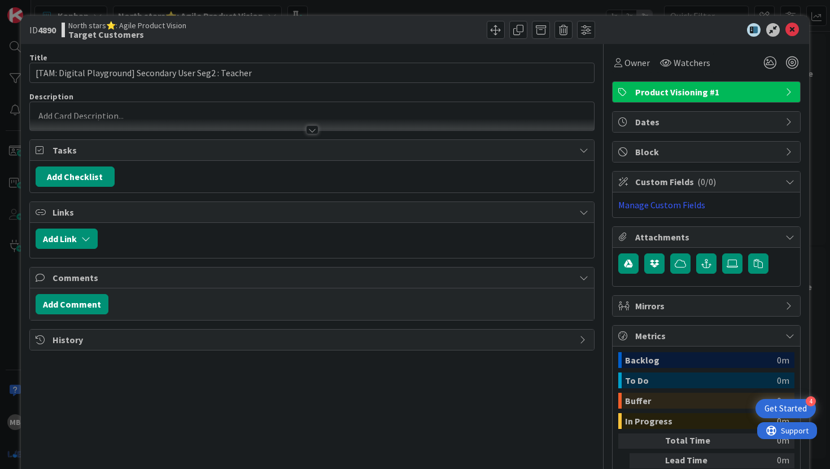
click at [255, 117] on div at bounding box center [312, 116] width 564 height 28
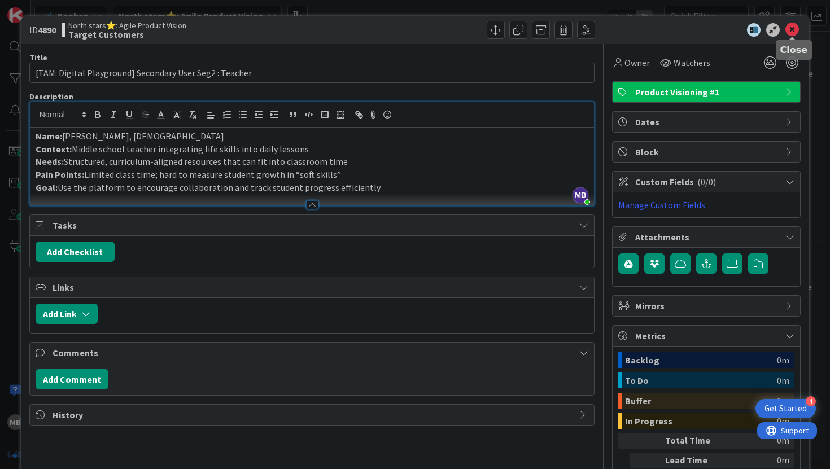
click at [797, 28] on icon at bounding box center [792, 30] width 14 height 14
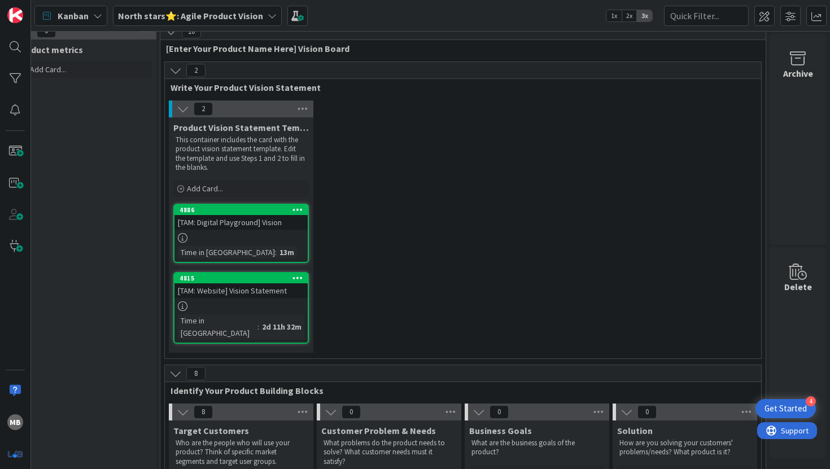
scroll to position [0, 171]
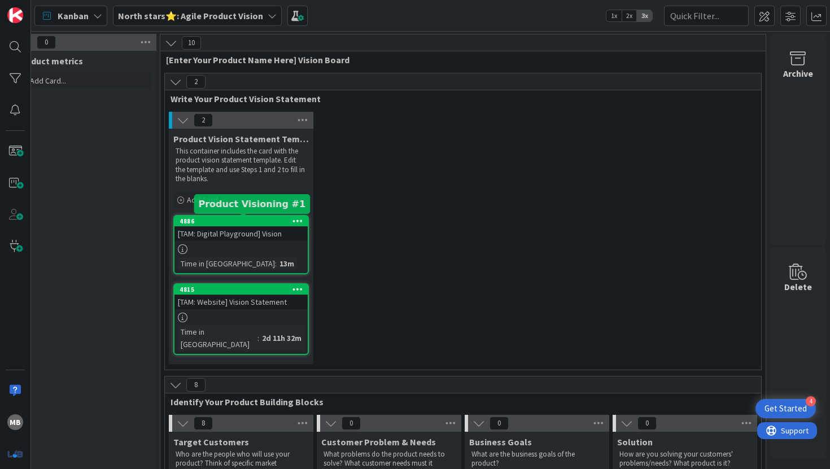
click at [267, 222] on div "4886" at bounding box center [243, 221] width 128 height 8
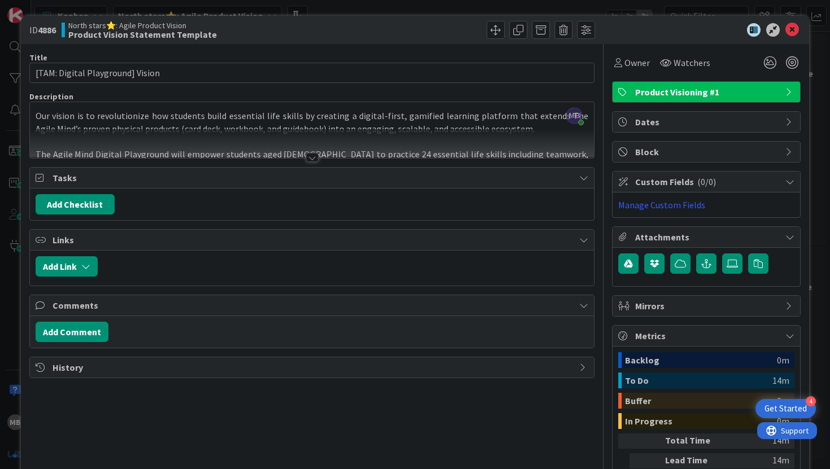
click at [676, 90] on span "Product Visioning #1" at bounding box center [707, 92] width 144 height 14
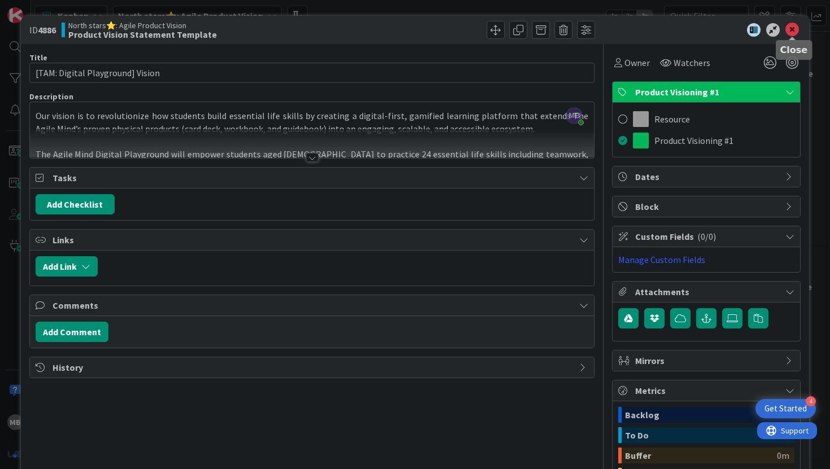
click at [789, 28] on icon at bounding box center [792, 30] width 14 height 14
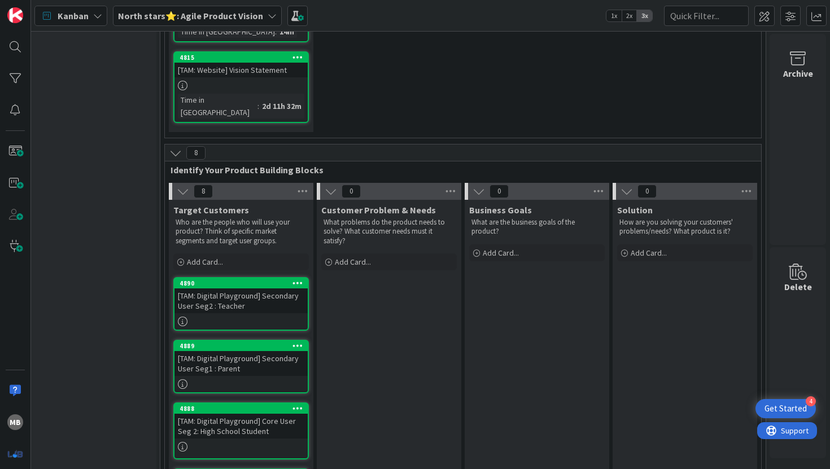
scroll to position [239, 171]
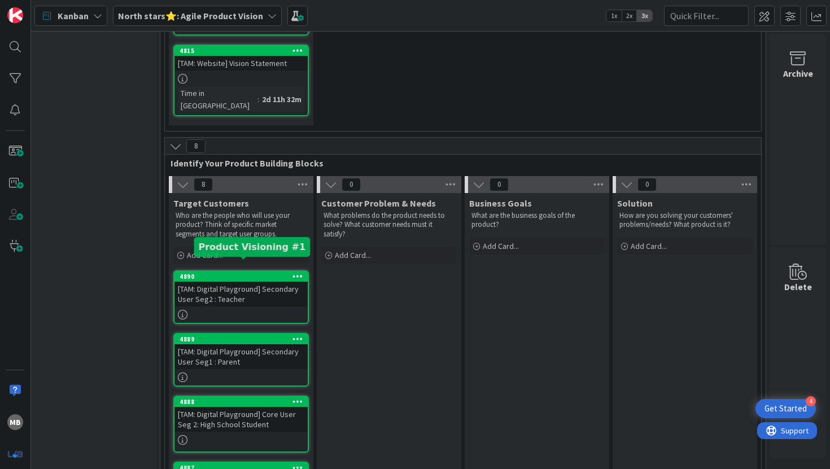
click at [207, 273] on div "4890" at bounding box center [243, 277] width 128 height 8
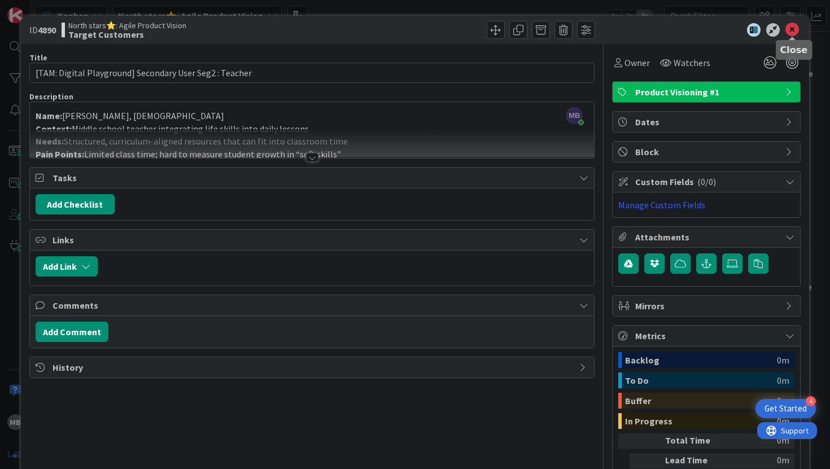
click at [796, 28] on icon at bounding box center [792, 30] width 14 height 14
